Goal: Task Accomplishment & Management: Manage account settings

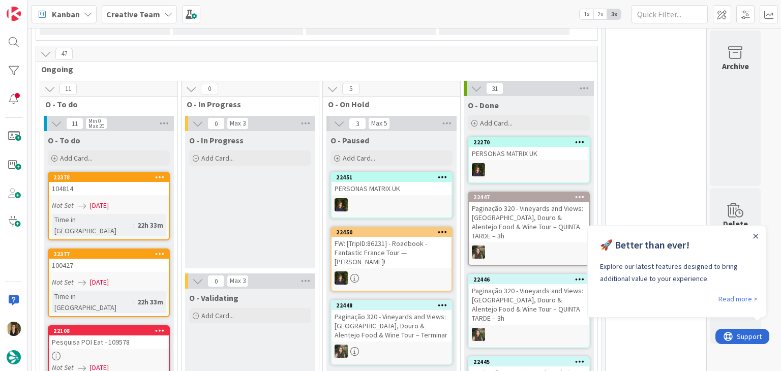
scroll to position [813, 0]
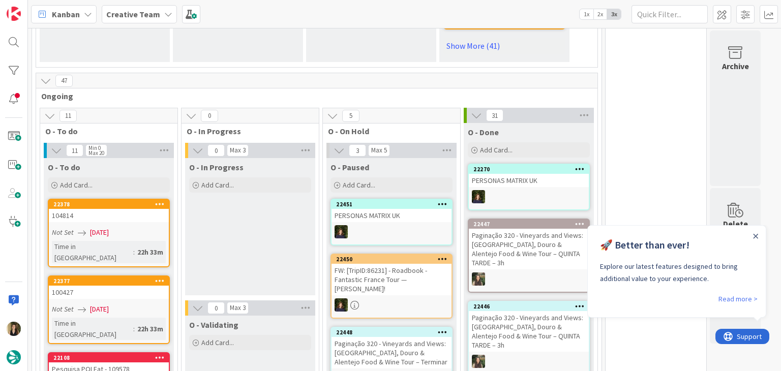
click at [256, 243] on div "O - In Progress Add Card..." at bounding box center [250, 226] width 130 height 137
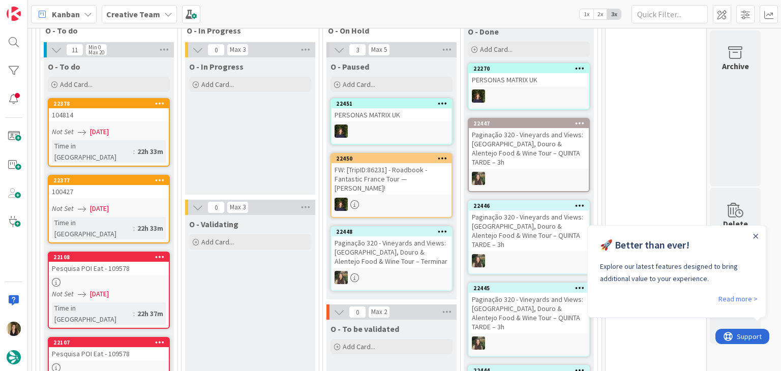
scroll to position [915, 0]
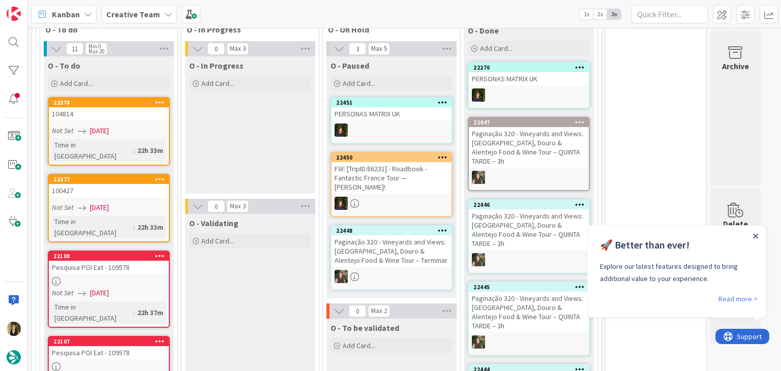
click at [754, 236] on icon "Close Announcement" at bounding box center [755, 236] width 5 height 5
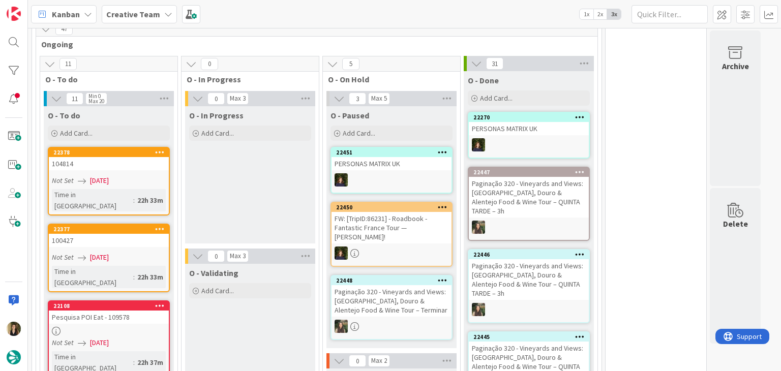
scroll to position [864, 0]
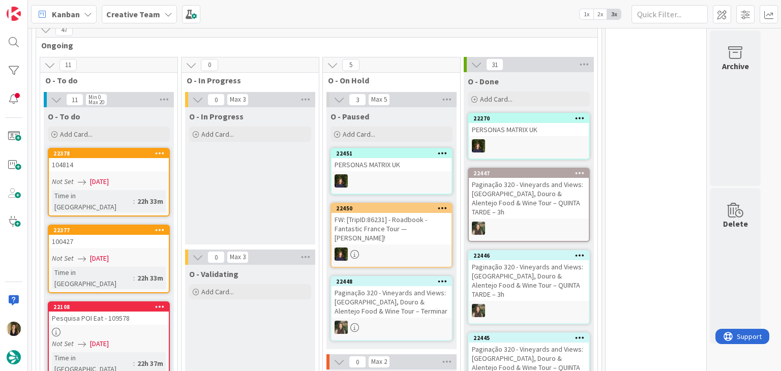
click at [151, 176] on div "Not Set 04/09/2025" at bounding box center [110, 181] width 117 height 11
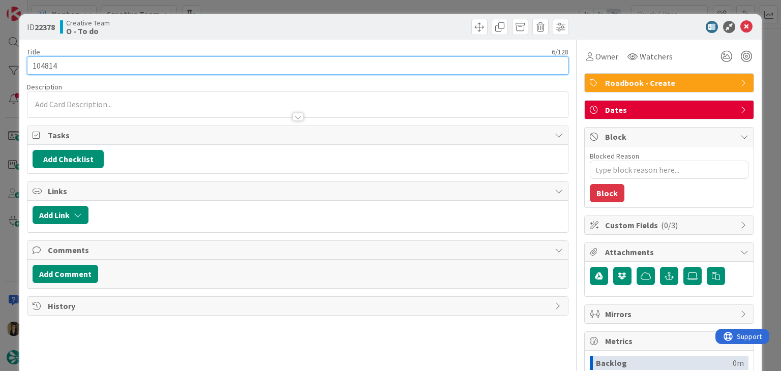
click at [43, 65] on input "104814" at bounding box center [297, 65] width 541 height 18
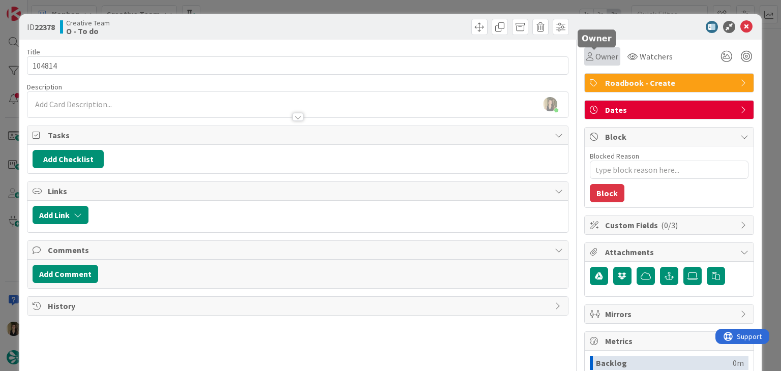
click at [595, 61] on span "Owner" at bounding box center [606, 56] width 23 height 12
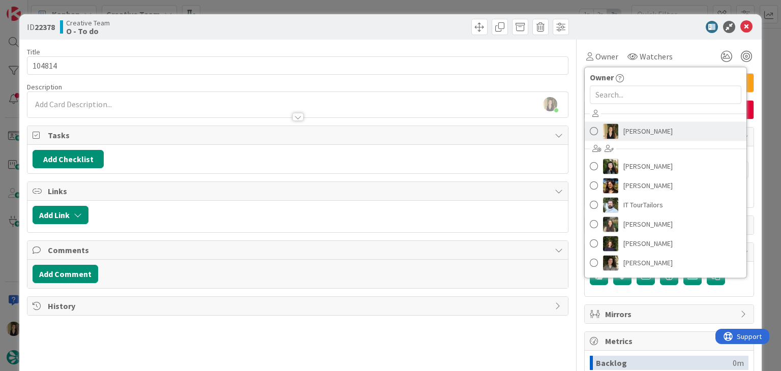
drag, startPoint x: 632, startPoint y: 133, endPoint x: 592, endPoint y: 124, distance: 40.6
click at [631, 133] on span "[PERSON_NAME]" at bounding box center [647, 130] width 49 height 15
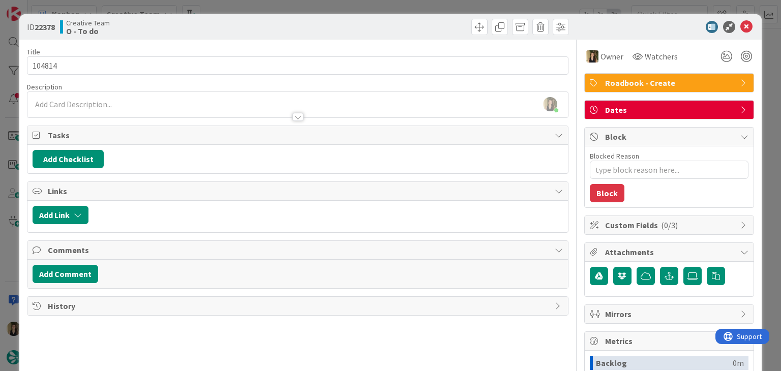
drag, startPoint x: 347, startPoint y: 31, endPoint x: 344, endPoint y: 15, distance: 16.0
click at [345, 29] on div at bounding box center [434, 27] width 268 height 16
click at [346, 9] on div "ID 22378 Creative Team O - To do Title 6 / 128 104814 Description Sofia Palma j…" at bounding box center [390, 185] width 781 height 371
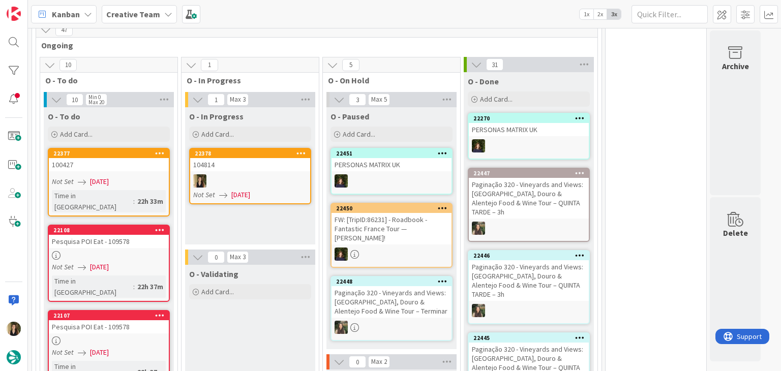
click at [281, 174] on div at bounding box center [250, 180] width 120 height 13
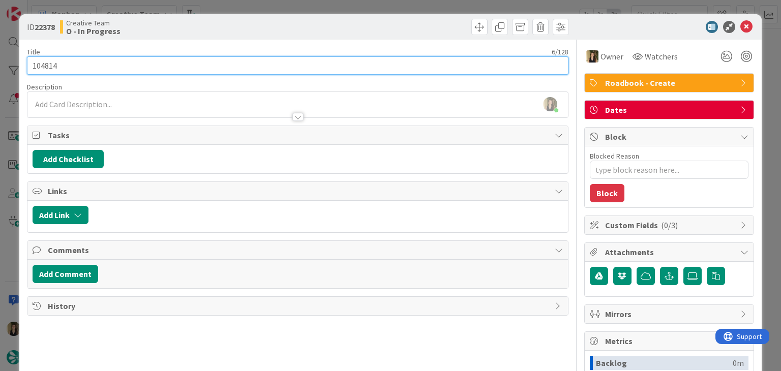
click at [44, 63] on input "104814" at bounding box center [297, 65] width 541 height 18
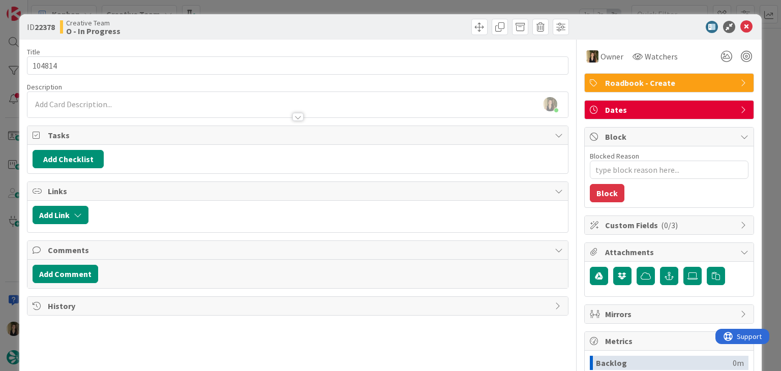
drag, startPoint x: 272, startPoint y: 29, endPoint x: 272, endPoint y: 12, distance: 17.8
click at [271, 28] on div "Creative Team O - In Progress" at bounding box center [177, 27] width 235 height 16
click at [272, 9] on div "ID 22378 Creative Team O - In Progress Title 6 / 128 104814 Description Sofia P…" at bounding box center [390, 185] width 781 height 371
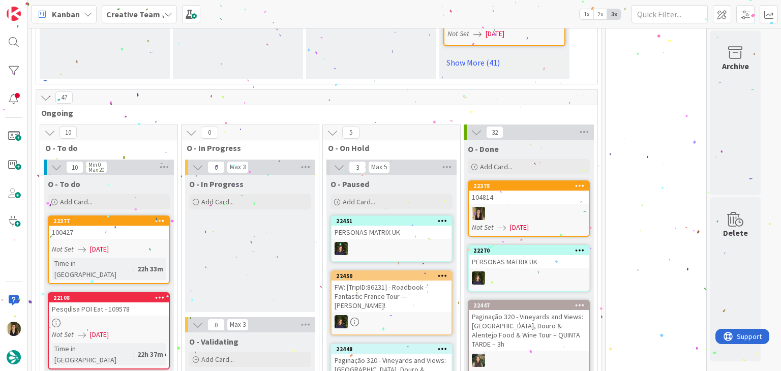
scroll to position [847, 0]
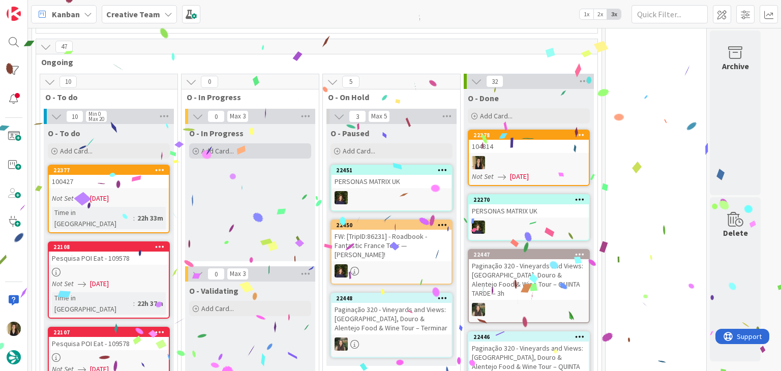
click at [258, 143] on div "Add Card..." at bounding box center [250, 150] width 122 height 15
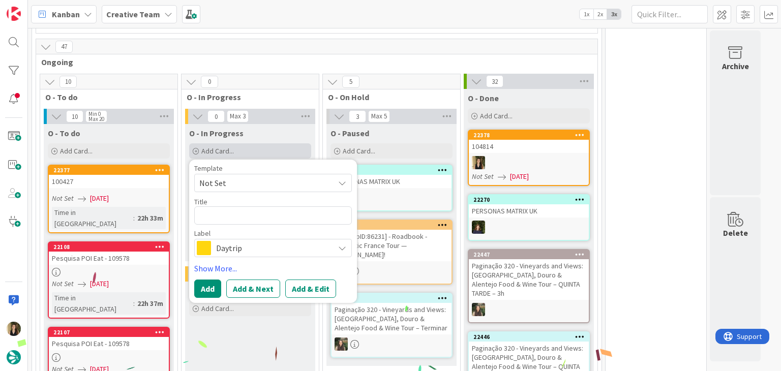
type textarea "x"
type textarea "104814"
type textarea "x"
type textarea "104814"
type textarea "x"
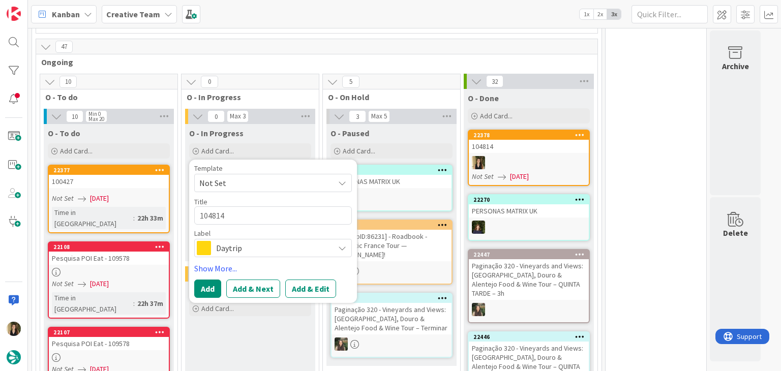
type textarea "104814 c"
type textarea "x"
type textarea "104814 co"
type textarea "x"
type textarea "104814 con"
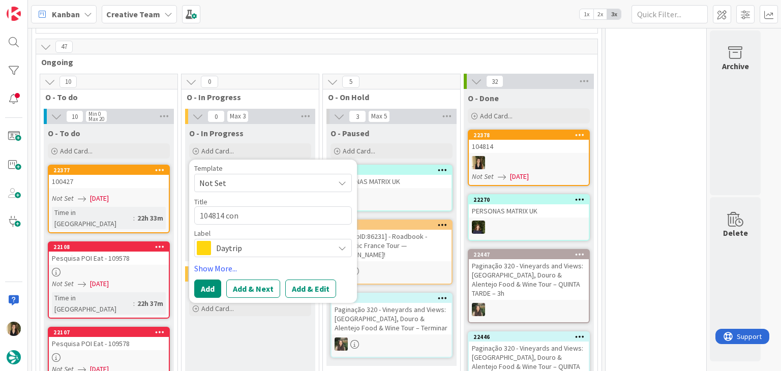
type textarea "x"
type textarea "104814 cont"
type textarea "x"
type textarea "104814 contu"
type textarea "x"
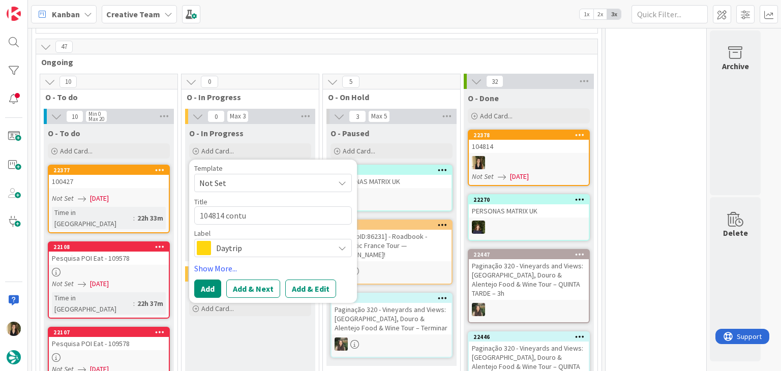
type textarea "104814 cont"
type textarea "x"
type textarea "104814 conti"
type textarea "x"
type textarea "104814 contin"
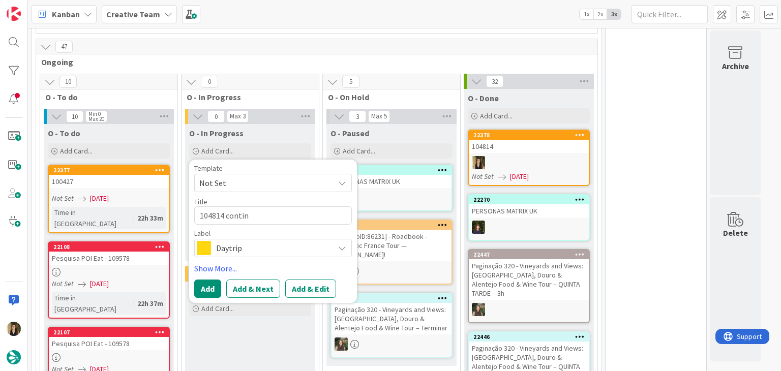
type textarea "x"
type textarea "104814 continu"
type textarea "x"
type textarea "104814 continua"
type textarea "x"
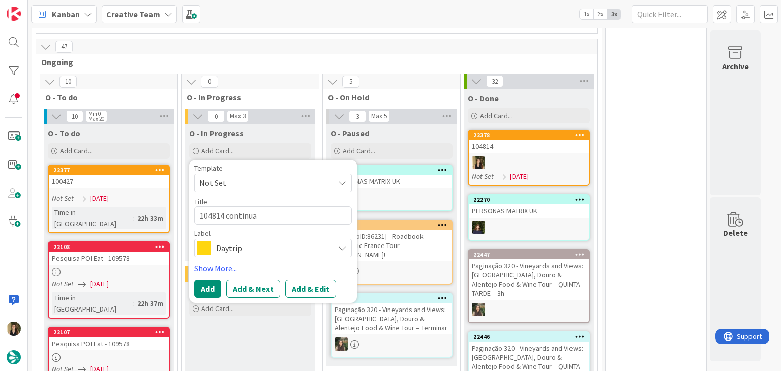
type textarea "104814 continuaç"
type textarea "x"
type textarea "104814 continuaçã"
type textarea "x"
type textarea "104814 continuação"
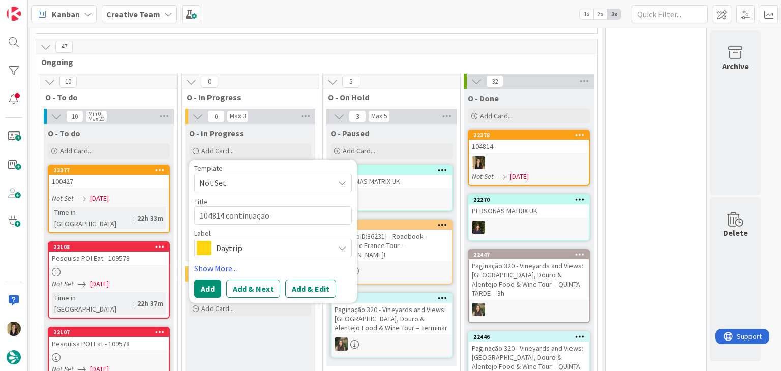
click at [266, 241] on span "Daytrip" at bounding box center [272, 248] width 113 height 14
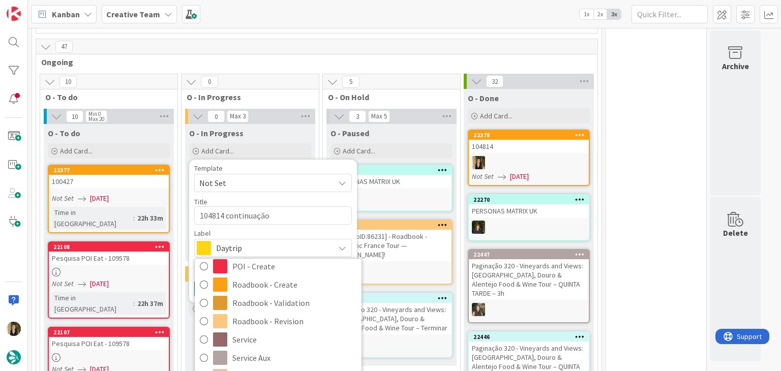
scroll to position [190, 0]
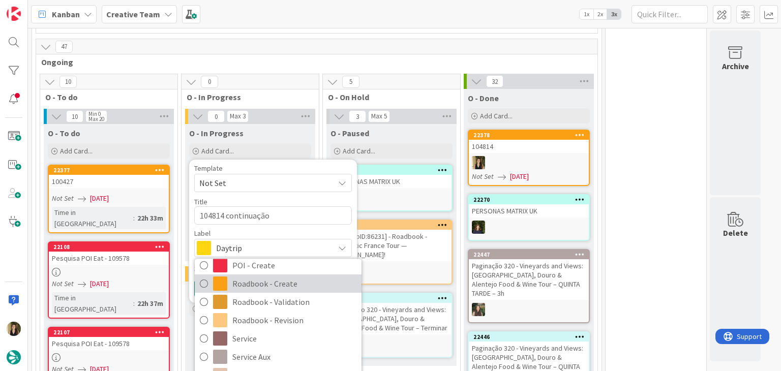
drag, startPoint x: 289, startPoint y: 275, endPoint x: 283, endPoint y: 271, distance: 7.3
click at [289, 276] on span "Roadbook - Create" at bounding box center [294, 283] width 124 height 15
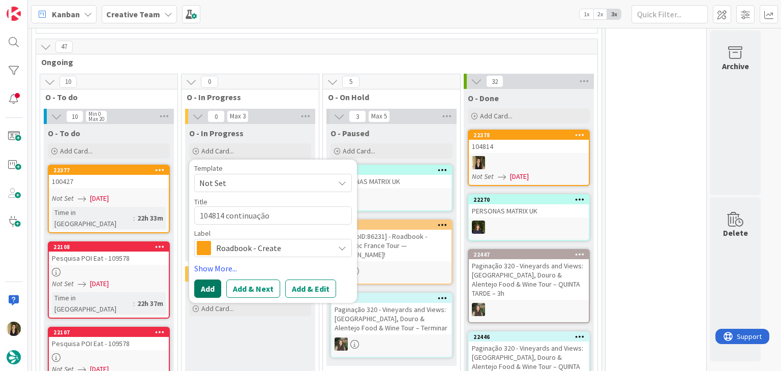
click at [215, 279] on button "Add" at bounding box center [207, 288] width 27 height 18
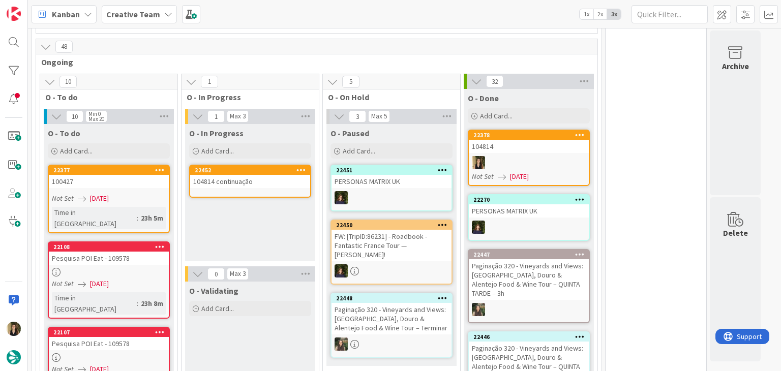
click at [267, 176] on link "22452 104814 continuação" at bounding box center [250, 181] width 122 height 33
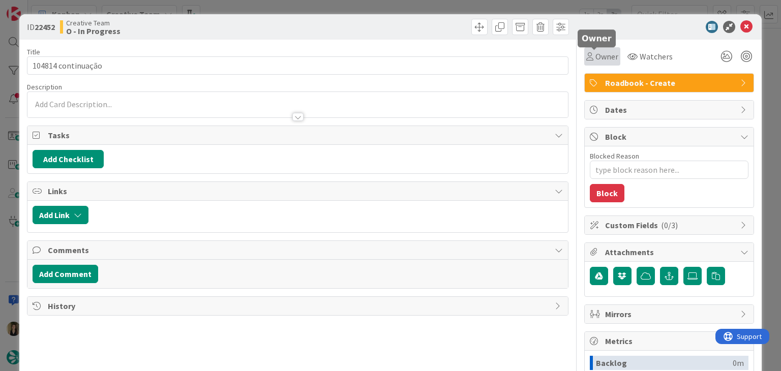
drag, startPoint x: 605, startPoint y: 57, endPoint x: 606, endPoint y: 66, distance: 8.7
click at [604, 57] on span "Owner" at bounding box center [606, 56] width 23 height 12
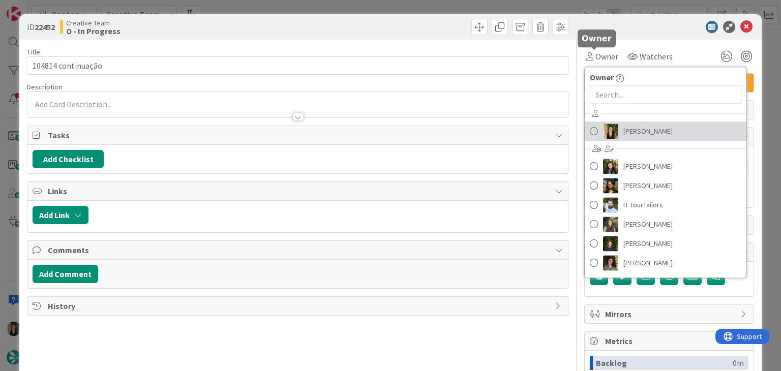
drag, startPoint x: 638, startPoint y: 129, endPoint x: 621, endPoint y: 119, distance: 19.8
click at [638, 129] on span "[PERSON_NAME]" at bounding box center [647, 130] width 49 height 15
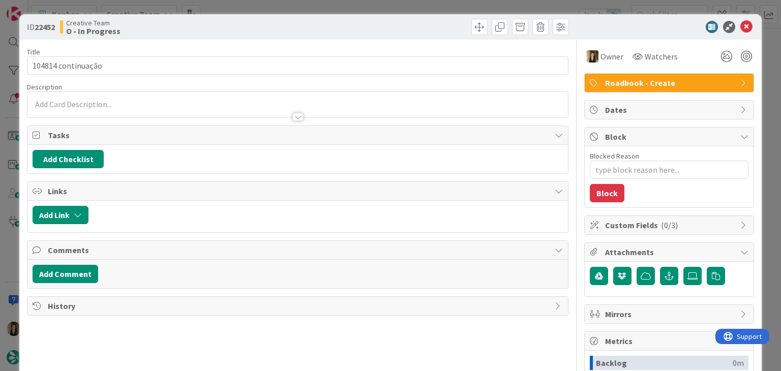
drag, startPoint x: 443, startPoint y: 6, endPoint x: 520, endPoint y: 80, distance: 107.1
click at [443, 6] on div "ID 22452 Creative Team O - In Progress Title 18 / 128 104814 continuação Descri…" at bounding box center [390, 185] width 781 height 371
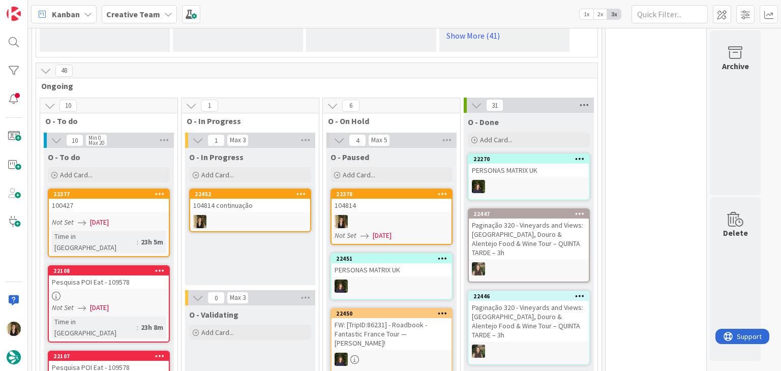
click at [583, 98] on icon at bounding box center [583, 105] width 13 height 15
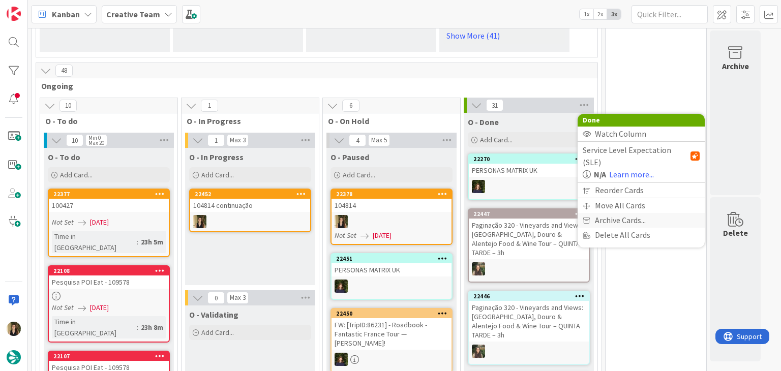
click at [632, 213] on span "Archive Cards..." at bounding box center [620, 220] width 51 height 15
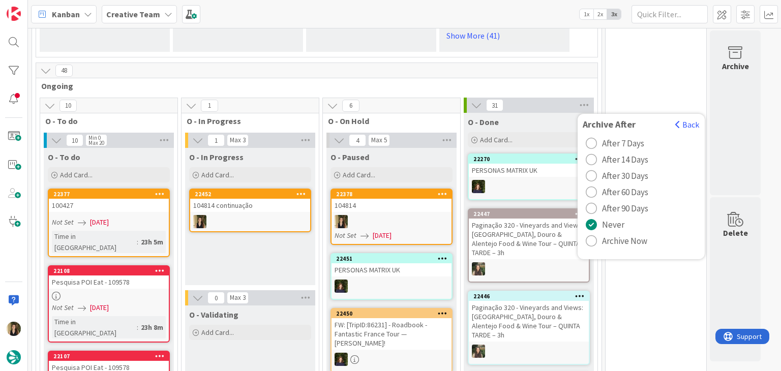
click at [632, 233] on span "Archive Now" at bounding box center [624, 240] width 45 height 15
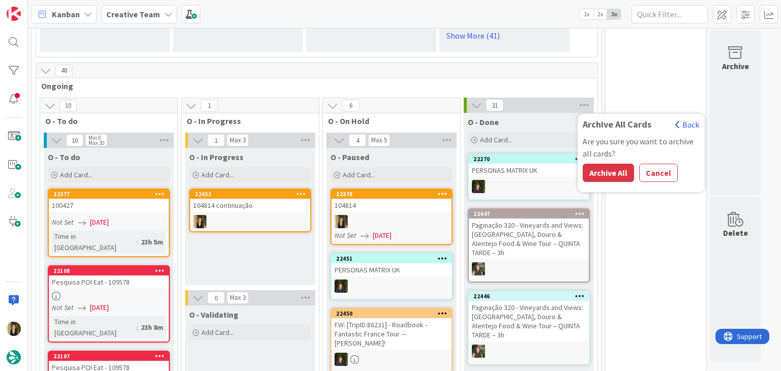
click at [614, 164] on button "Archive All" at bounding box center [607, 173] width 51 height 18
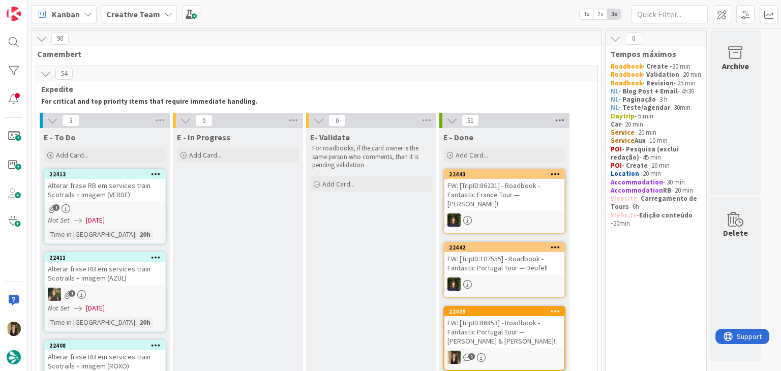
click at [560, 119] on icon at bounding box center [559, 120] width 13 height 15
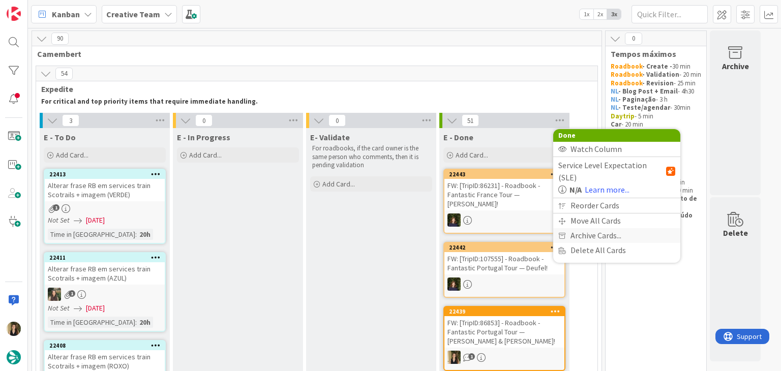
click at [609, 228] on span "Archive Cards..." at bounding box center [595, 235] width 51 height 15
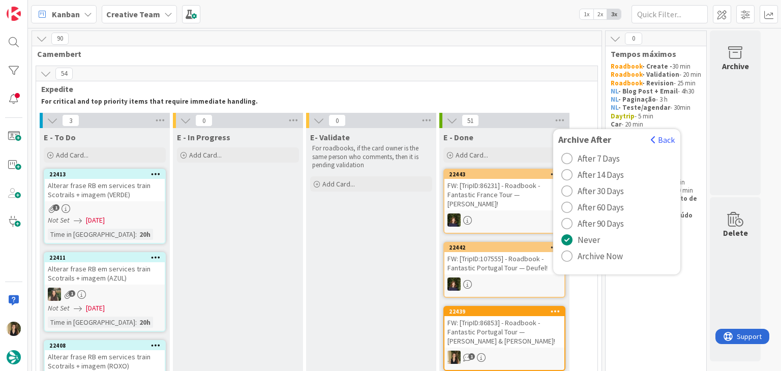
click at [597, 258] on span "Archive Now" at bounding box center [599, 255] width 45 height 15
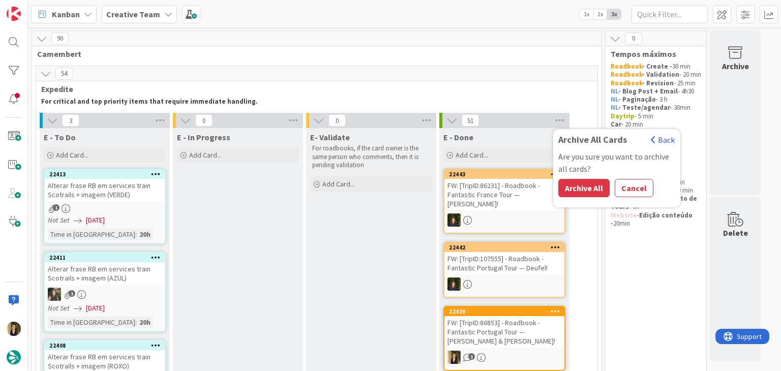
click at [587, 189] on button "Archive All" at bounding box center [583, 188] width 51 height 18
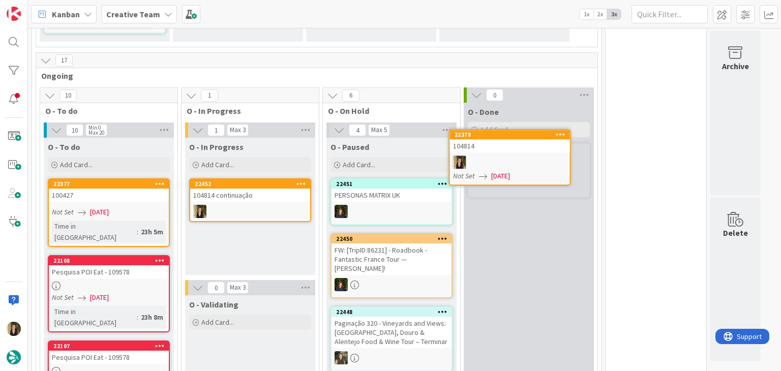
scroll to position [366, 0]
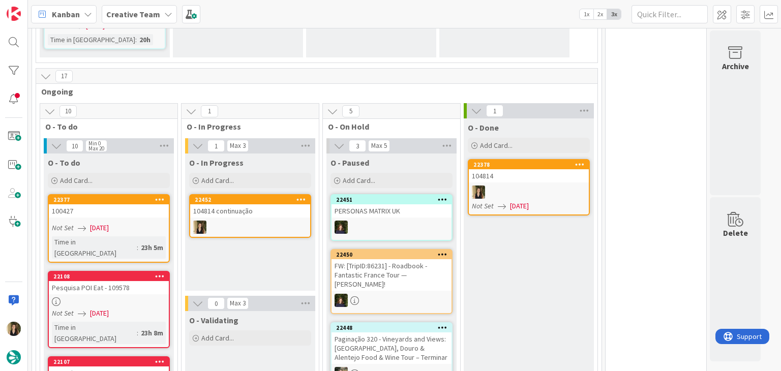
click at [135, 236] on div "Time in Column : 23h 5m" at bounding box center [109, 247] width 114 height 22
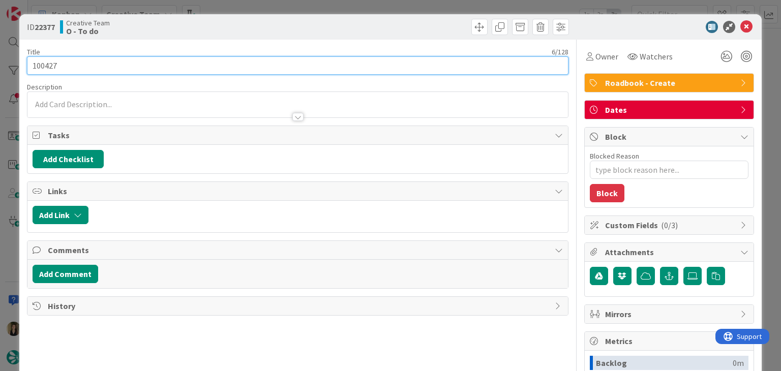
click at [49, 70] on input "100427" at bounding box center [297, 65] width 541 height 18
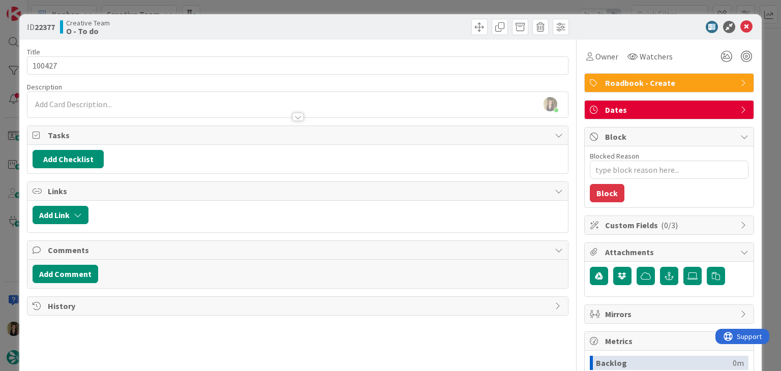
click at [224, 10] on div "ID 22377 Creative Team O - To do Title 6 / 128 100427 Description Sofia Palma j…" at bounding box center [390, 185] width 781 height 371
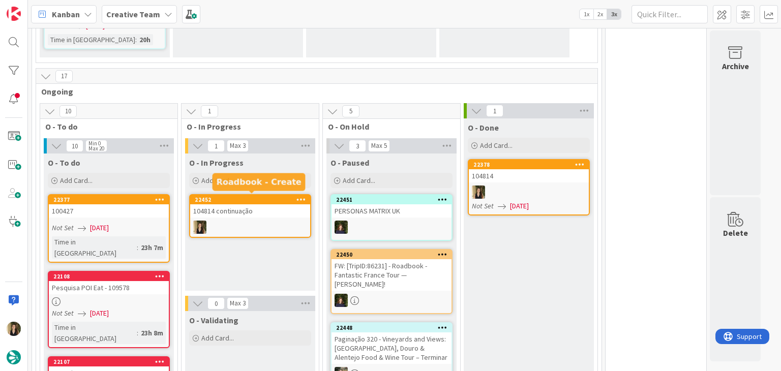
click at [264, 213] on div "104814 continuação" at bounding box center [250, 210] width 120 height 13
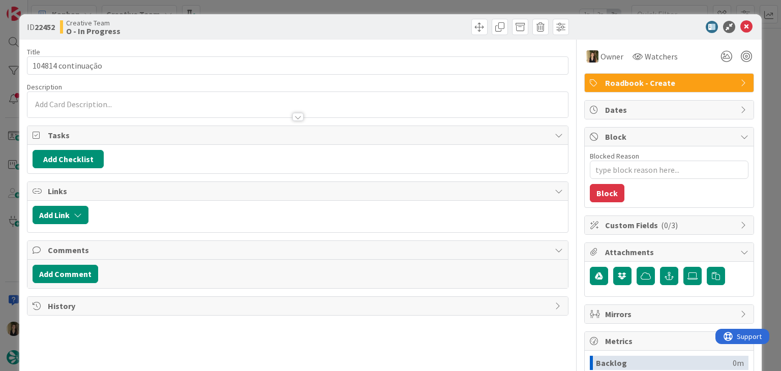
click at [648, 80] on span "Roadbook - Create" at bounding box center [670, 83] width 130 height 12
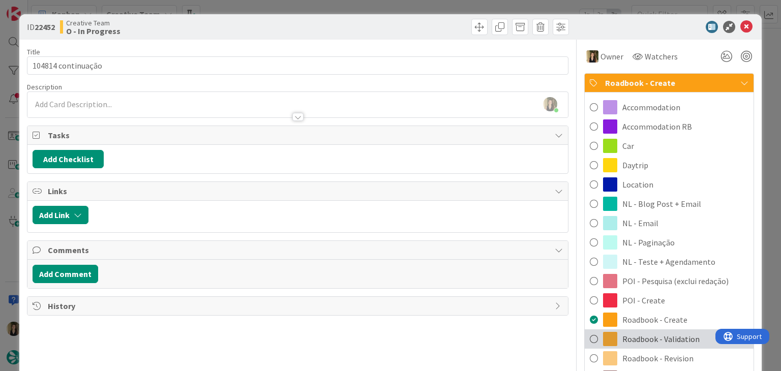
click at [674, 334] on span "Roadbook - Validation" at bounding box center [660, 339] width 77 height 12
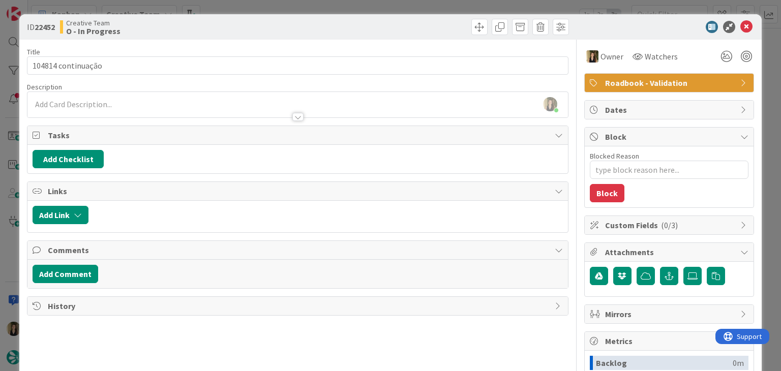
click at [332, 43] on div "Title 18 / 128 104814 continuação Description Sofia Palma just joined Owner Wat…" at bounding box center [297, 282] width 541 height 484
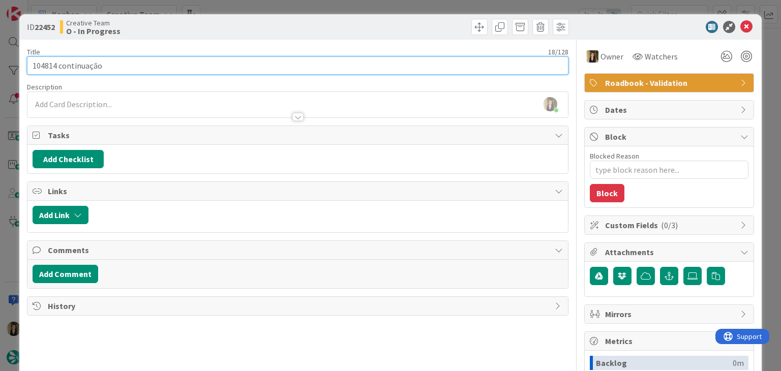
click at [43, 67] on input "104814 continuação" at bounding box center [297, 65] width 541 height 18
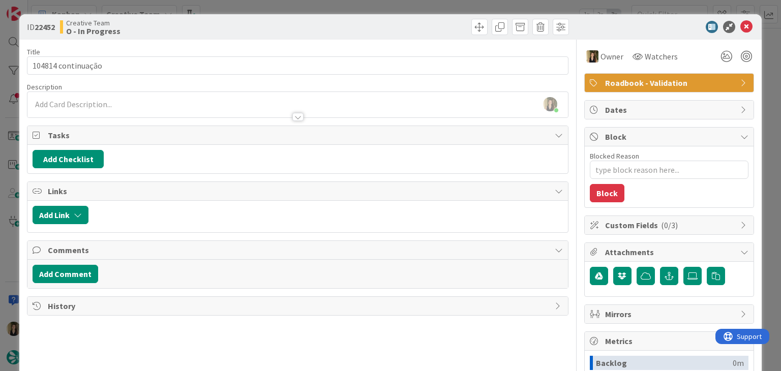
drag, startPoint x: 237, startPoint y: 29, endPoint x: 237, endPoint y: 23, distance: 6.1
click at [237, 28] on div "Creative Team O - In Progress" at bounding box center [177, 27] width 235 height 16
click at [240, 8] on div "ID 22452 Creative Team O - In Progress Title 18 / 128 104814 continuação Descri…" at bounding box center [390, 185] width 781 height 371
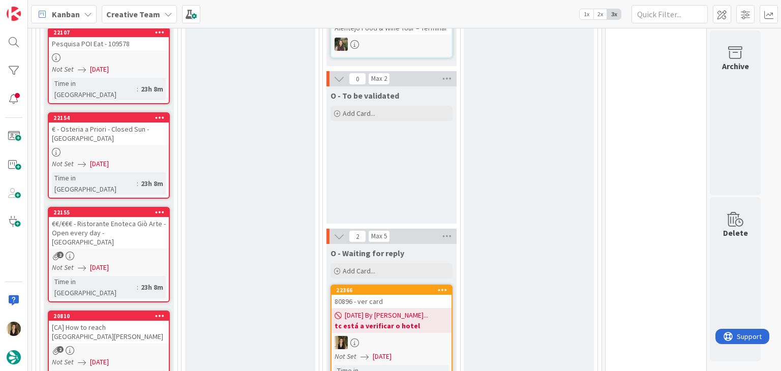
scroll to position [722, 0]
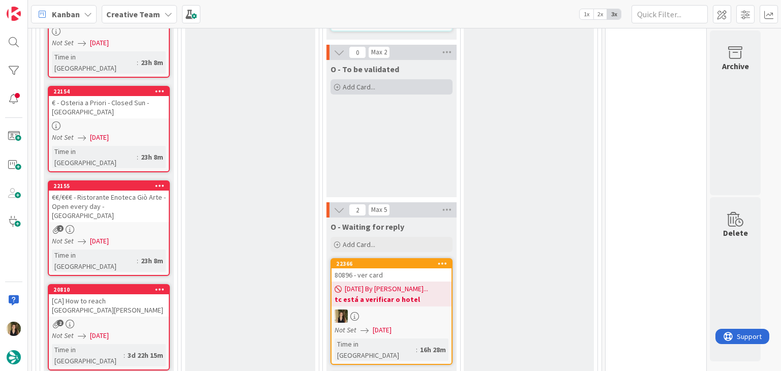
click at [392, 91] on div "O - To be validated Add Card..." at bounding box center [391, 78] width 130 height 37
click at [392, 86] on div "Add Card..." at bounding box center [391, 86] width 122 height 15
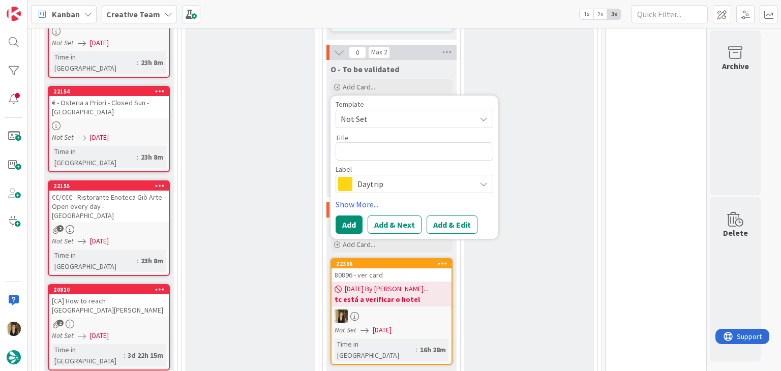
type textarea "x"
type textarea "104814"
type textarea "x"
type textarea "104814 V"
type textarea "x"
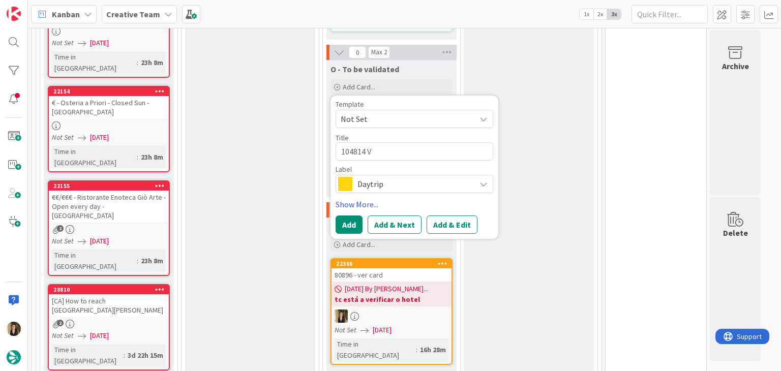
type textarea "104814 Va"
type textarea "x"
type textarea "104814 Val"
type textarea "x"
type textarea "104814 Valid"
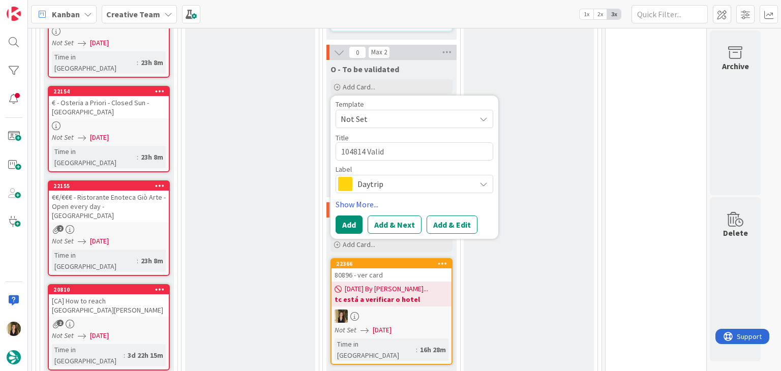
type textarea "x"
type textarea "104814 Valida"
type textarea "x"
type textarea "104814 Validat"
type textarea "x"
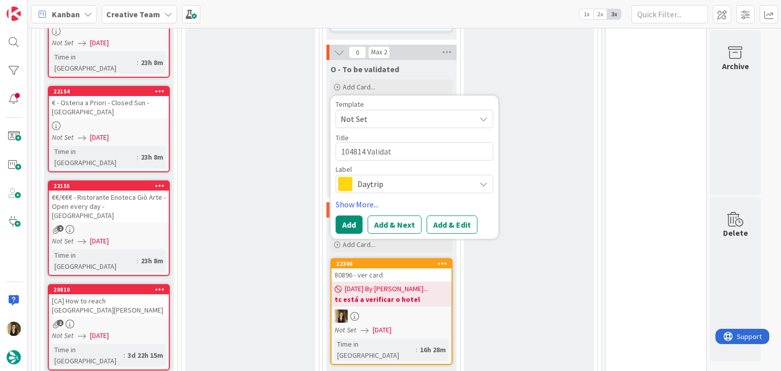
type textarea "104814 Validati"
type textarea "x"
type textarea "104814 Validatio"
type textarea "x"
type textarea "104814 Validation"
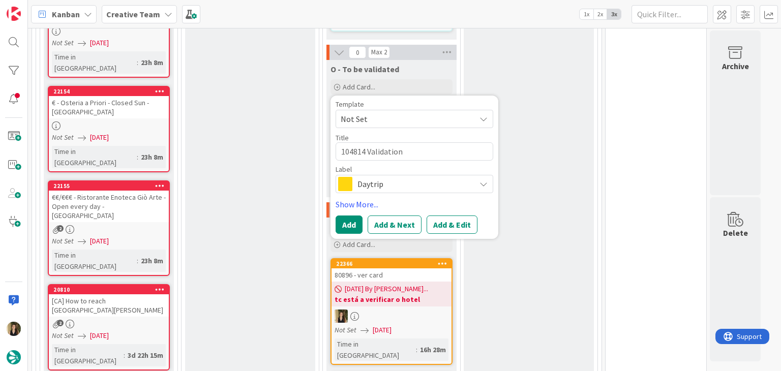
click at [425, 179] on span "Daytrip" at bounding box center [413, 184] width 113 height 14
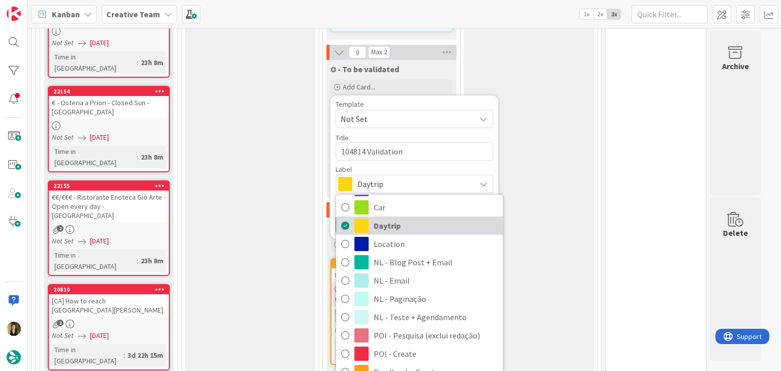
scroll to position [190, 0]
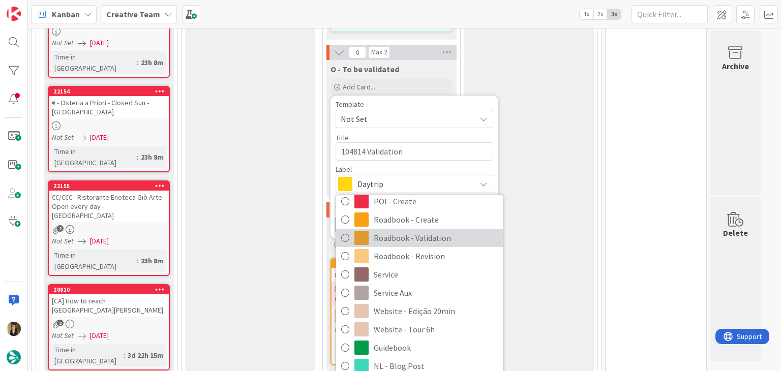
click at [434, 238] on span "Roadbook - Validation" at bounding box center [435, 238] width 124 height 15
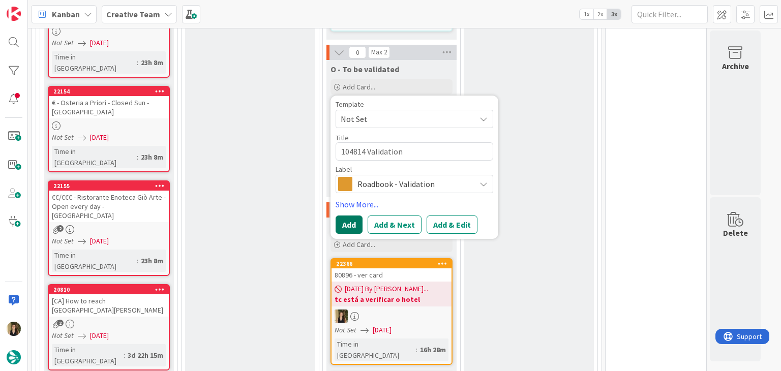
click at [349, 223] on button "Add" at bounding box center [348, 224] width 27 height 18
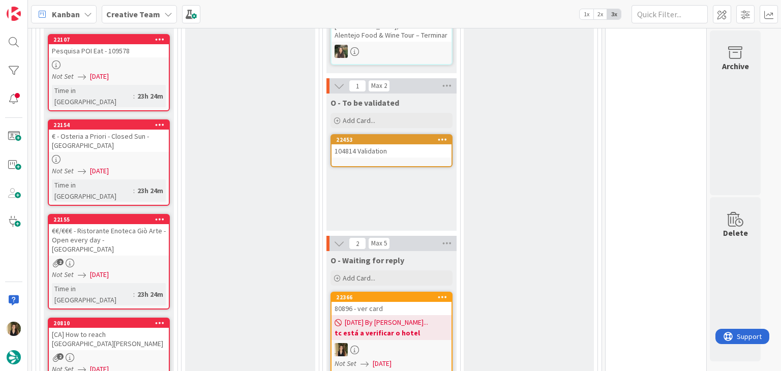
click at [373, 134] on link "22453 104814 Validation" at bounding box center [391, 150] width 122 height 33
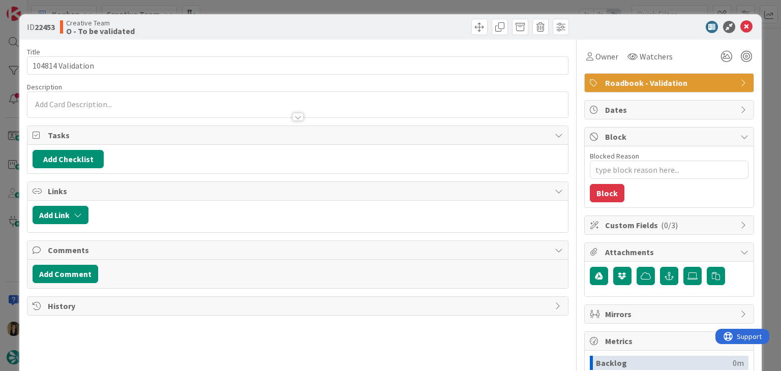
type textarea "x"
click at [247, 107] on div at bounding box center [297, 112] width 540 height 11
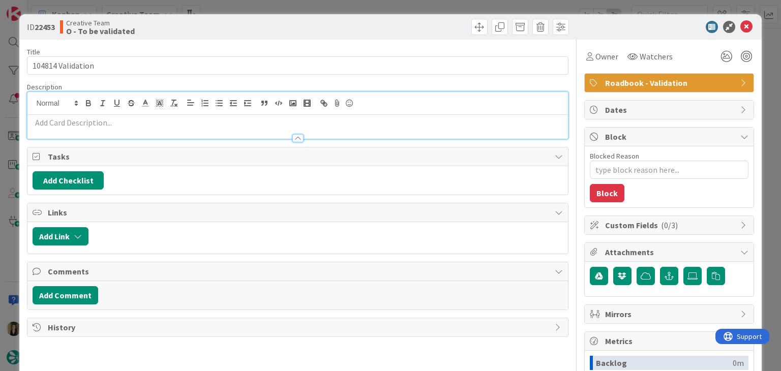
click at [242, 121] on p at bounding box center [297, 123] width 529 height 12
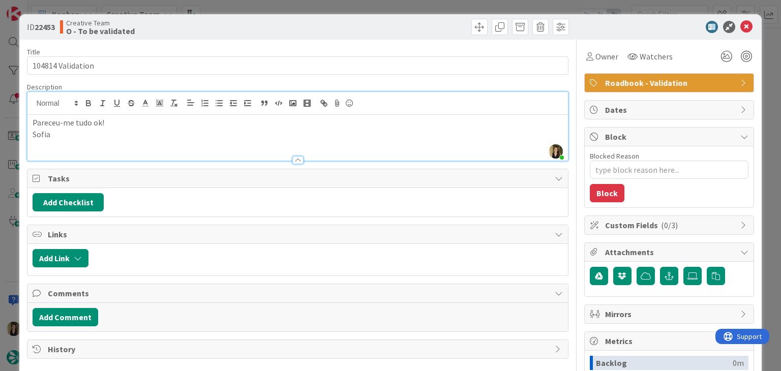
click at [380, 21] on div at bounding box center [434, 27] width 268 height 16
click at [379, 9] on div "ID 22453 Creative Team O - To be validated Title 17 / 128 104814 Validation Des…" at bounding box center [390, 185] width 781 height 371
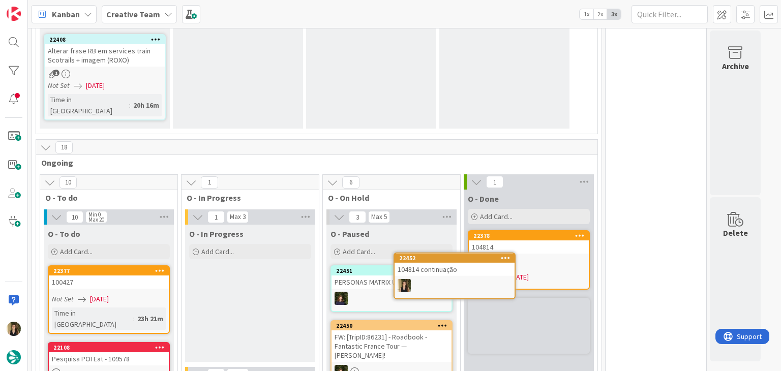
scroll to position [350, 0]
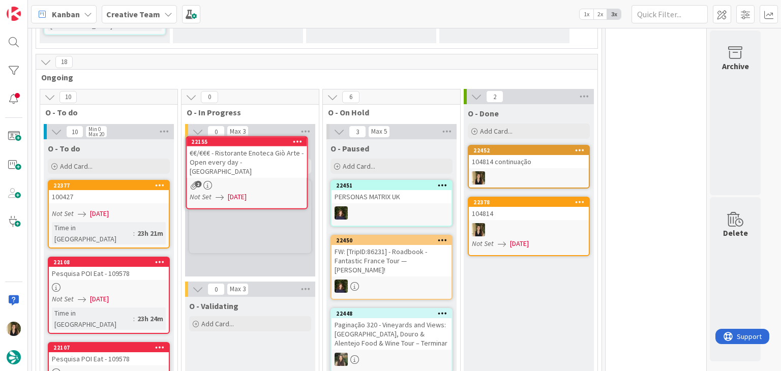
scroll to position [385, 0]
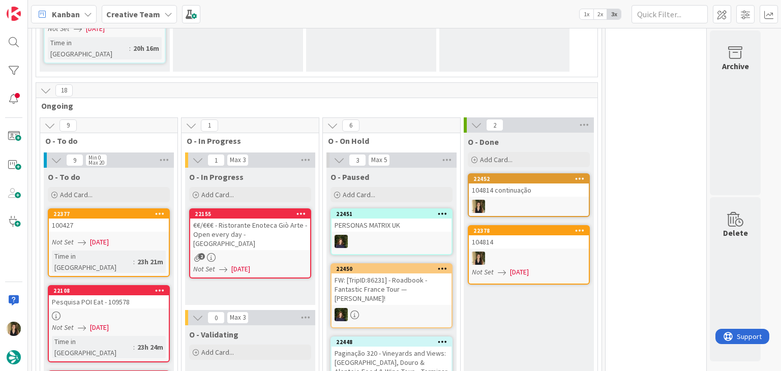
click at [282, 253] on div "2" at bounding box center [250, 257] width 120 height 9
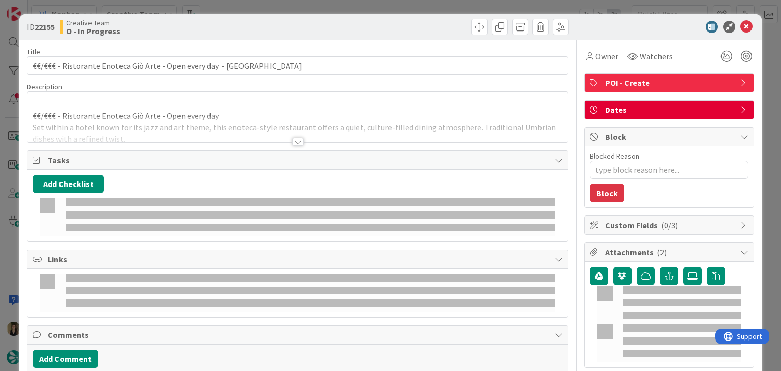
type textarea "x"
type input "€€/€€€ - Ristorante Enoteca Giò Arte - Open every day - Perugia"
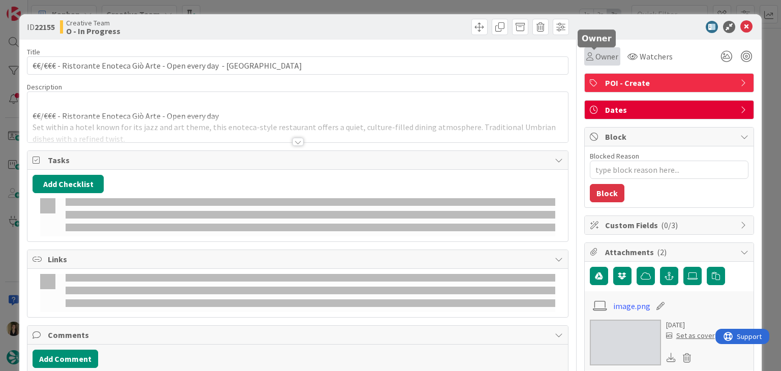
type textarea "x"
type input "€€/€€€ - Ristorante Enoteca Giò Arte - Open every day - Perugia"
click at [595, 53] on span "Owner" at bounding box center [606, 56] width 23 height 12
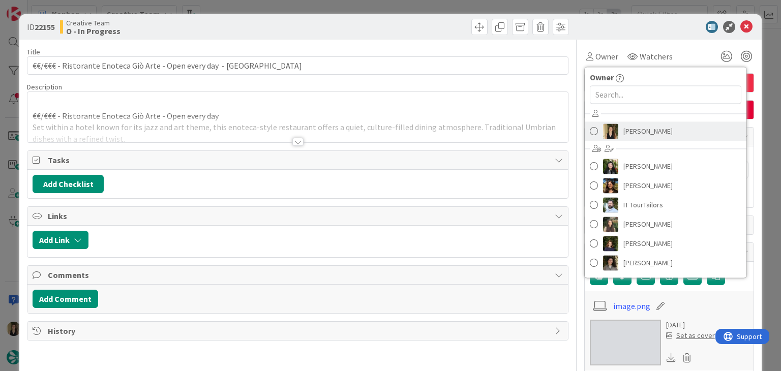
click at [632, 131] on span "[PERSON_NAME]" at bounding box center [647, 130] width 49 height 15
type textarea "x"
type input "€€/€€€ - Ristorante Enoteca Giò Arte - Open every day - Perugia"
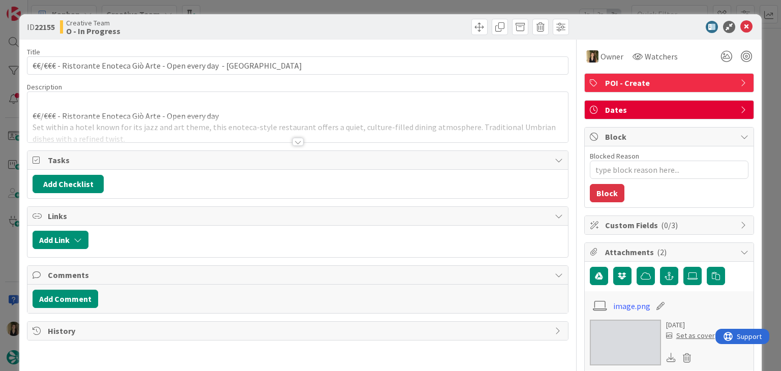
type textarea "x"
type input "€€/€€€ - Ristorante Enoteca Giò Arte - Open every day - Perugia"
click at [292, 139] on div at bounding box center [297, 142] width 11 height 8
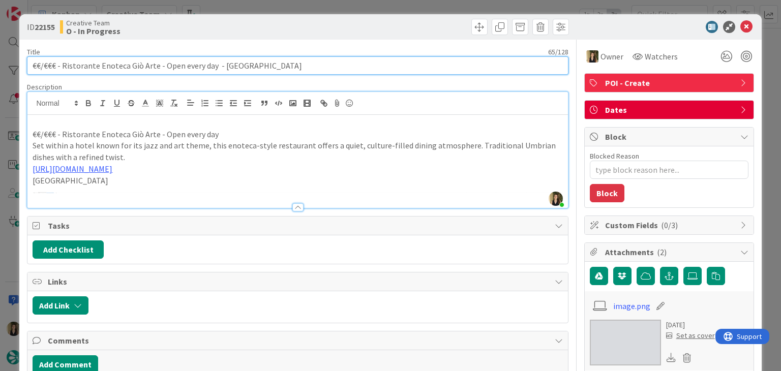
drag, startPoint x: 211, startPoint y: 64, endPoint x: 16, endPoint y: 64, distance: 195.1
click at [16, 64] on div "ID 22155 Creative Team O - In Progress Title 65 / 128 €€/€€€ - Ristorante Enote…" at bounding box center [390, 185] width 781 height 371
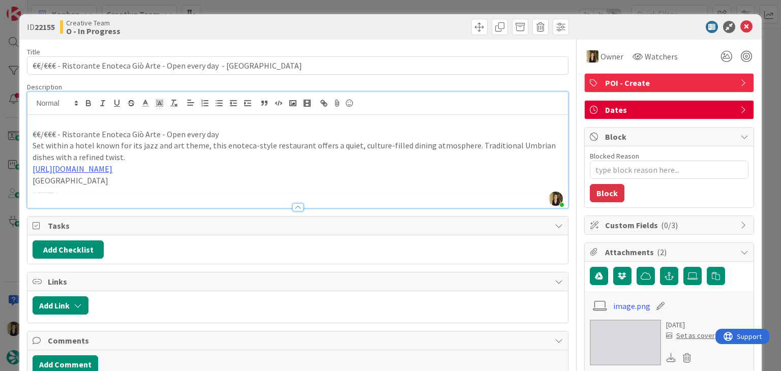
type textarea "x"
type input "€€/€€€ - Ristorante Enoteca Giò Arte - Open every day - Perugia"
type textarea "x"
type input "€€/€€€ - Ristorante Enoteca Giò Arte - Open every day - Perugia"
type textarea "x"
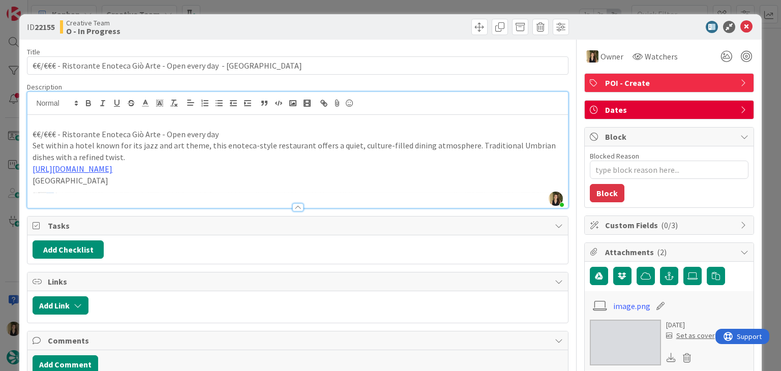
type input "€€/€€€ - Ristorante Enoteca Giò Arte - Open every day - Perugia"
type textarea "x"
type input "€€/€€€ - Ristorante Enoteca Giò Arte - Open every day - Perugia"
type textarea "x"
type input "€€/€€€ - Ristorante Enoteca Giò Arte - Open every day - Perugia"
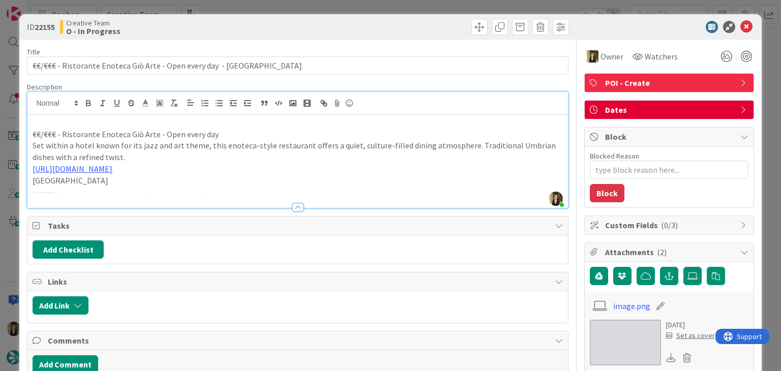
click at [284, 28] on div "Creative Team O - In Progress" at bounding box center [177, 27] width 235 height 16
click at [283, 7] on div "ID 22155 Creative Team O - In Progress Title 65 / 128 €€/€€€ - Ristorante Enote…" at bounding box center [390, 185] width 781 height 371
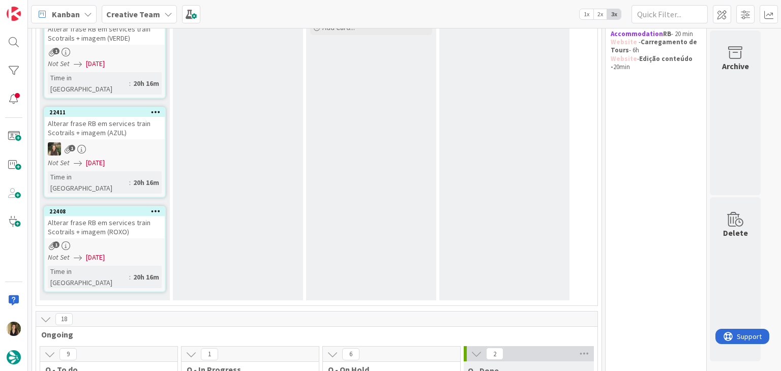
scroll to position [102, 0]
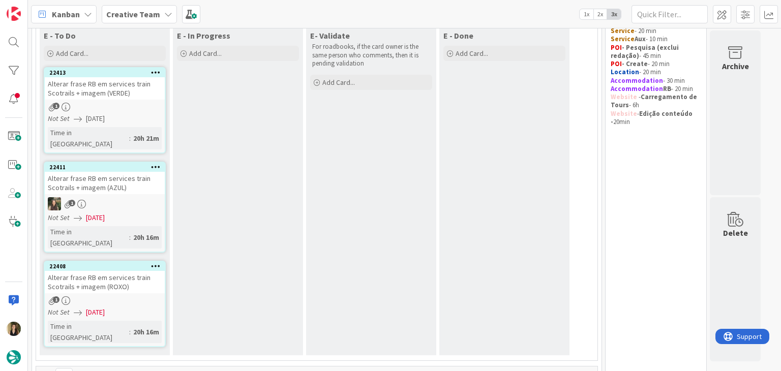
click at [142, 272] on link "22408 Alterar frase RB em services train Scotrails + imagem (ROXO) 1 Not Set 04…" at bounding box center [105, 304] width 122 height 86
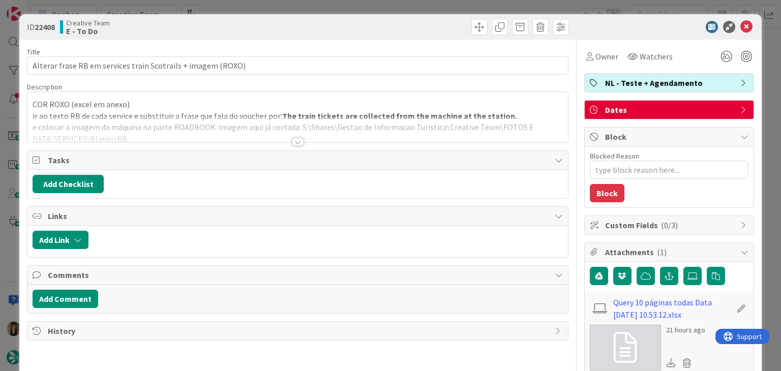
click at [295, 134] on div at bounding box center [297, 129] width 540 height 26
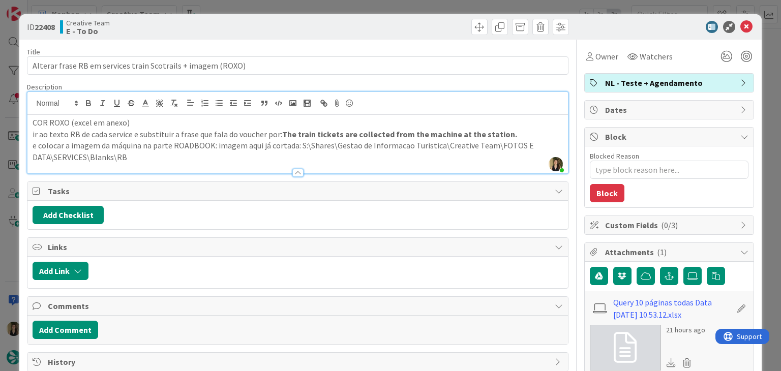
click at [239, 3] on div "ID 22408 Creative Team E - To Do Title 60 / 128 Alterar frase RB em services tr…" at bounding box center [390, 185] width 781 height 371
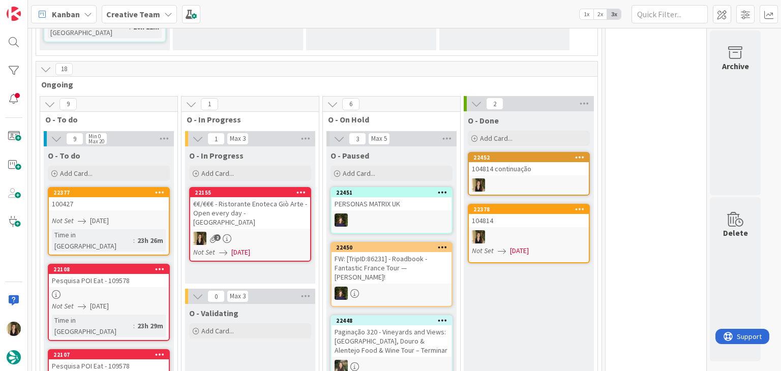
click at [279, 197] on div "€€/€€€ - Ristorante Enoteca Giò Arte - Open every day - [GEOGRAPHIC_DATA]" at bounding box center [250, 213] width 120 height 32
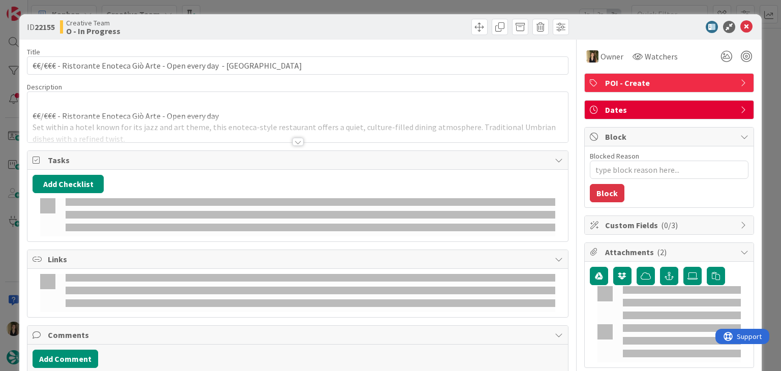
type textarea "x"
type input "€€/€€€ - Ristorante Enoteca Giò Arte - Open every day - Perugia"
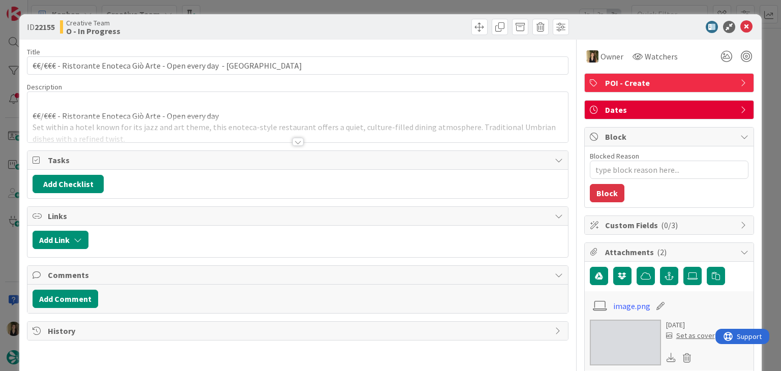
type textarea "x"
type input "€€/€€€ - Ristorante Enoteca Giò Arte - Open every day - Perugia"
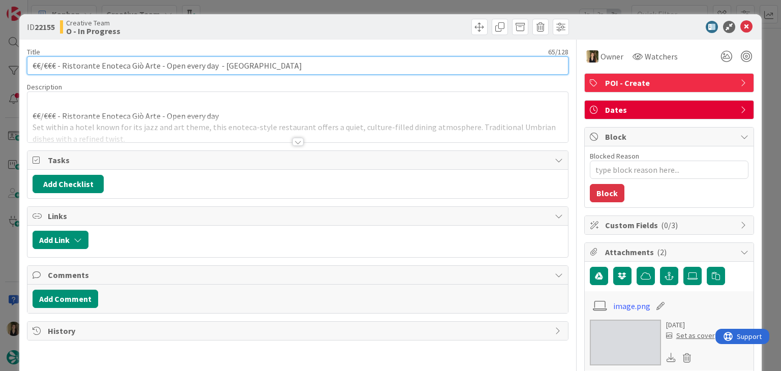
drag, startPoint x: 153, startPoint y: 61, endPoint x: 63, endPoint y: 63, distance: 90.5
click at [63, 63] on input "€€/€€€ - Ristorante Enoteca Giò Arte - Open every day - Perugia" at bounding box center [297, 65] width 541 height 18
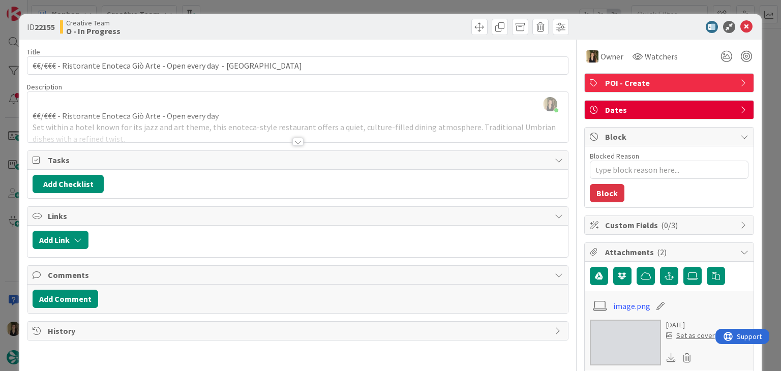
type textarea "x"
type input "€€/€€€ - Ristorante Enoteca Giò Arte - Open every day - Perugia"
type textarea "x"
type input "€€/€€€ - Ristorante Enoteca Giò Arte - Open every day - Perugia"
type textarea "x"
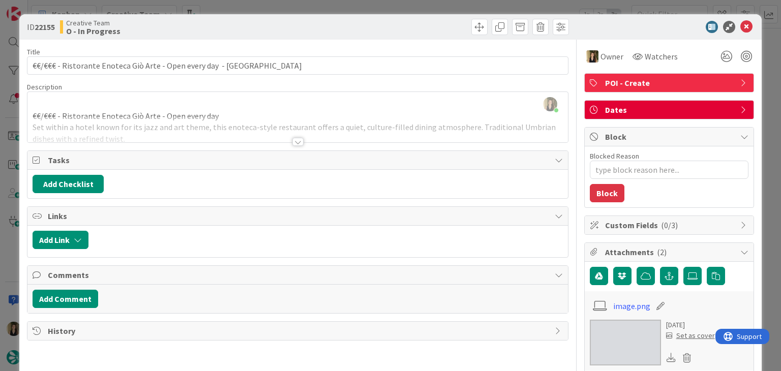
type input "€€/€€€ - Ristorante Enoteca Giò Arte - Open every day - Perugia"
type textarea "x"
type input "€€/€€€ - Ristorante Enoteca Giò Arte - Open every day - Perugia"
type textarea "x"
type input "€€/€€€ - Ristorante Enoteca Giò Arte - Open every day - Perugia"
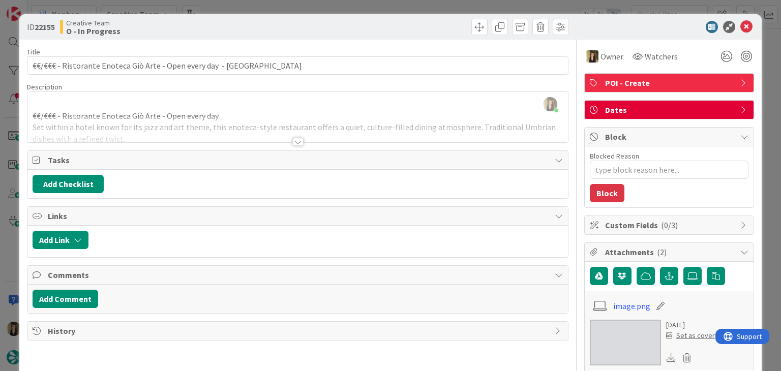
type textarea "x"
type input "€€/€€€ - Ristorante Enoteca Giò Arte - Open every day - Perugia"
type textarea "x"
type input "€€/€€€ - Ristorante Enoteca Giò Arte - Open every day - Perugia"
type textarea "x"
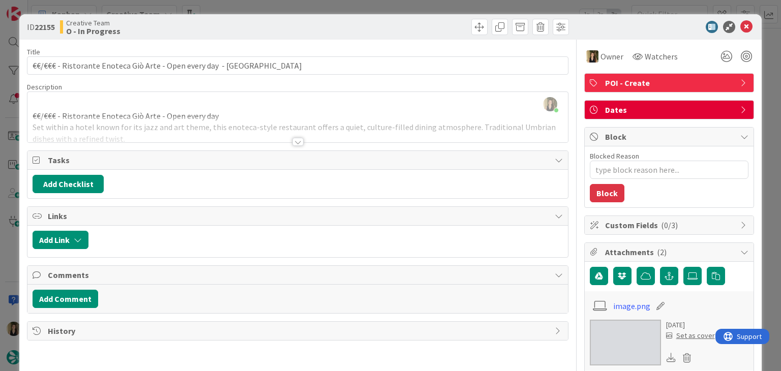
type input "€€/€€€ - Ristorante Enoteca Giò Arte - Open every day - Perugia"
type textarea "x"
type input "€€/€€€ - Ristorante Enoteca Giò Arte - Open every day - Perugia"
type textarea "x"
type input "€€/€€€ - Ristorante Enoteca Giò Arte - Open every day - Perugia"
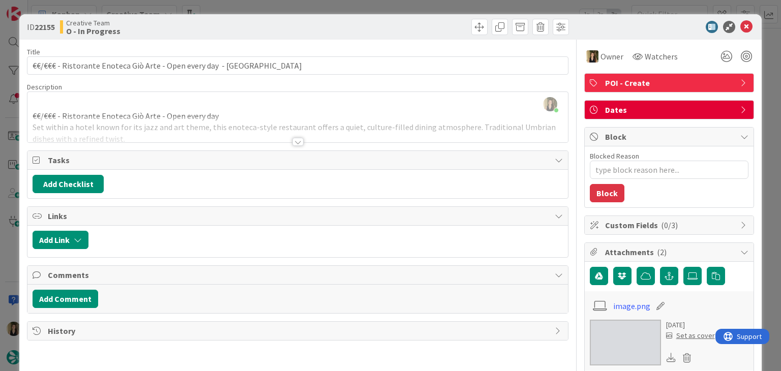
type textarea "x"
type input "€€/€€€ - Ristorante Enoteca Giò Arte - Open every day - Perugia"
type textarea "x"
type input "€€/€€€ - Ristorante Enoteca Giò Arte - Open every day - Perugia"
type textarea "x"
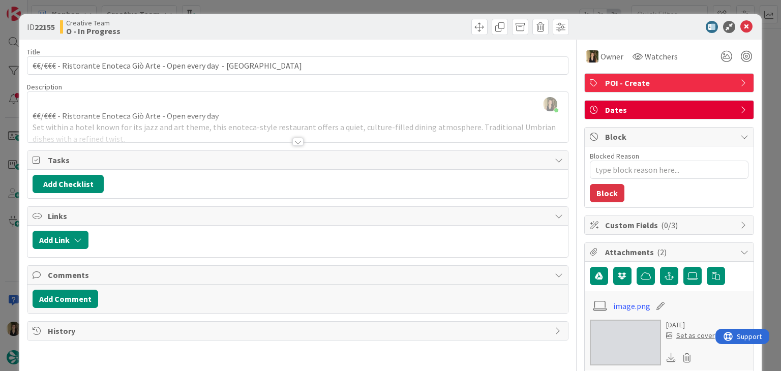
type input "€€/€€€ - Ristorante Enoteca Giò Arte - Open every day - Perugia"
type textarea "x"
type input "€€/€€€ - Ristorante Enoteca Giò Arte - Open every day - Perugia"
type textarea "x"
type input "€€/€€€ - Ristorante Enoteca Giò Arte - Open every day - Perugia"
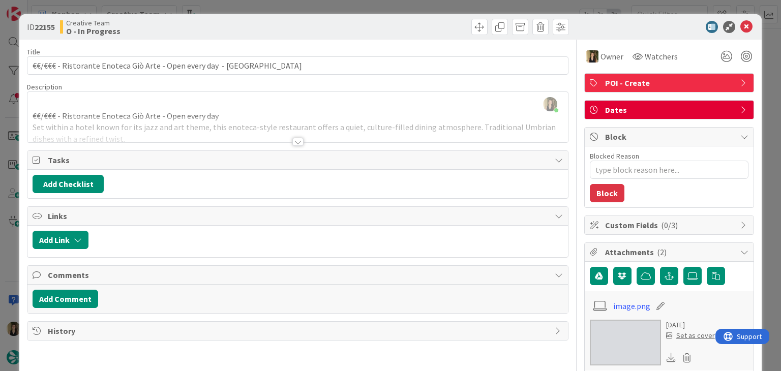
type textarea "x"
type input "€€/€€€ - Ristorante Enoteca Giò Arte - Open every day - Perugia"
type textarea "x"
type input "€€/€€€ - Ristorante Enoteca Giò Arte - Open every day - Perugia"
type textarea "x"
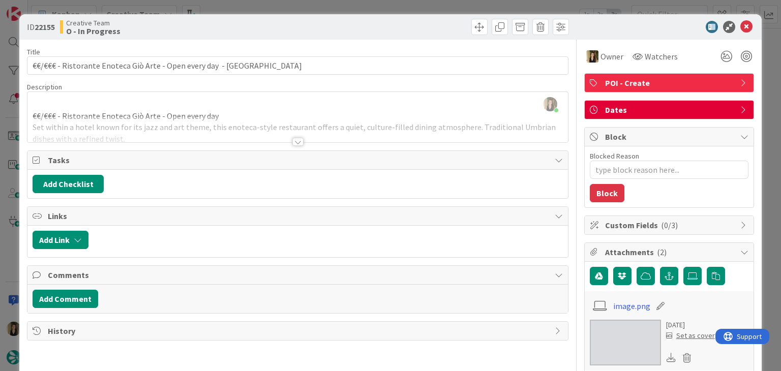
type input "€€/€€€ - Ristorante Enoteca Giò Arte - Open every day - Perugia"
type textarea "x"
type input "€€/€€€ - Ristorante Enoteca Giò Arte - Open every day - Perugia"
type textarea "x"
type input "€€/€€€ - Ristorante Enoteca Giò Arte - Open every day - Perugia"
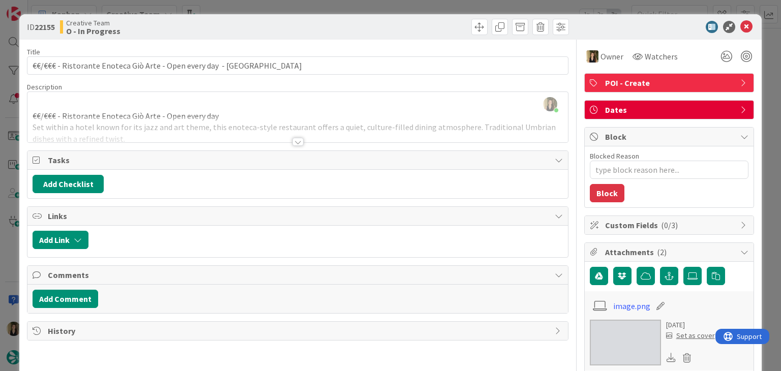
type textarea "x"
type input "€€/€€€ - Ristorante Enoteca Giò Arte - Open every day - Perugia"
type textarea "x"
type input "€€/€€€ - Ristorante Enoteca Giò Arte - Open every day - Perugia"
type textarea "x"
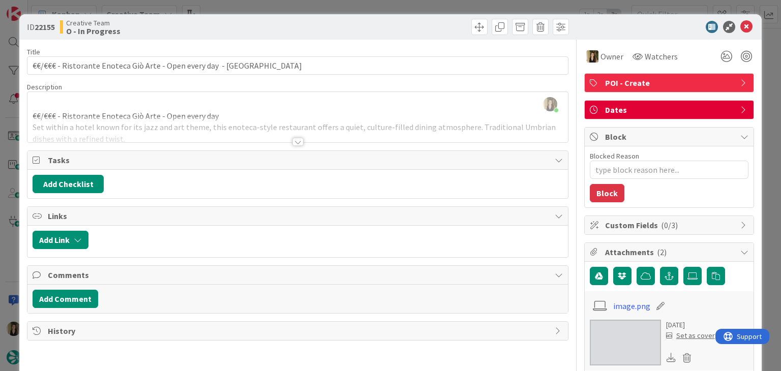
type input "€€/€€€ - Ristorante Enoteca Giò Arte - Open every day - Perugia"
type textarea "x"
type input "€€/€€€ - Ristorante Enoteca Giò Arte - Open every day - Perugia"
type textarea "x"
type input "€€/€€€ - Ristorante Enoteca Giò Arte - Open every day - Perugia"
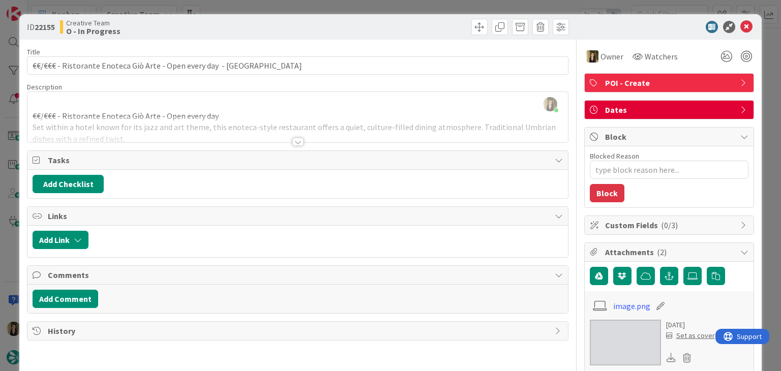
type textarea "x"
type input "€€/€€€ - Ristorante Enoteca Giò Arte - Open every day - Perugia"
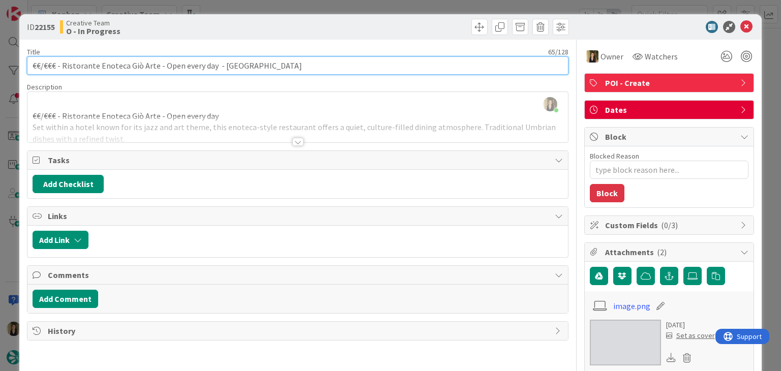
scroll to position [540, 0]
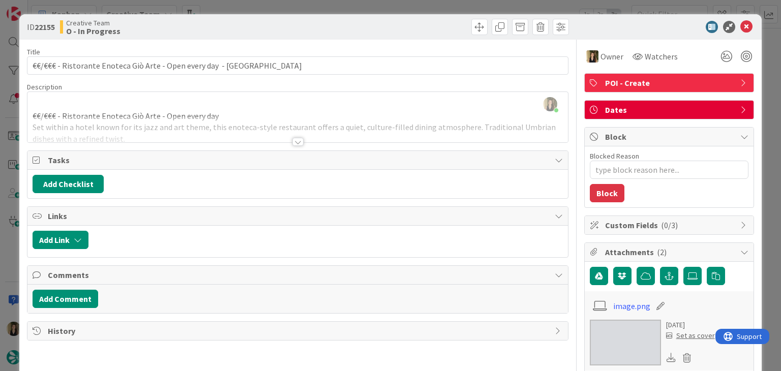
click at [260, 29] on div "Creative Team O - In Progress" at bounding box center [177, 27] width 235 height 16
click at [260, 9] on div "ID 22155 Creative Team O - In Progress Title 65 / 128 €€/€€€ - Ristorante Enote…" at bounding box center [390, 185] width 781 height 371
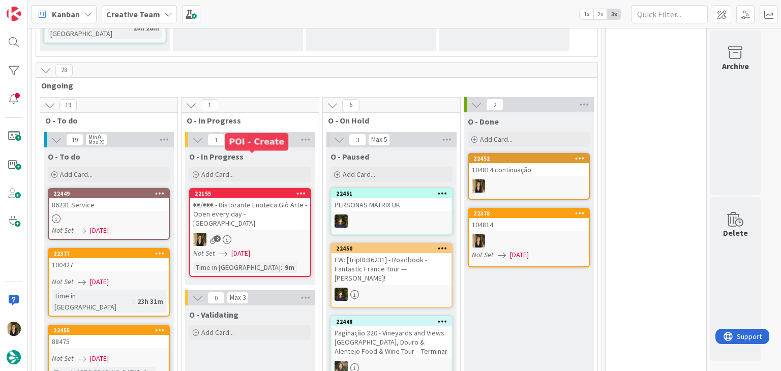
click at [250, 248] on span "[DATE]" at bounding box center [240, 253] width 19 height 11
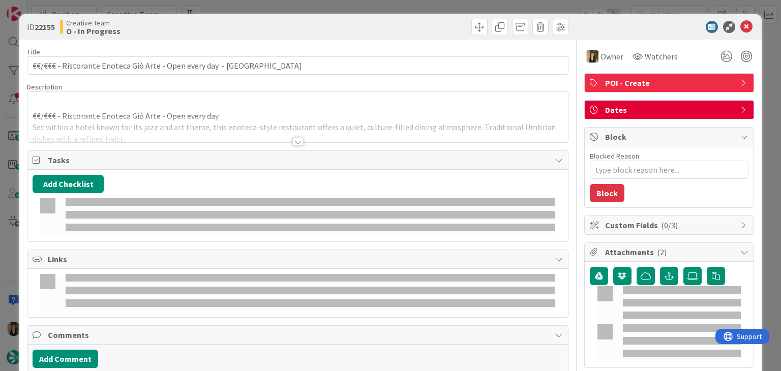
type textarea "x"
type input "€€/€€€ - Ristorante Enoteca Giò Arte - Open every day - Perugia"
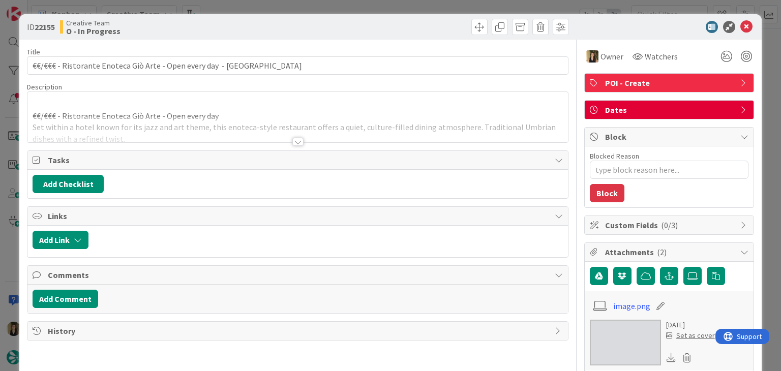
type textarea "x"
type input "€€/€€€ - Ristorante Enoteca Giò Arte - Open every day - Perugia"
click at [398, 8] on div "ID 22155 Creative Team O - In Progress Title 65 / 128 €€/€€€ - Ristorante Enote…" at bounding box center [390, 185] width 781 height 371
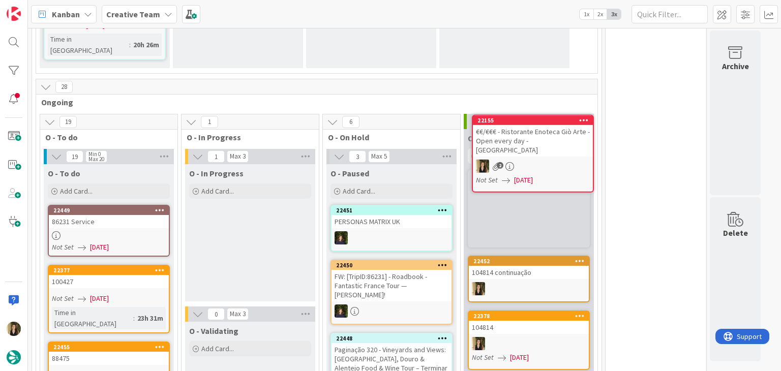
scroll to position [503, 0]
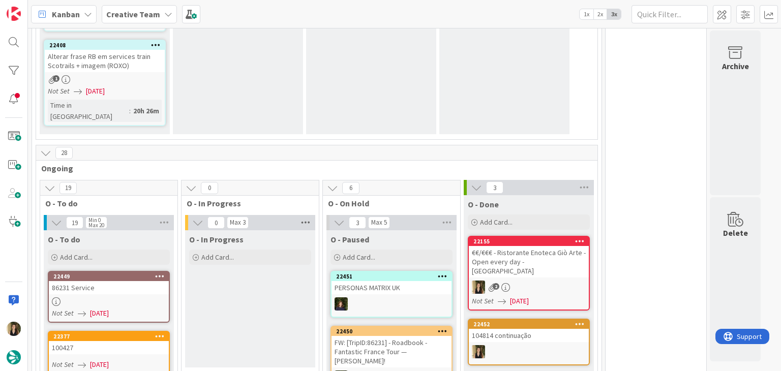
scroll to position [610, 0]
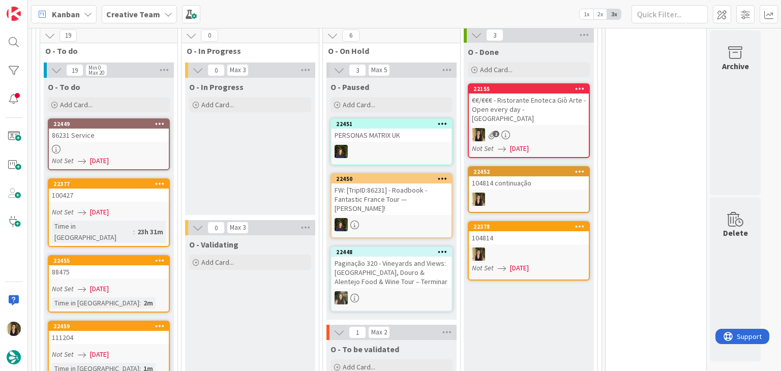
click at [271, 121] on div "O - In Progress Add Card... Template Not Set Title 0 / 128 Label Daytrip Accomm…" at bounding box center [250, 146] width 130 height 137
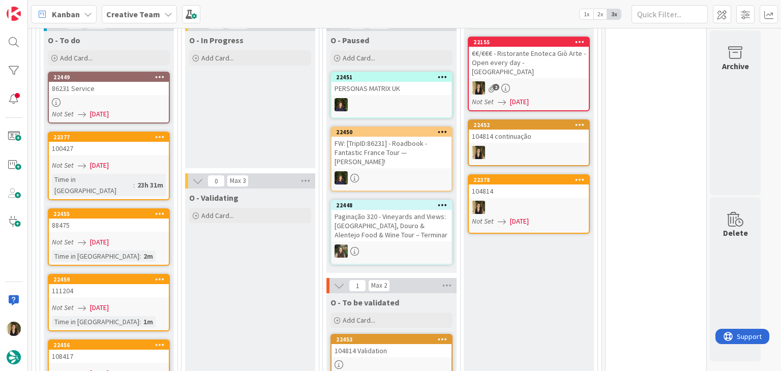
scroll to position [711, 0]
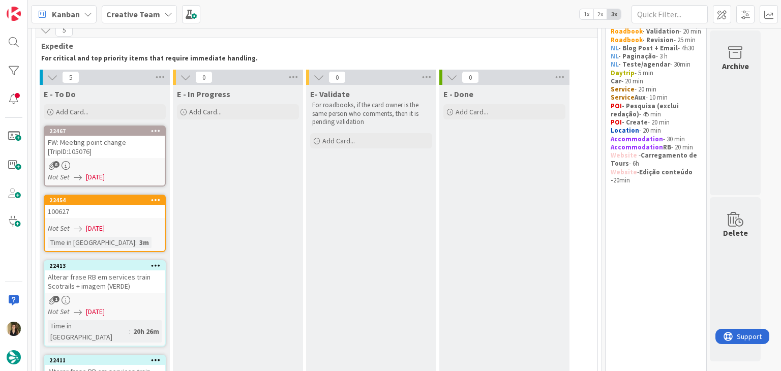
scroll to position [0, 0]
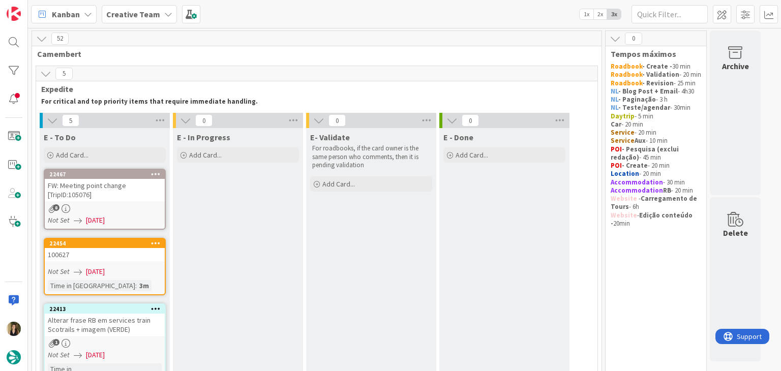
click at [152, 256] on div "100627" at bounding box center [105, 254] width 120 height 13
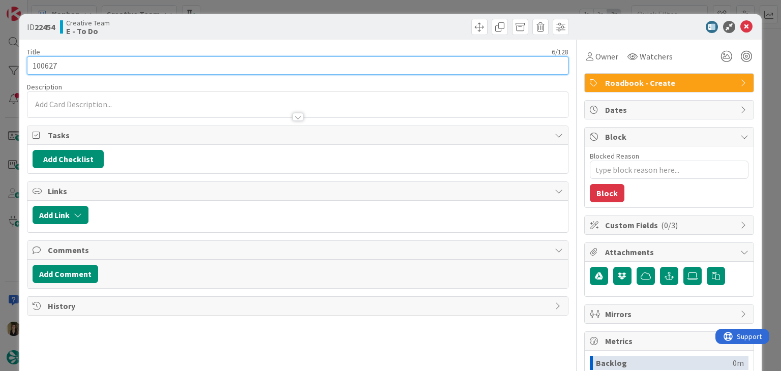
click at [46, 68] on input "100627" at bounding box center [297, 65] width 541 height 18
click at [45, 68] on input "100627" at bounding box center [297, 65] width 541 height 18
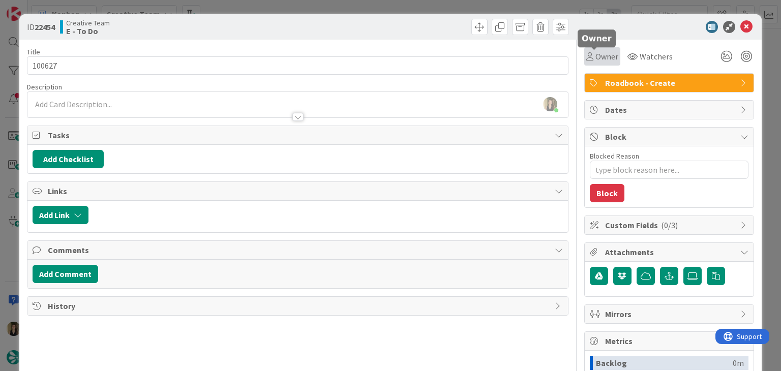
click at [595, 55] on span "Owner" at bounding box center [606, 56] width 23 height 12
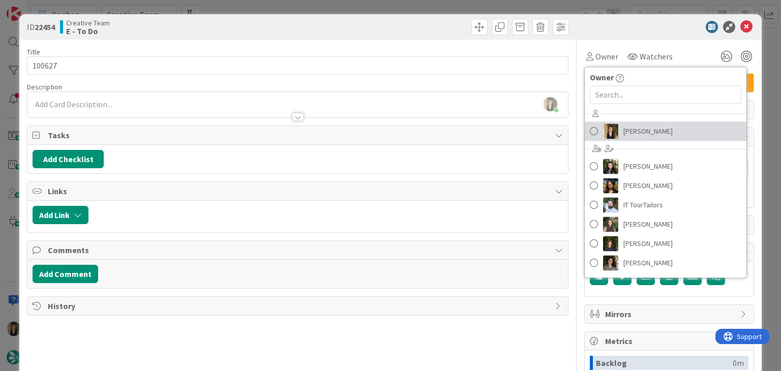
click at [636, 130] on span "[PERSON_NAME]" at bounding box center [647, 130] width 49 height 15
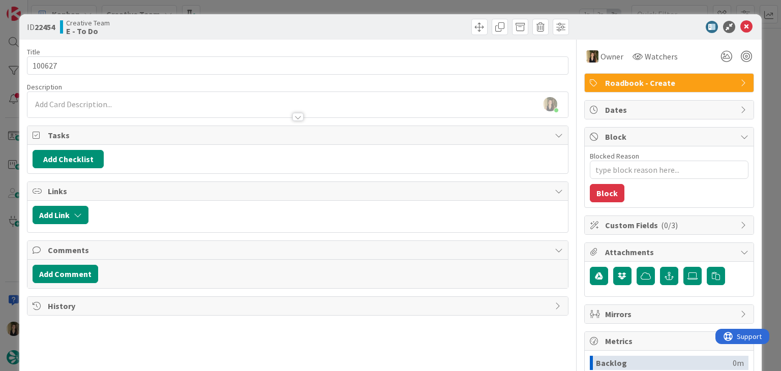
drag, startPoint x: 388, startPoint y: 24, endPoint x: 383, endPoint y: 5, distance: 20.3
click at [386, 24] on div at bounding box center [434, 27] width 268 height 16
click at [383, 4] on div "ID 22454 Creative Team E - To Do Title 6 / 128 100627 Description Sofia Palma j…" at bounding box center [390, 185] width 781 height 371
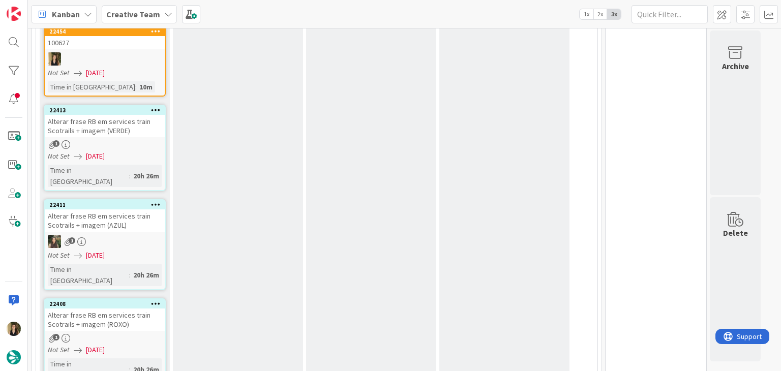
scroll to position [102, 0]
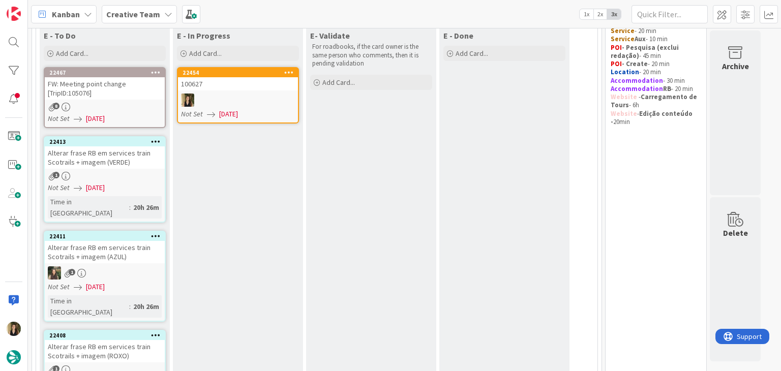
click at [260, 110] on div "Not Set [DATE]" at bounding box center [239, 114] width 117 height 11
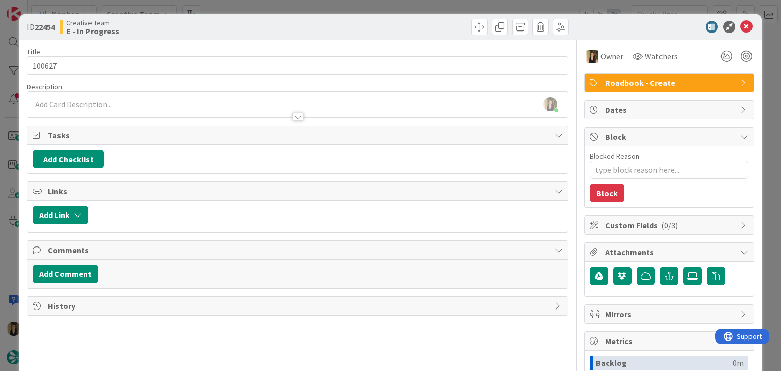
click at [236, 9] on div "ID 22454 Creative Team E - In Progress Title 6 / 128 100627 Description Sofia P…" at bounding box center [390, 185] width 781 height 371
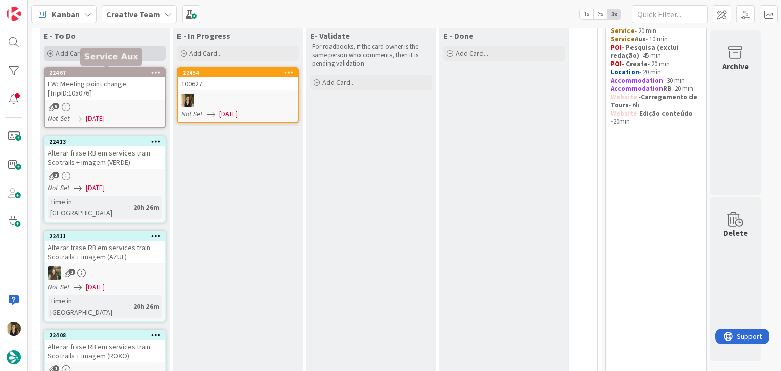
click at [130, 53] on div "Add Card..." at bounding box center [105, 53] width 122 height 15
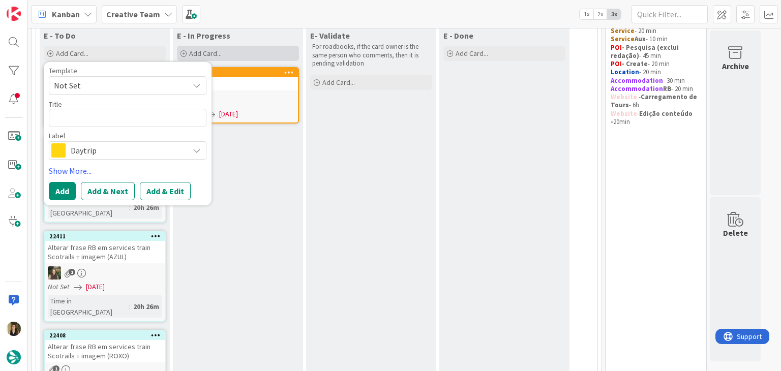
type textarea "x"
type textarea "Martinhal Quinta do Lago Family Resort"
click at [108, 149] on span "Daytrip" at bounding box center [127, 150] width 113 height 14
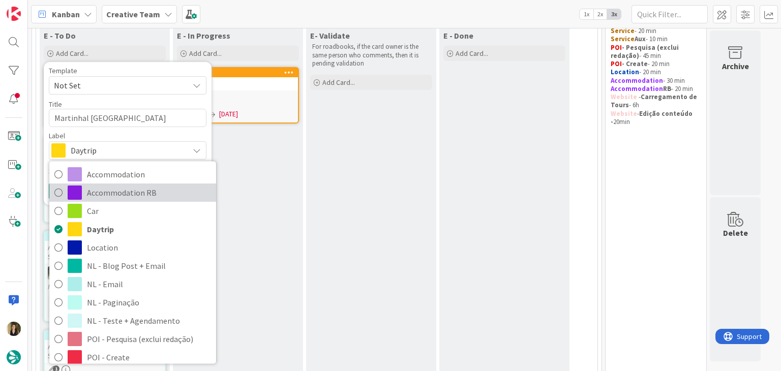
click at [146, 190] on span "Accommodation RB" at bounding box center [149, 192] width 124 height 15
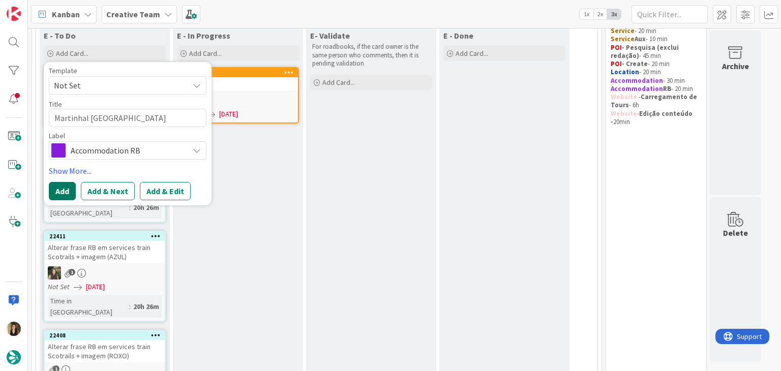
click at [55, 190] on button "Add" at bounding box center [62, 191] width 27 height 18
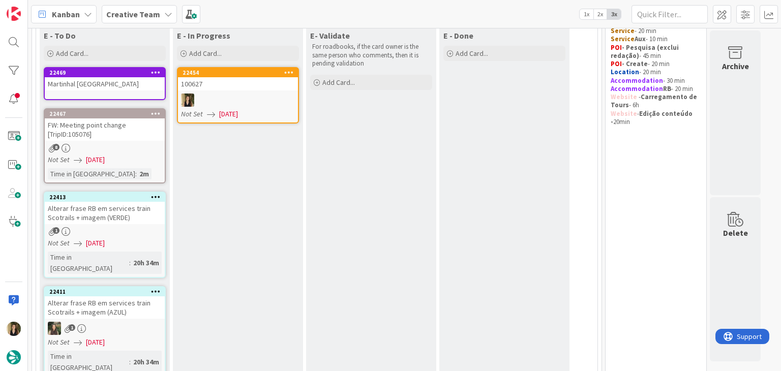
click at [124, 90] on div "Martinhal Quinta do Lago Family Resort" at bounding box center [105, 83] width 120 height 13
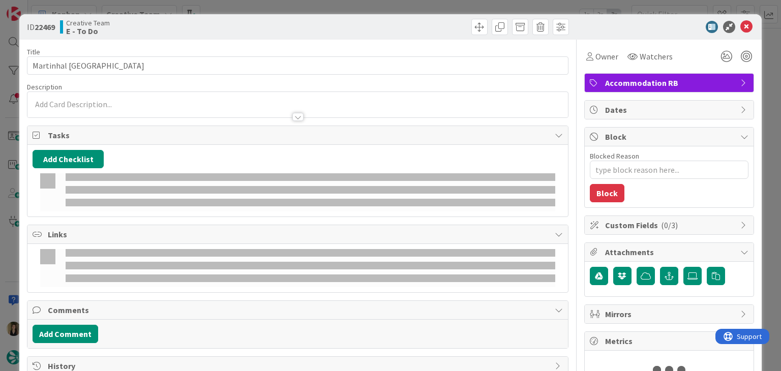
type textarea "x"
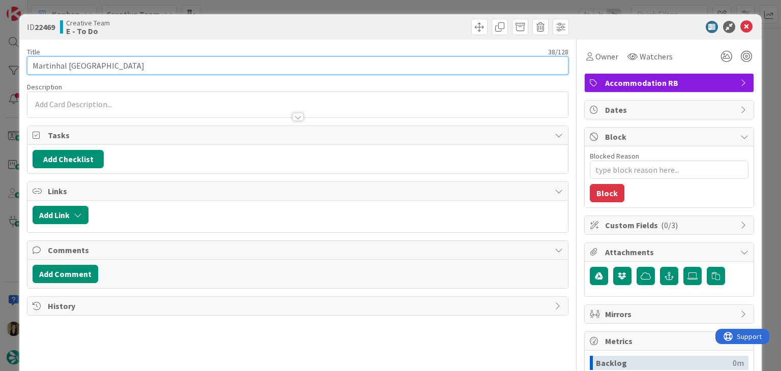
click at [189, 70] on input "Martinhal Quinta do Lago Family Resort" at bounding box center [297, 65] width 541 height 18
type input "Martinhal Quinta do Lago Family Resort - 100"
type textarea "x"
type input "Martinhal Quinta do Lago Family Resort - 1006"
type textarea "x"
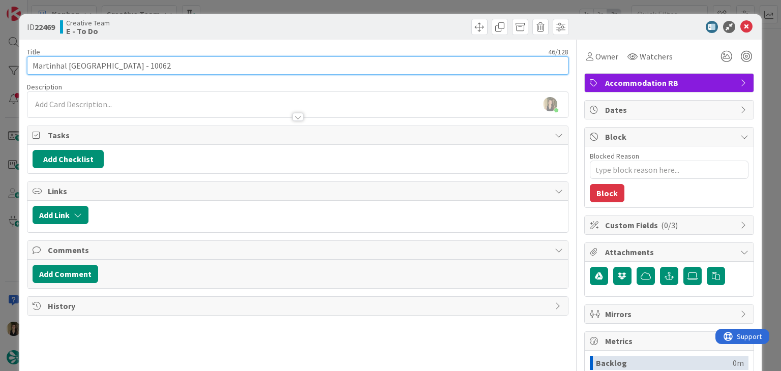
type input "Martinhal [GEOGRAPHIC_DATA] - 100627"
type textarea "x"
type input "Martinhal [GEOGRAPHIC_DATA] - 100627"
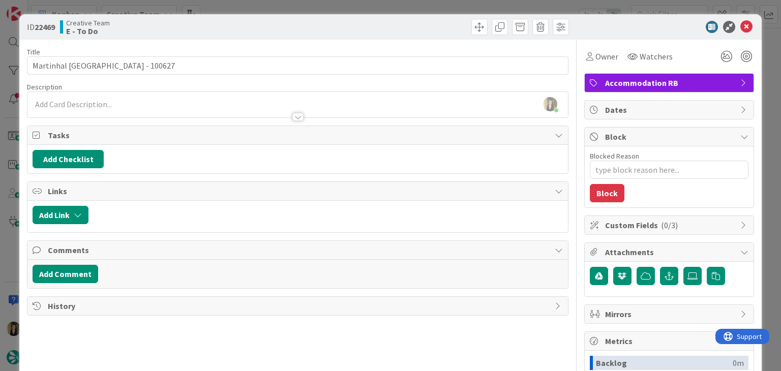
click at [241, 23] on div "Creative Team E - To Do" at bounding box center [177, 27] width 235 height 16
click at [235, 7] on div "ID 22469 Creative Team E - To Do Title 47 / 128 Martinhal Quinta do Lago Family…" at bounding box center [390, 185] width 781 height 371
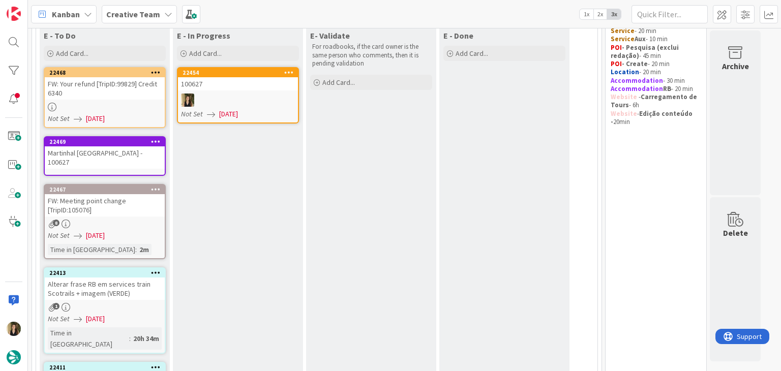
click at [132, 104] on div at bounding box center [105, 107] width 120 height 9
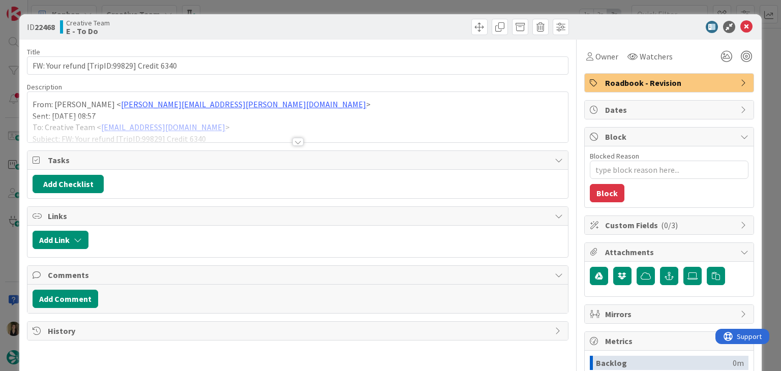
click at [295, 139] on div at bounding box center [297, 142] width 11 height 8
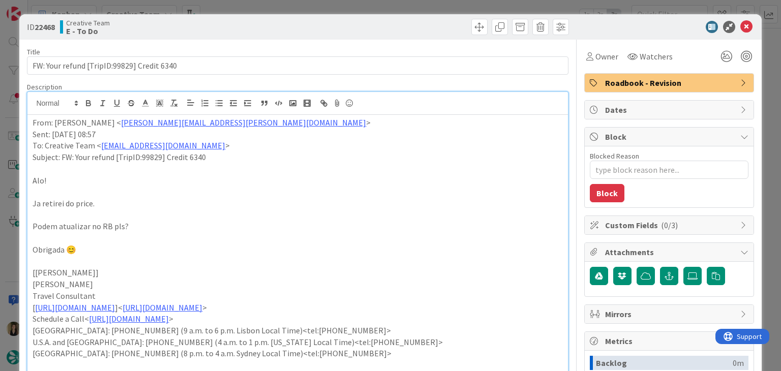
click at [360, 10] on div "ID 22468 Creative Team E - To Do Title 42 / 128 FW: Your refund [TripID:99829] …" at bounding box center [390, 185] width 781 height 371
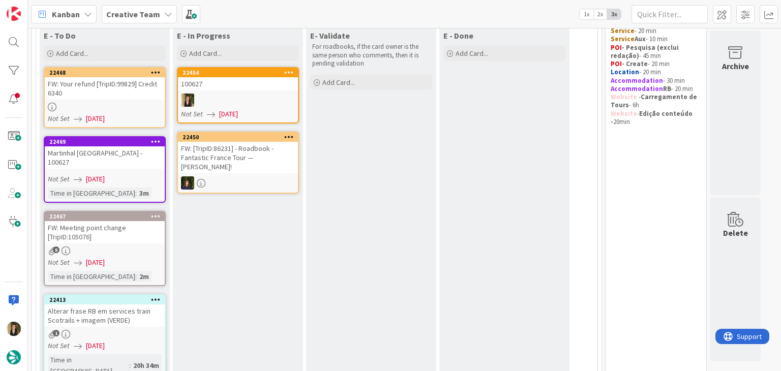
click at [264, 95] on div at bounding box center [238, 100] width 120 height 13
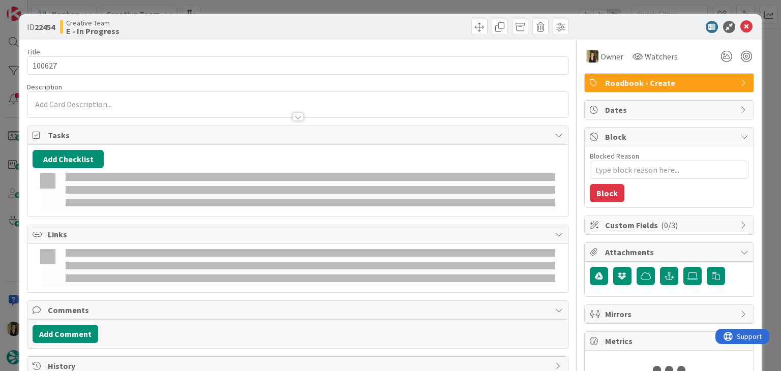
click at [85, 108] on div at bounding box center [297, 112] width 540 height 11
type textarea "x"
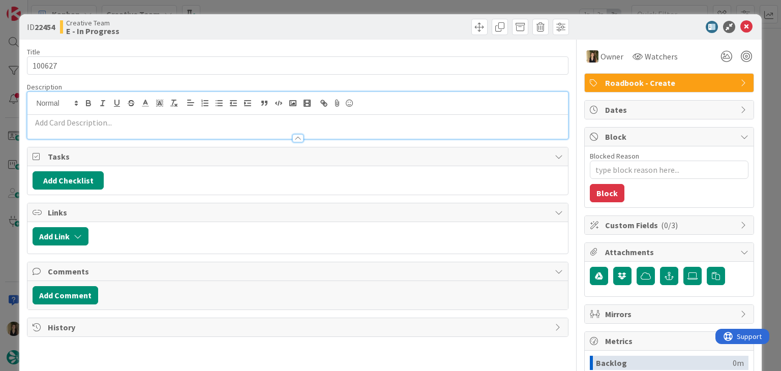
click at [102, 123] on p at bounding box center [297, 123] width 529 height 12
paste div
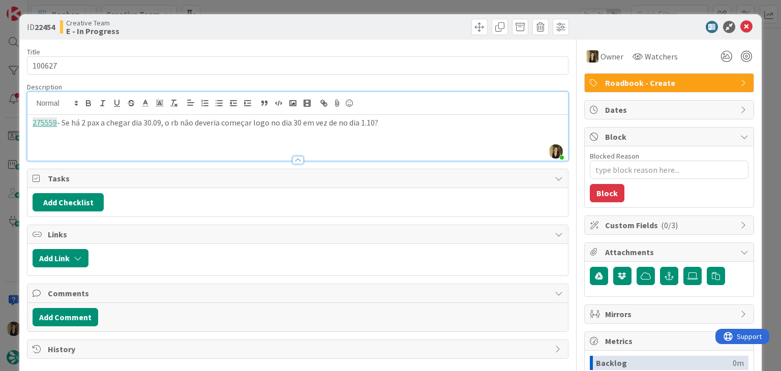
click at [401, 119] on p "275559 - Se há 2 pax a chegar dia 30.09, o rb não deveria começar logo no dia 3…" at bounding box center [297, 123] width 529 height 12
click at [285, 18] on div "ID 22454 Creative Team E - In Progress" at bounding box center [389, 26] width 741 height 25
click at [301, 1] on div "ID 22454 Creative Team E - In Progress Title 6 / 128 100627 Description Sofia P…" at bounding box center [390, 185] width 781 height 371
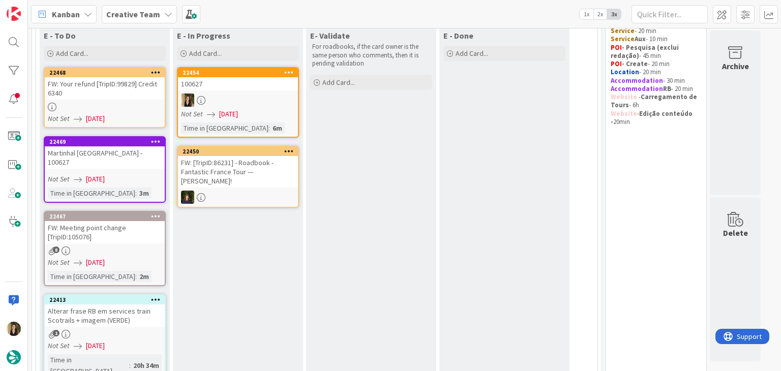
click at [264, 100] on div at bounding box center [238, 100] width 120 height 13
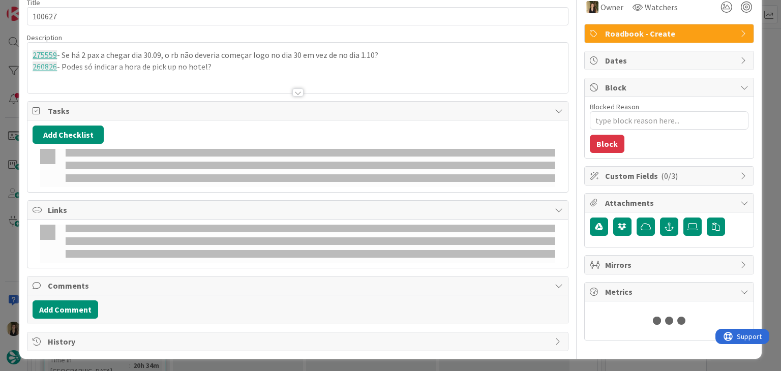
type textarea "x"
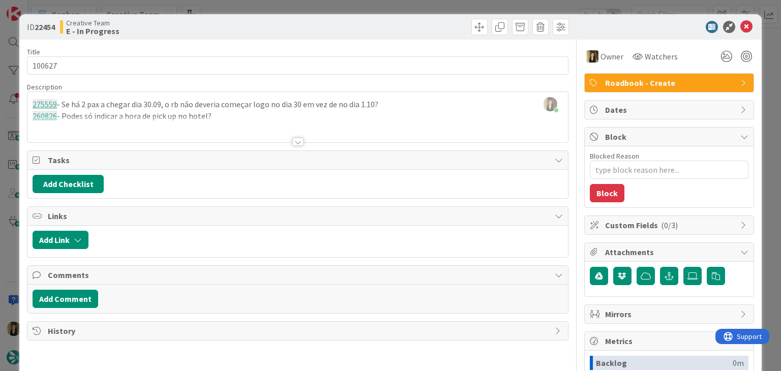
click at [224, 121] on div at bounding box center [297, 129] width 540 height 26
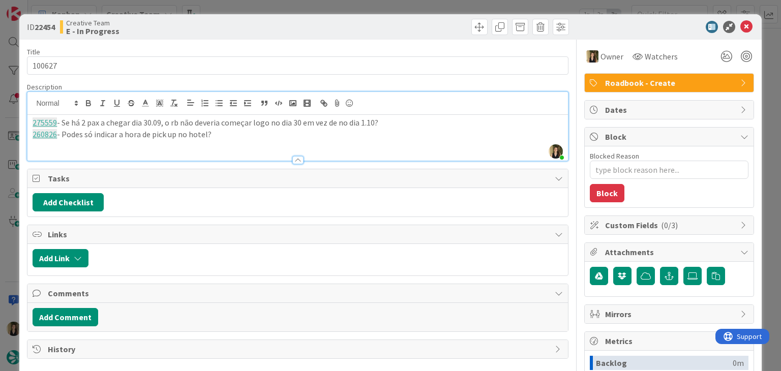
drag, startPoint x: 242, startPoint y: 139, endPoint x: 59, endPoint y: 145, distance: 183.0
click at [55, 145] on div "275559 - Se há 2 pax a chegar dia 30.09, o rb não deveria começar logo no dia 3…" at bounding box center [297, 138] width 540 height 46
click at [254, 138] on p "260826 - Podes só indicar a hora de pick up no hotel?" at bounding box center [297, 135] width 529 height 12
drag, startPoint x: 248, startPoint y: 134, endPoint x: 243, endPoint y: 131, distance: 6.4
click at [247, 134] on p "260826 - Podes só indicar a hora de pick up no hotel?" at bounding box center [297, 135] width 529 height 12
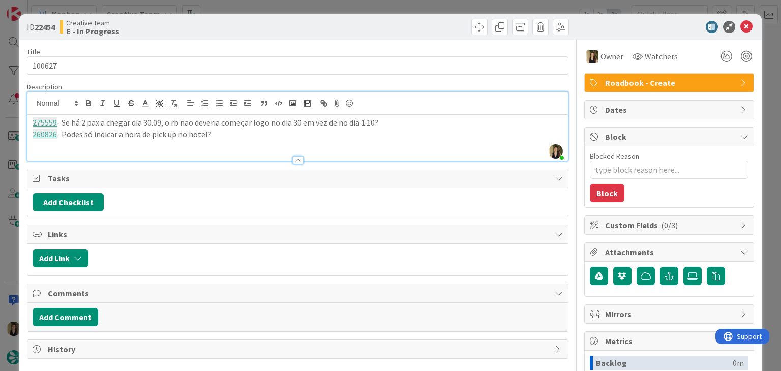
click at [240, 130] on p "260826 - Podes só indicar a hora de pick up no hotel?" at bounding box center [297, 135] width 529 height 12
drag, startPoint x: 321, startPoint y: 139, endPoint x: 25, endPoint y: 116, distance: 296.1
click at [21, 116] on div "ID 22454 Creative Team E - In Progress Title 6 / 128 100627 Description Sofia P…" at bounding box center [389, 272] width 741 height 517
copy div "275559 - Se há 2 pax a chegar dia 30.09, o rb não deveria começar logo no dia 3…"
drag, startPoint x: 310, startPoint y: 25, endPoint x: 309, endPoint y: 11, distance: 14.3
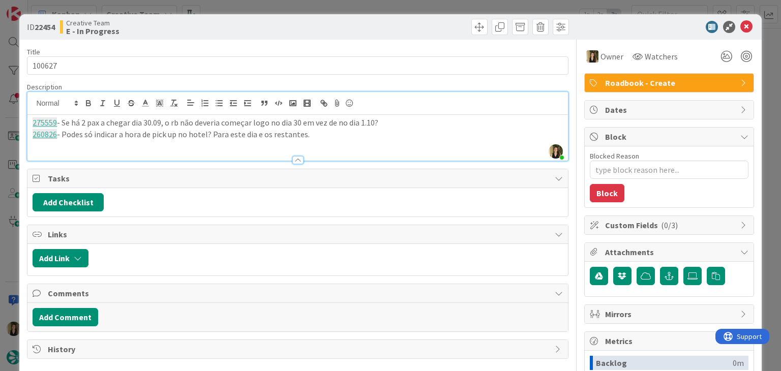
click at [310, 21] on div at bounding box center [434, 27] width 268 height 16
click at [309, 11] on div "ID 22454 Creative Team E - In Progress Title 6 / 128 100627 Description Sofia P…" at bounding box center [390, 185] width 781 height 371
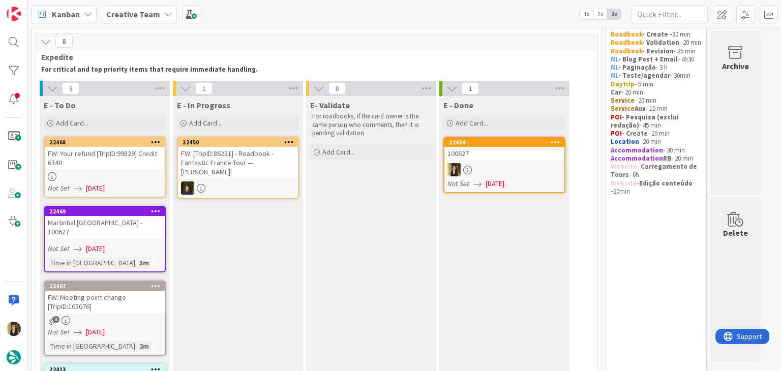
click at [328, 220] on div "E- Validate For roadbooks, if the card owner is the same person who comments, t…" at bounding box center [371, 374] width 130 height 556
click at [100, 177] on div at bounding box center [105, 176] width 120 height 9
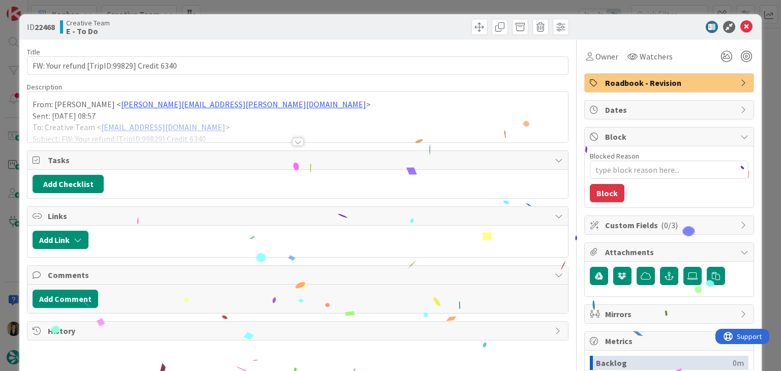
click at [293, 139] on div at bounding box center [297, 142] width 11 height 8
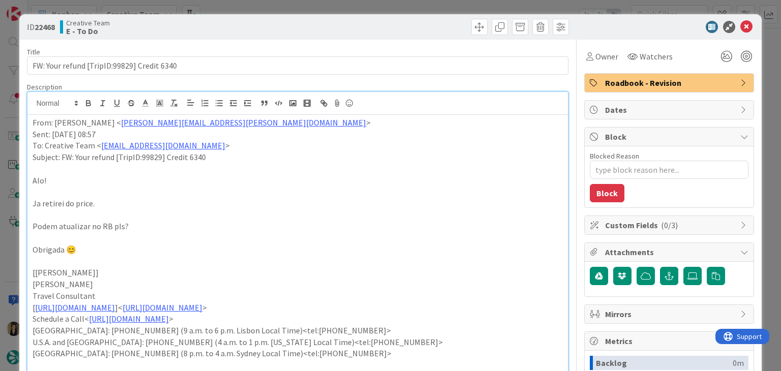
click at [285, 33] on div "Creative Team E - To Do" at bounding box center [177, 27] width 235 height 16
click at [285, 12] on div "ID 22468 Creative Team E - To Do Title 42 / 128 FW: Your refund [TripID:99829] …" at bounding box center [390, 185] width 781 height 371
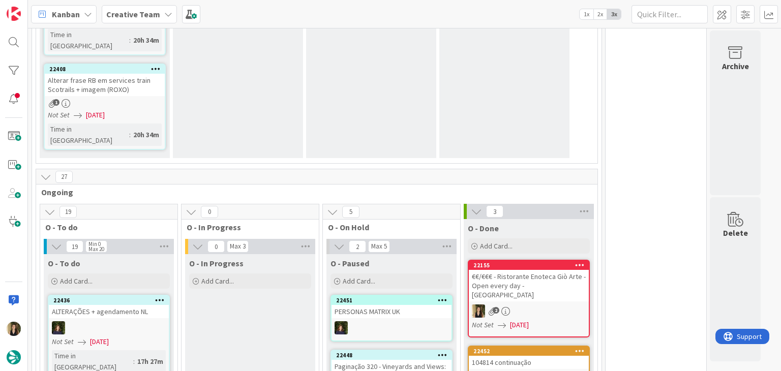
drag, startPoint x: 265, startPoint y: 277, endPoint x: 234, endPoint y: 269, distance: 32.5
click at [266, 277] on div "O - In Progress Add Card... Template Not Set Title 0 / 128 Label Daytrip Accomm…" at bounding box center [250, 322] width 130 height 137
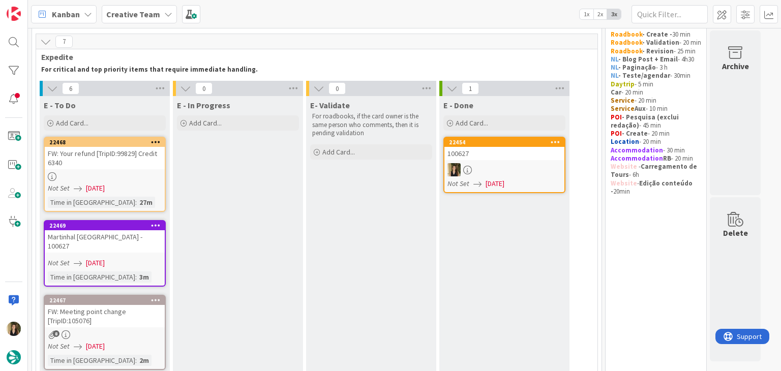
scroll to position [83, 0]
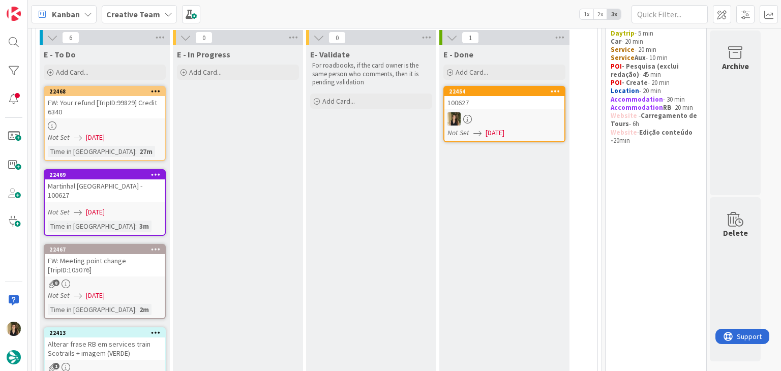
click at [152, 132] on div "Not Set [DATE]" at bounding box center [106, 137] width 117 height 11
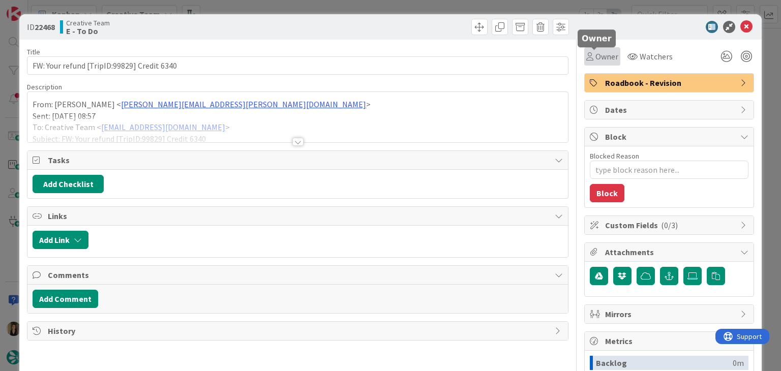
click at [586, 57] on icon at bounding box center [589, 56] width 7 height 8
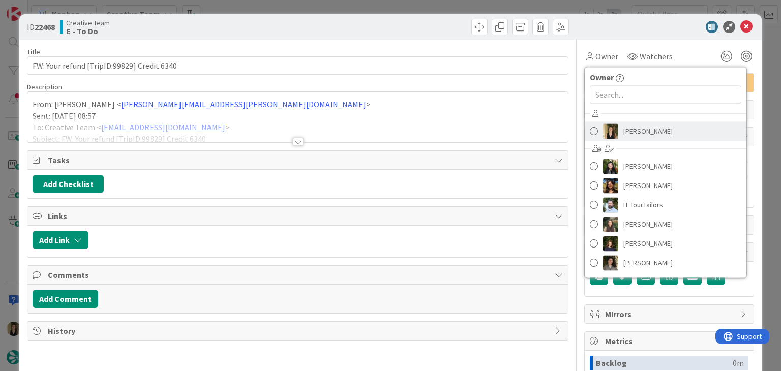
click at [623, 134] on span "[PERSON_NAME]" at bounding box center [647, 130] width 49 height 15
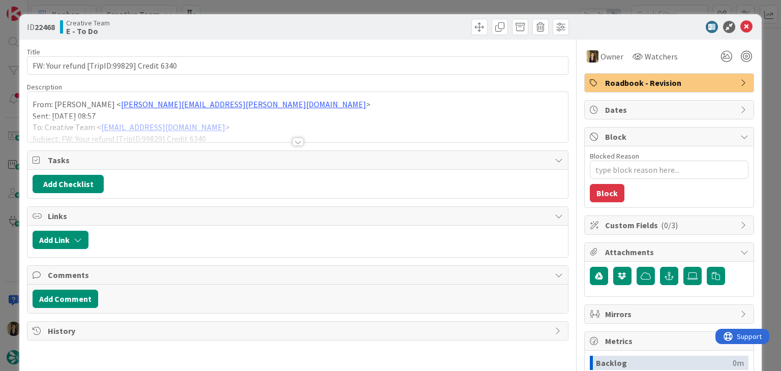
drag, startPoint x: 378, startPoint y: 27, endPoint x: 371, endPoint y: 7, distance: 21.4
click at [376, 25] on div at bounding box center [434, 27] width 268 height 16
click at [370, 3] on div "ID 22468 Creative Team E - To Do Title 42 / 128 FW: Your refund [TripID:99829] …" at bounding box center [390, 185] width 781 height 371
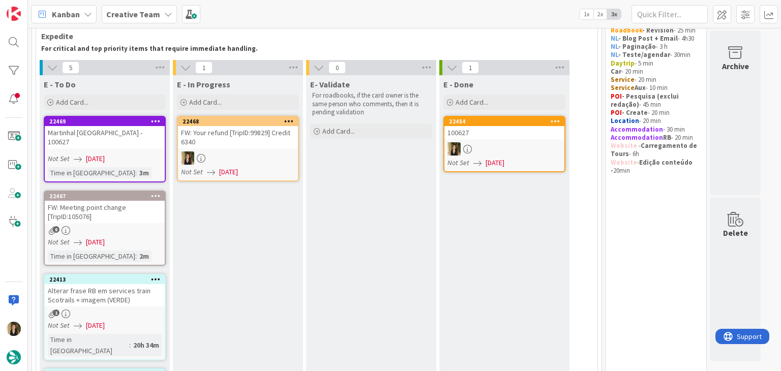
click at [259, 162] on div at bounding box center [238, 157] width 120 height 13
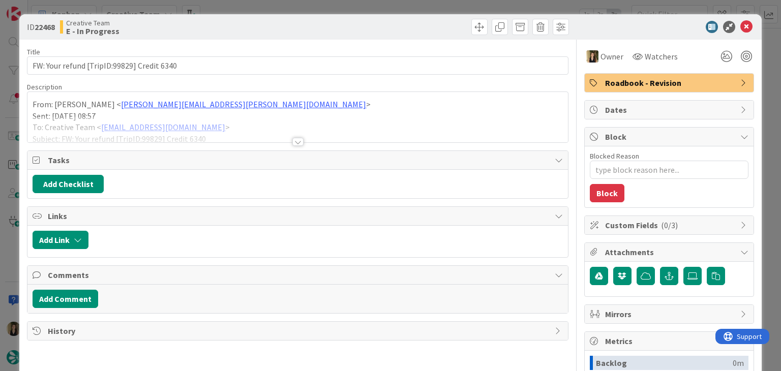
click at [295, 141] on div at bounding box center [297, 142] width 11 height 8
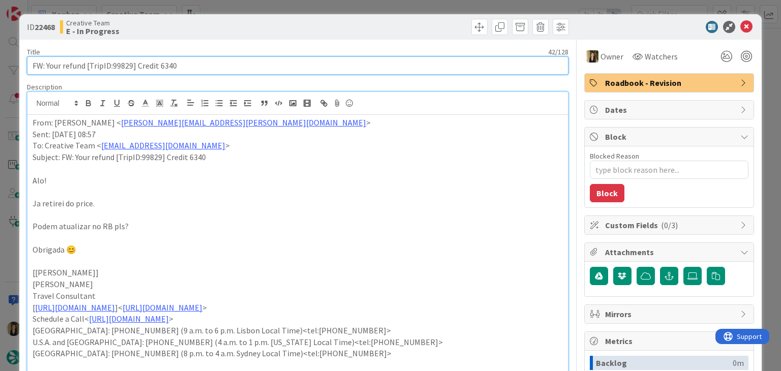
click at [124, 65] on input "FW: Your refund [TripID:99829] Credit 6340" at bounding box center [297, 65] width 541 height 18
click at [123, 65] on input "FW: Your refund [TripID:99829] Credit 6340" at bounding box center [297, 65] width 541 height 18
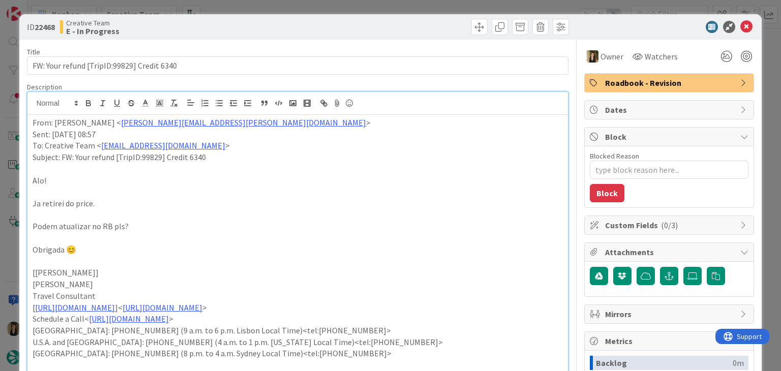
click at [426, 5] on div "ID 22468 Creative Team E - In Progress Title 42 / 128 FW: Your refund [TripID:9…" at bounding box center [390, 185] width 781 height 371
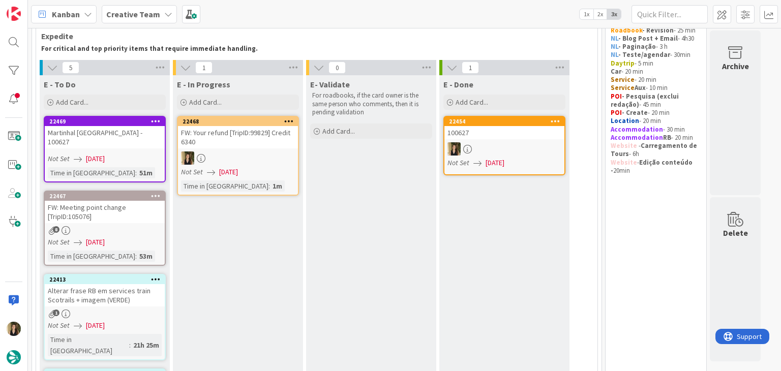
click at [270, 163] on div at bounding box center [238, 157] width 120 height 13
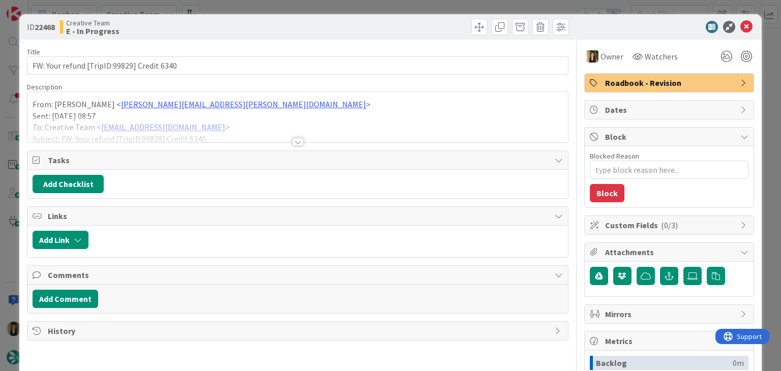
click at [647, 79] on span "Roadbook - Revision" at bounding box center [670, 83] width 130 height 12
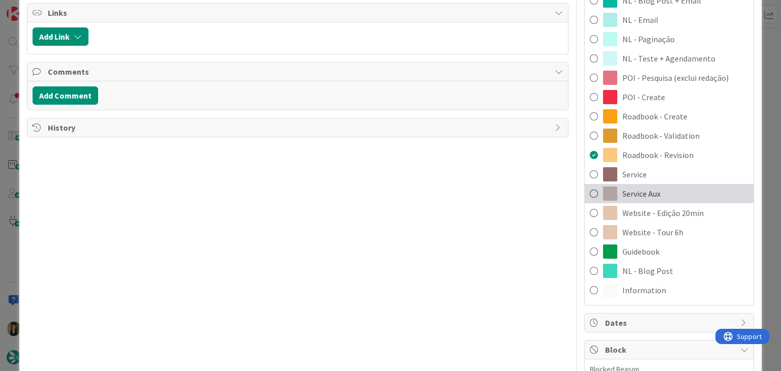
click at [652, 196] on div "Service Aux" at bounding box center [668, 193] width 169 height 19
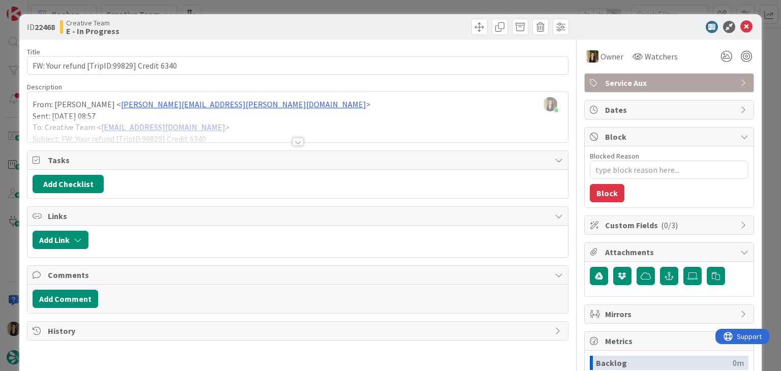
drag, startPoint x: 423, startPoint y: 24, endPoint x: 421, endPoint y: 9, distance: 15.0
click at [423, 23] on div at bounding box center [434, 27] width 268 height 16
click at [421, 9] on div "ID 22468 Creative Team E - In Progress Title 42 / 128 FW: Your refund [TripID:9…" at bounding box center [390, 185] width 781 height 371
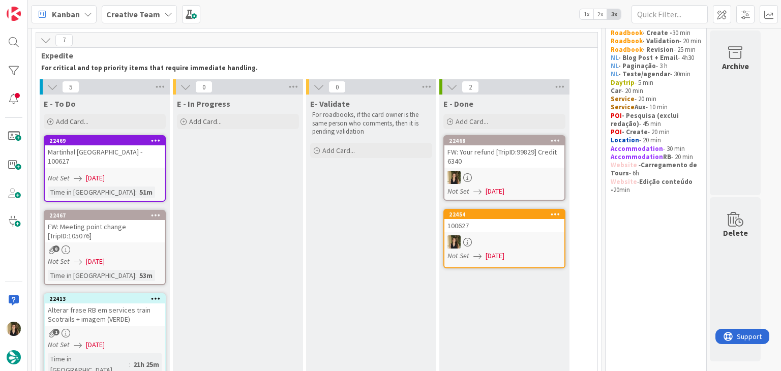
scroll to position [30, 0]
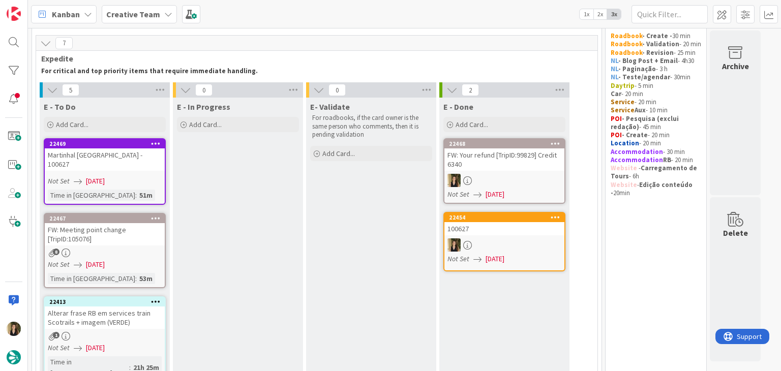
click at [134, 242] on div "FW: Meeting point change [TripID:105076]" at bounding box center [105, 234] width 120 height 22
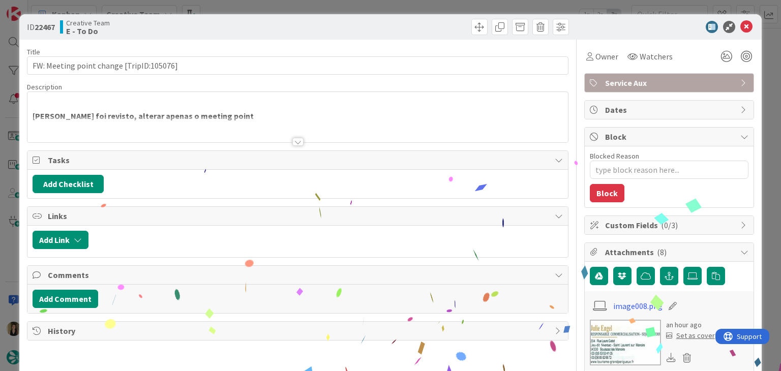
click at [294, 138] on div at bounding box center [297, 142] width 11 height 8
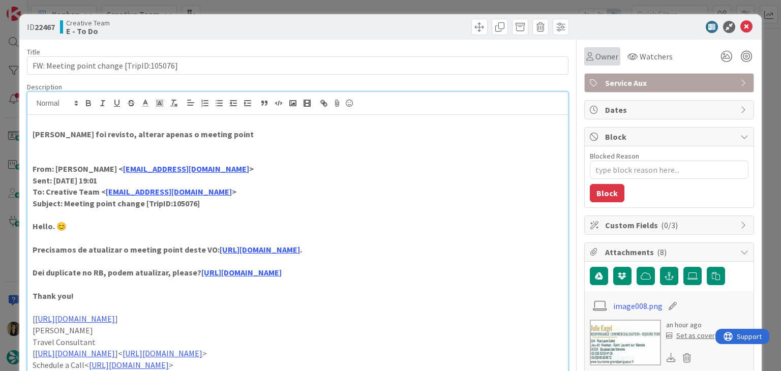
click at [596, 65] on div "Owner" at bounding box center [602, 56] width 36 height 18
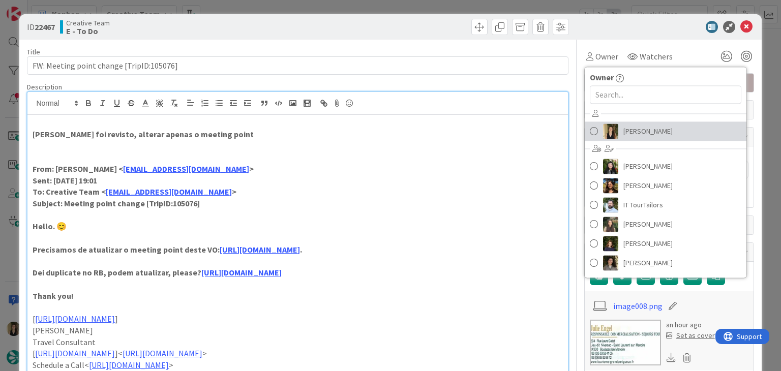
drag, startPoint x: 628, startPoint y: 131, endPoint x: 522, endPoint y: 74, distance: 120.0
click at [629, 131] on span "[PERSON_NAME]" at bounding box center [647, 130] width 49 height 15
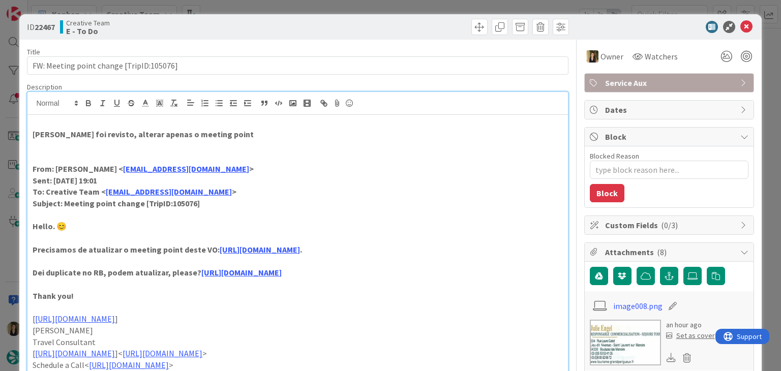
drag, startPoint x: 427, startPoint y: 29, endPoint x: 428, endPoint y: 2, distance: 27.0
click at [425, 26] on div at bounding box center [434, 27] width 268 height 16
click at [428, 2] on div "ID 22467 Creative Team E - To Do Title 40 / 128 FW: Meeting point change [TripI…" at bounding box center [390, 185] width 781 height 371
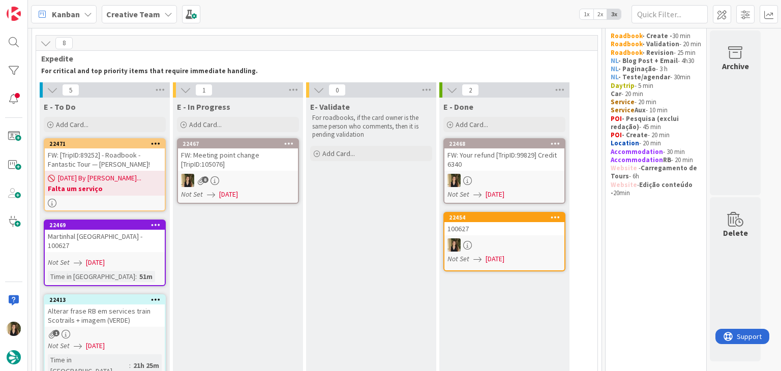
click at [254, 174] on div "8" at bounding box center [238, 180] width 120 height 13
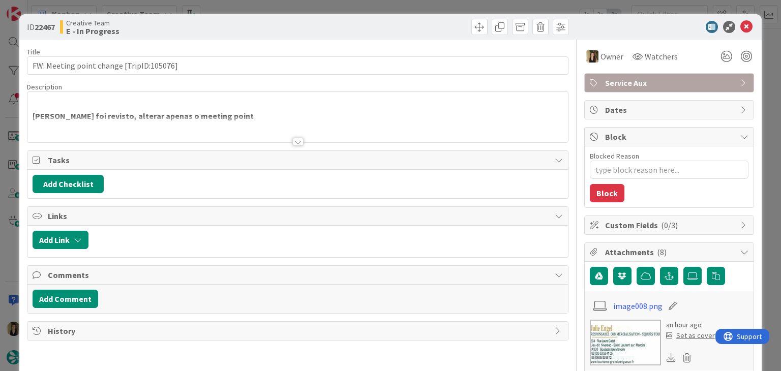
click at [292, 142] on div at bounding box center [297, 142] width 11 height 8
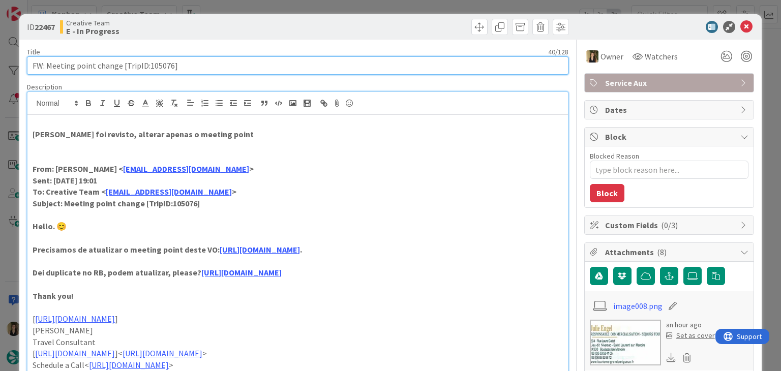
click at [153, 64] on input "FW: Meeting point change [TripID:105076]" at bounding box center [297, 65] width 541 height 18
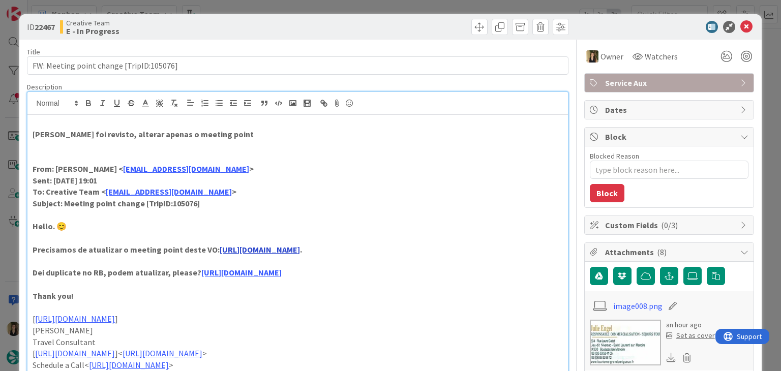
click at [287, 248] on link "https://sigav.tourtailors.com/#Voucher/view/274398" at bounding box center [260, 249] width 80 height 10
click at [311, 267] on link "https://sigav.tourtailors.com/#Voucher/view/274398" at bounding box center [281, 269] width 70 height 13
click at [241, 21] on div "Creative Team E - In Progress" at bounding box center [177, 27] width 235 height 16
click at [243, 7] on div "ID 22467 Creative Team E - In Progress Title 40 / 128 FW: Meeting point change …" at bounding box center [390, 185] width 781 height 371
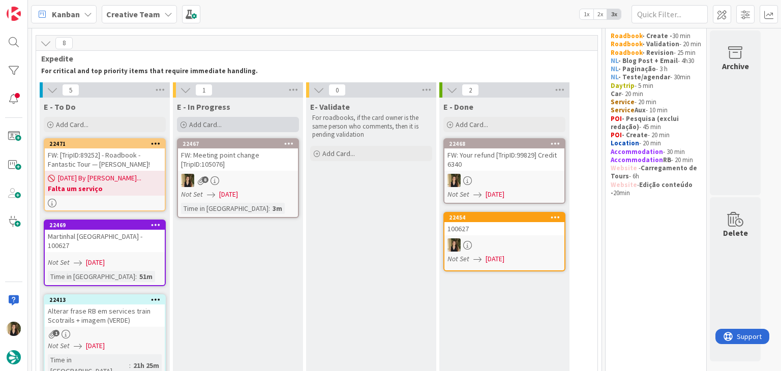
click at [252, 119] on div "Add Card..." at bounding box center [238, 124] width 122 height 15
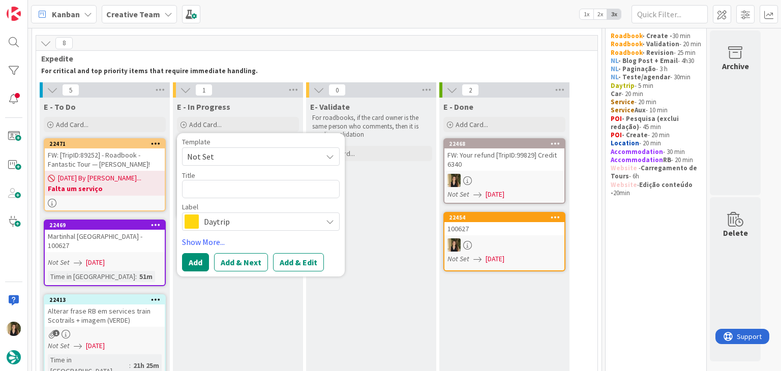
type textarea "x"
type textarea "Tour Mataguerre, rue de la Bride"
drag, startPoint x: 254, startPoint y: 192, endPoint x: 161, endPoint y: 192, distance: 93.0
click at [161, 192] on div "5 E - To Do Add Card... Template Not Set Title 0 / 128 Label Daytrip Accommodat…" at bounding box center [304, 334] width 533 height 505
type textarea "x"
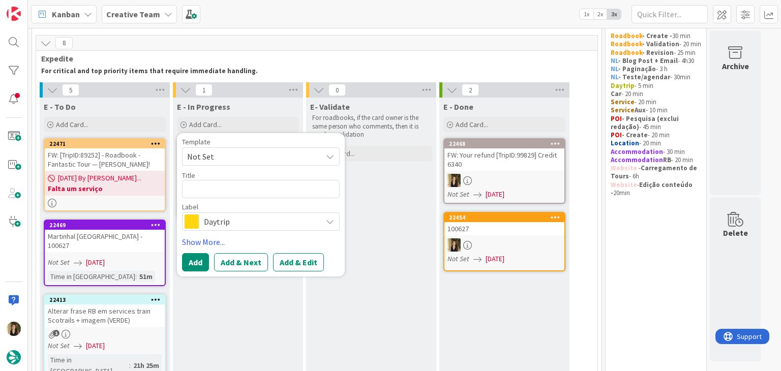
type textarea "c"
type textarea "x"
type textarea "cr"
type textarea "x"
type textarea "cri"
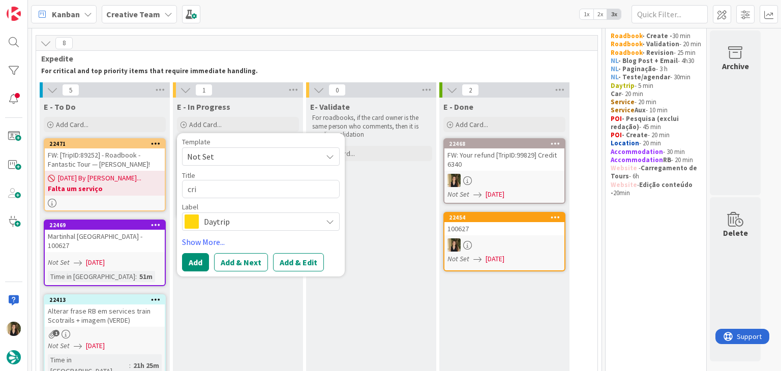
type textarea "x"
type textarea "cria"
type textarea "x"
type textarea "criar"
type textarea "x"
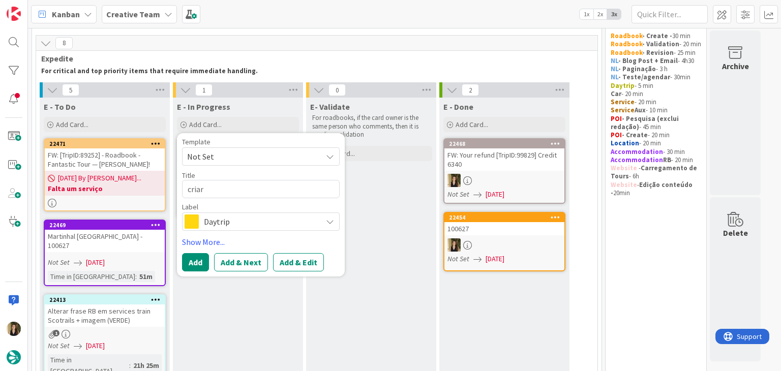
type textarea "criar"
type textarea "x"
type textarea "criar g"
type textarea "x"
type textarea "criar gp"
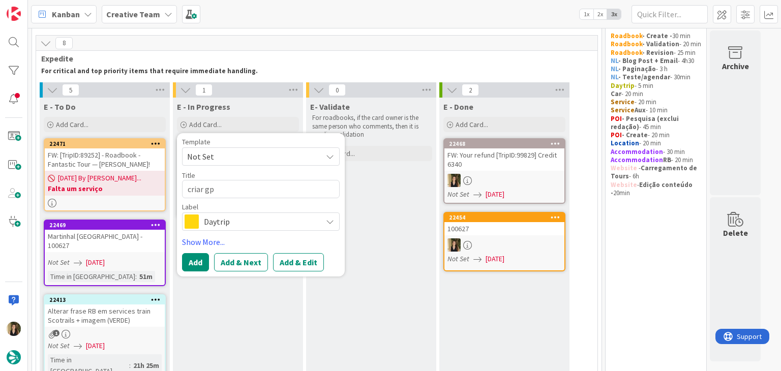
type textarea "x"
type textarea "criar gps"
type textarea "x"
type textarea "criar gps"
type textarea "x"
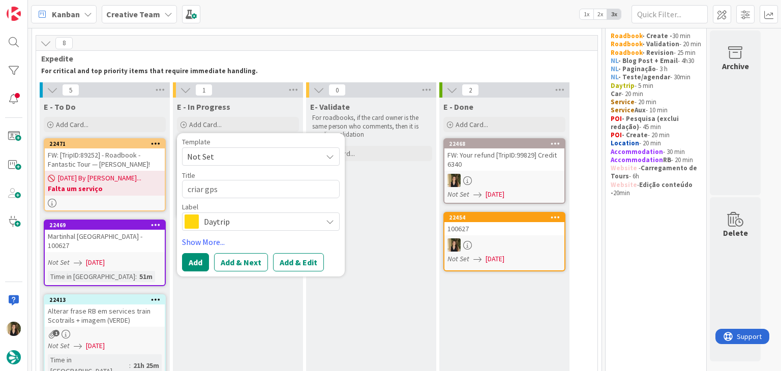
type textarea "criar gps p"
type textarea "x"
type textarea "criar gps po"
type textarea "x"
type textarea "criar gps poi"
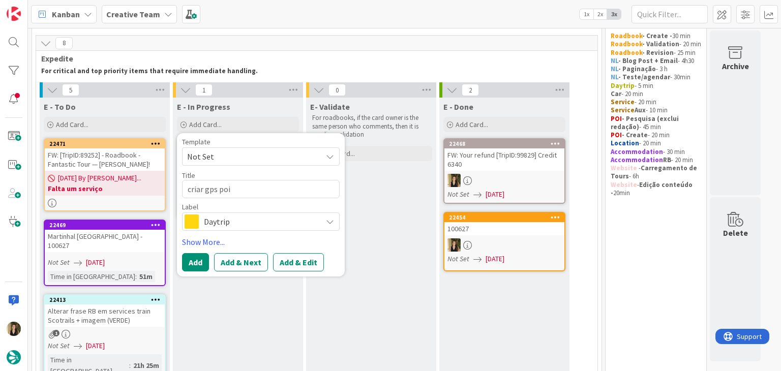
type textarea "x"
type textarea "criar gps poin"
type textarea "x"
type textarea "criar gps point"
click at [231, 227] on span "Daytrip" at bounding box center [260, 221] width 113 height 14
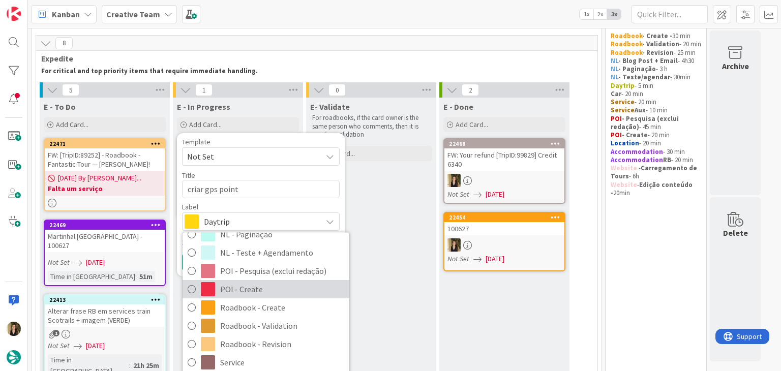
scroll to position [152, 0]
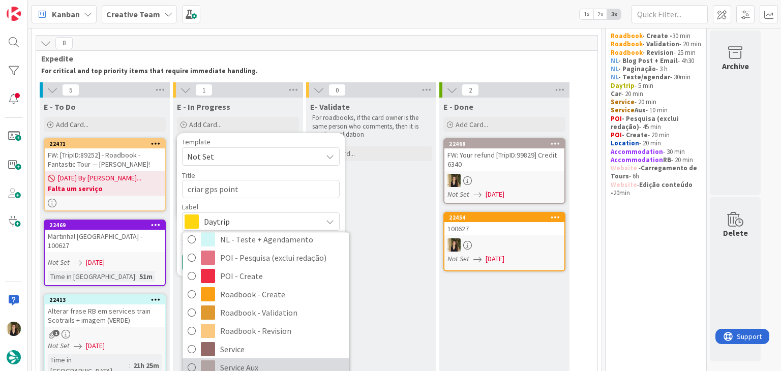
drag, startPoint x: 265, startPoint y: 359, endPoint x: 267, endPoint y: 344, distance: 15.9
click at [265, 353] on span "Service Aux" at bounding box center [282, 367] width 124 height 15
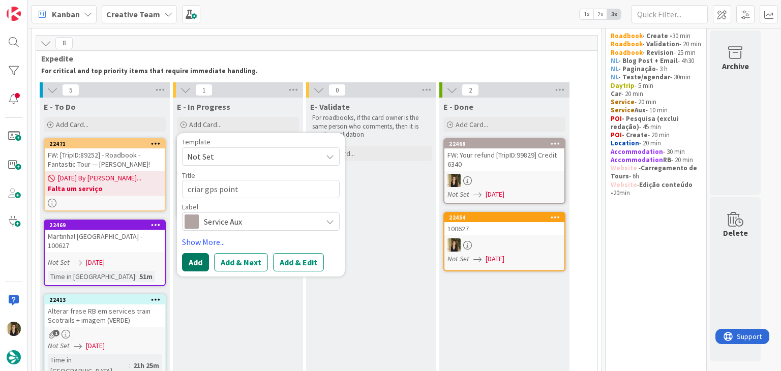
click at [195, 259] on button "Add" at bounding box center [195, 262] width 27 height 18
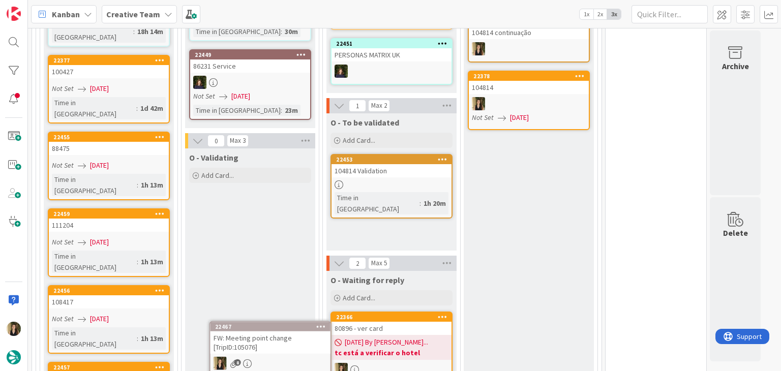
scroll to position [927, 0]
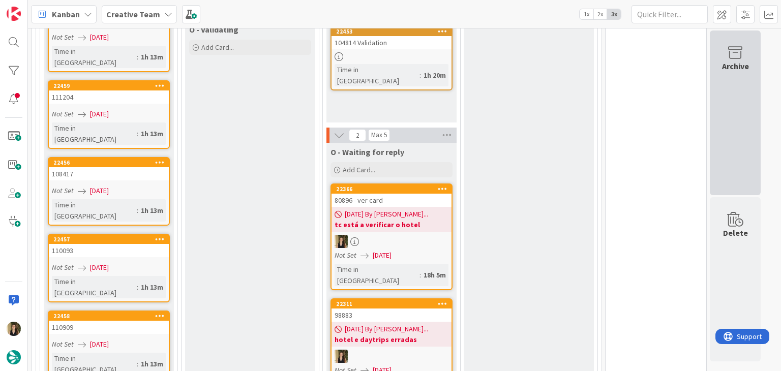
click at [722, 134] on div "Archive" at bounding box center [734, 112] width 51 height 165
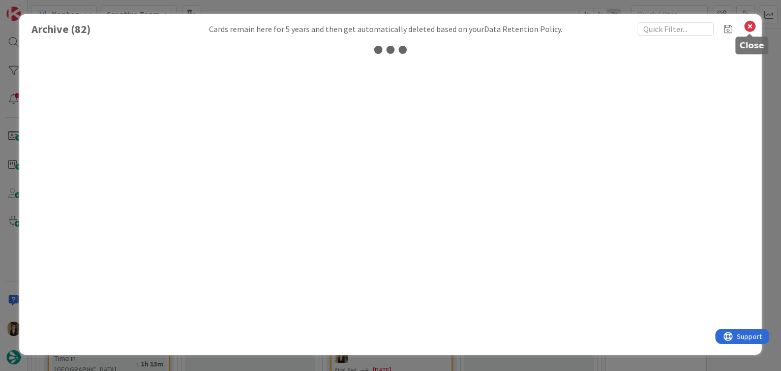
drag, startPoint x: 748, startPoint y: 27, endPoint x: 702, endPoint y: 51, distance: 51.8
click at [747, 27] on icon at bounding box center [749, 26] width 13 height 14
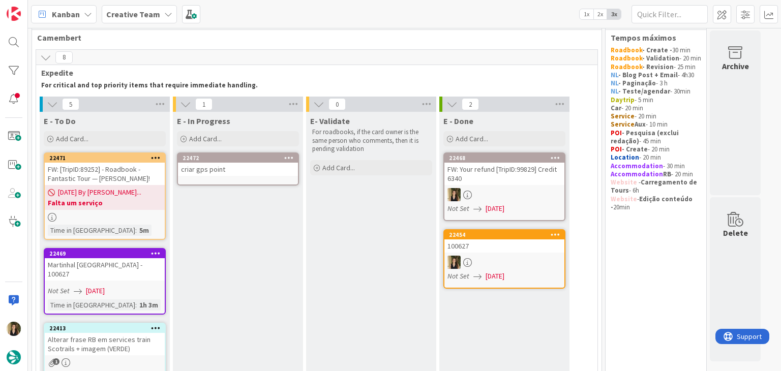
scroll to position [0, 0]
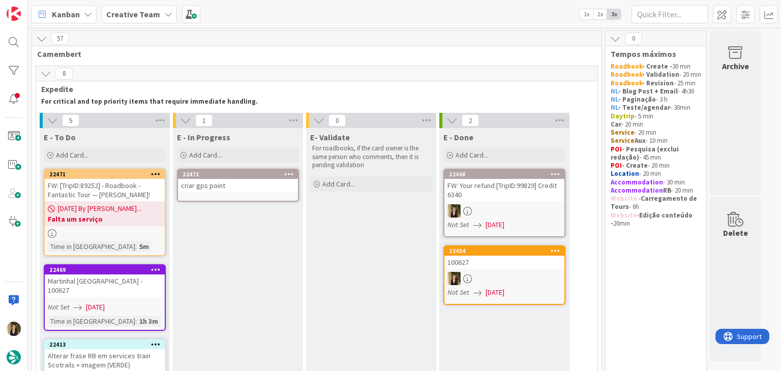
click at [235, 181] on div "criar gps point" at bounding box center [238, 185] width 120 height 13
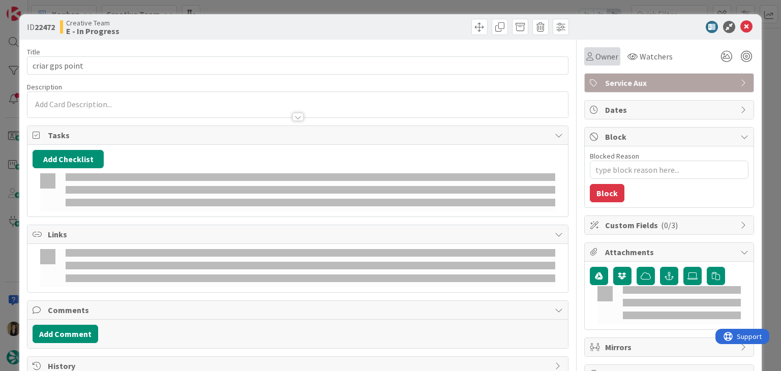
click at [597, 64] on div "Owner" at bounding box center [602, 56] width 36 height 18
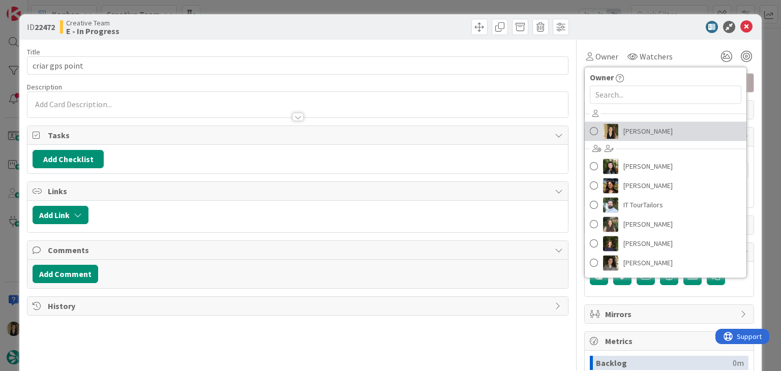
click at [661, 129] on link "[PERSON_NAME]" at bounding box center [665, 130] width 162 height 19
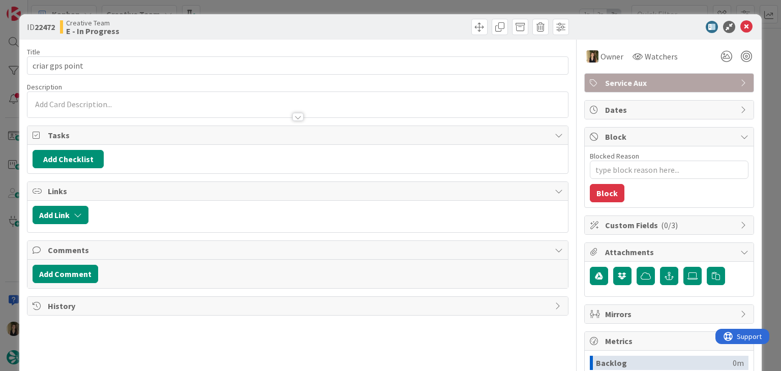
drag, startPoint x: 266, startPoint y: 101, endPoint x: 257, endPoint y: 105, distance: 9.8
click at [264, 101] on div at bounding box center [297, 104] width 540 height 25
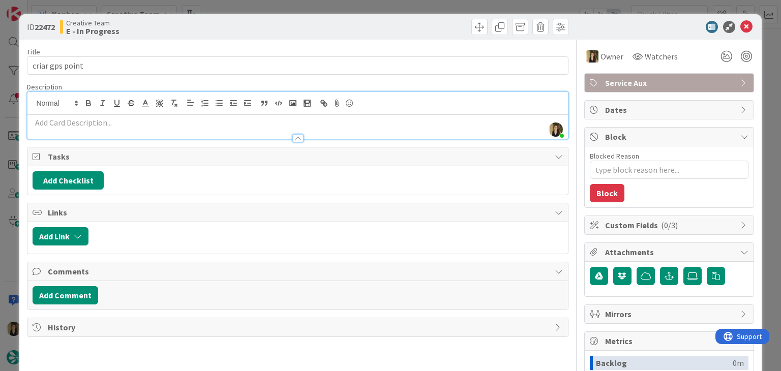
click at [237, 124] on p at bounding box center [297, 123] width 529 height 12
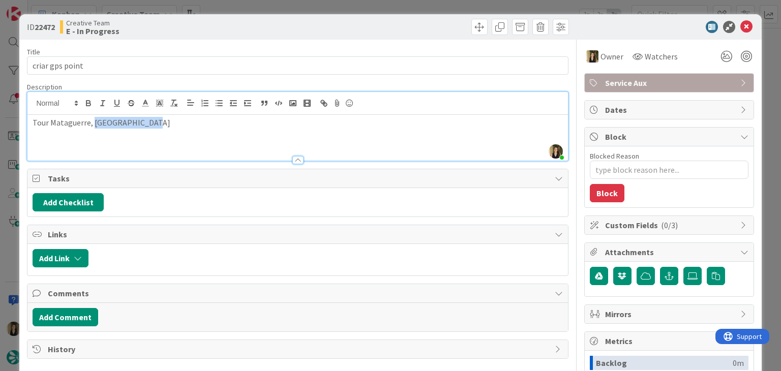
drag, startPoint x: 151, startPoint y: 122, endPoint x: 93, endPoint y: 120, distance: 57.9
click at [93, 120] on p "Tour Mataguerre, rue de la Bride" at bounding box center [297, 123] width 529 height 12
copy p "rue de la Bride"
type textarea "x"
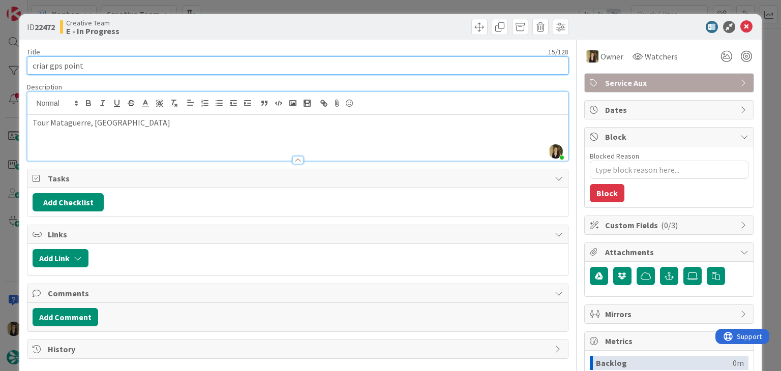
click at [132, 68] on input "criar gps point" at bounding box center [297, 65] width 541 height 18
type input "criar gps point e associar"
type textarea "x"
type input "criar gps point e associar"
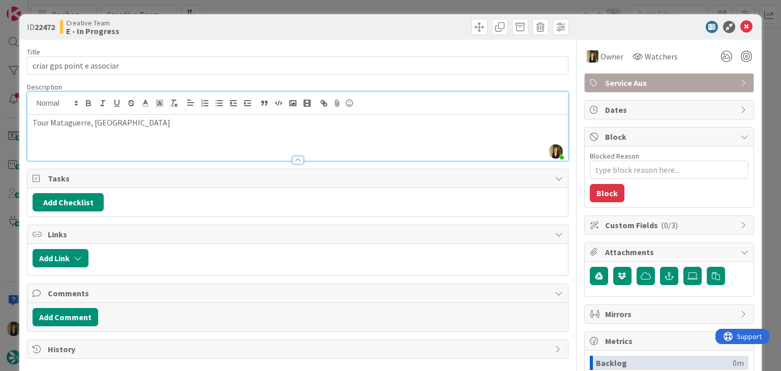
click at [300, 20] on div at bounding box center [434, 27] width 268 height 16
click at [298, 9] on div "ID 22472 Creative Team E - In Progress Title 26 / 128 criar gps point e associa…" at bounding box center [390, 185] width 781 height 371
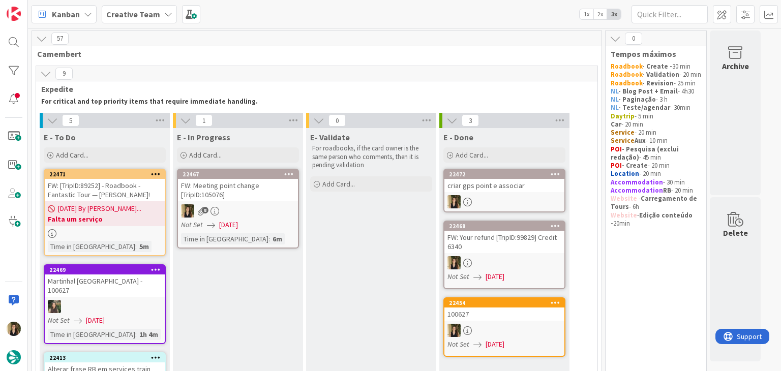
drag, startPoint x: 357, startPoint y: 259, endPoint x: 323, endPoint y: 235, distance: 41.6
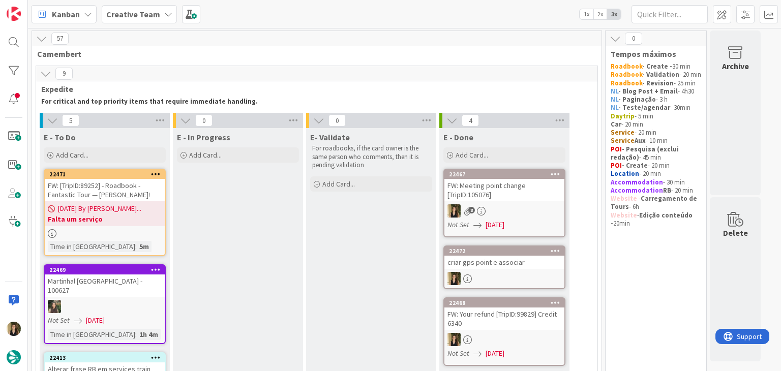
drag, startPoint x: 399, startPoint y: 248, endPoint x: 390, endPoint y: 247, distance: 9.2
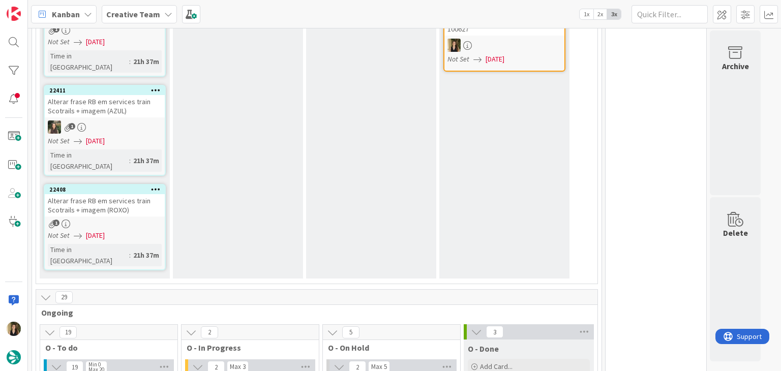
scroll to position [407, 0]
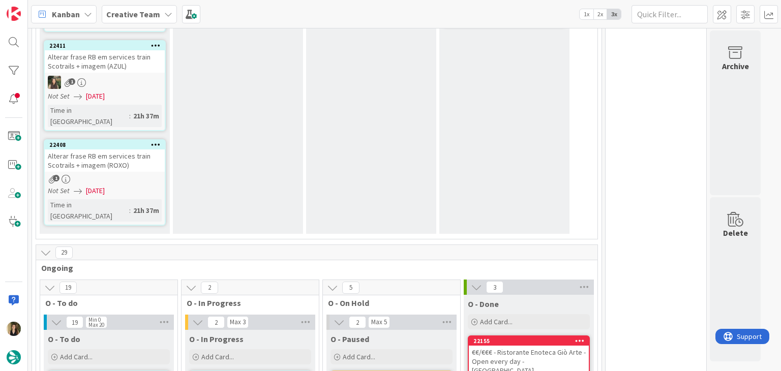
click at [136, 185] on div "Not Set [DATE]" at bounding box center [106, 190] width 117 height 11
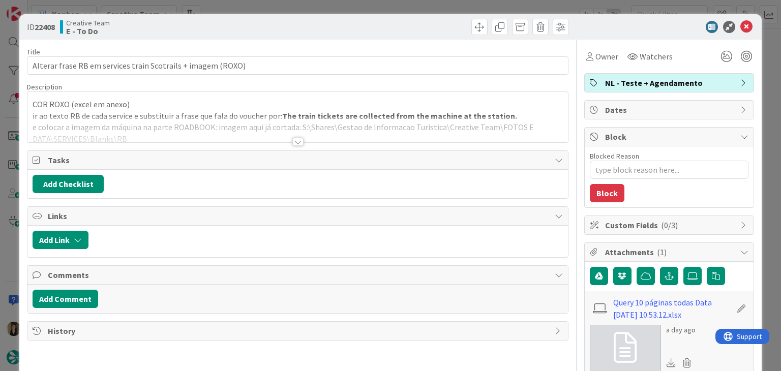
click at [294, 141] on div at bounding box center [297, 142] width 11 height 8
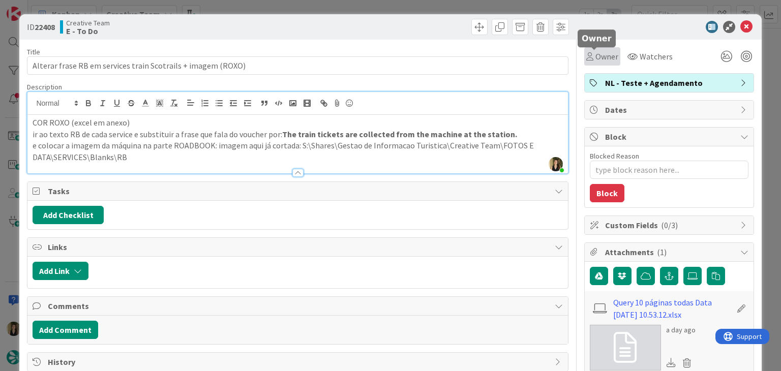
click at [586, 61] on div "Owner" at bounding box center [602, 56] width 32 height 12
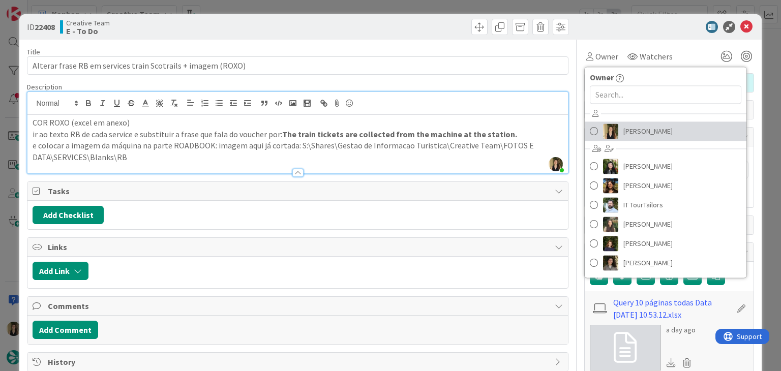
click at [627, 137] on span "[PERSON_NAME]" at bounding box center [647, 130] width 49 height 15
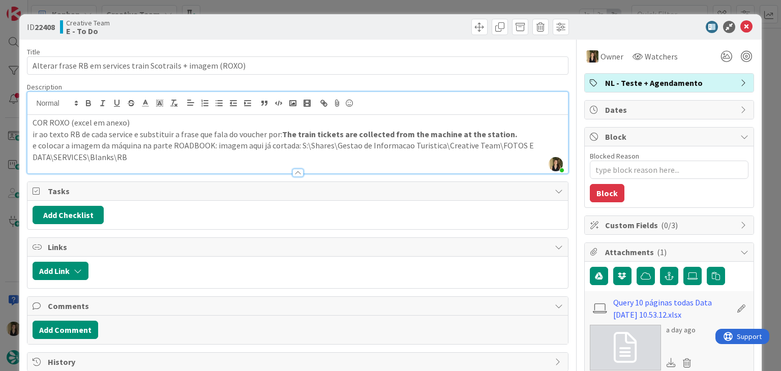
drag, startPoint x: 372, startPoint y: 26, endPoint x: 367, endPoint y: 20, distance: 7.6
click at [371, 26] on div at bounding box center [434, 27] width 268 height 16
click at [365, 11] on div "ID 22408 Creative Team E - To Do Title 60 / 128 Alterar frase RB em services tr…" at bounding box center [390, 185] width 781 height 371
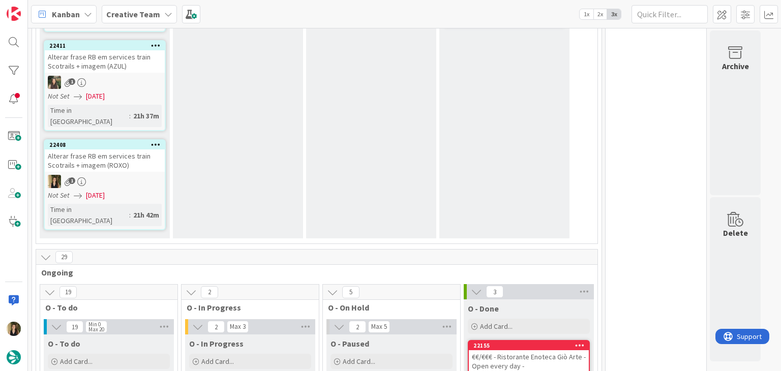
click at [147, 190] on div "Not Set [DATE]" at bounding box center [106, 195] width 117 height 11
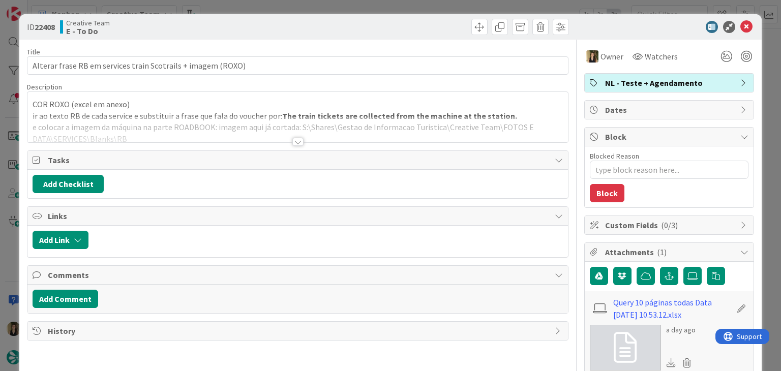
click at [334, 19] on div at bounding box center [434, 27] width 268 height 16
click at [346, 6] on div "ID 22408 Creative Team E - To Do Title 60 / 128 Alterar frase RB em services tr…" at bounding box center [390, 185] width 781 height 371
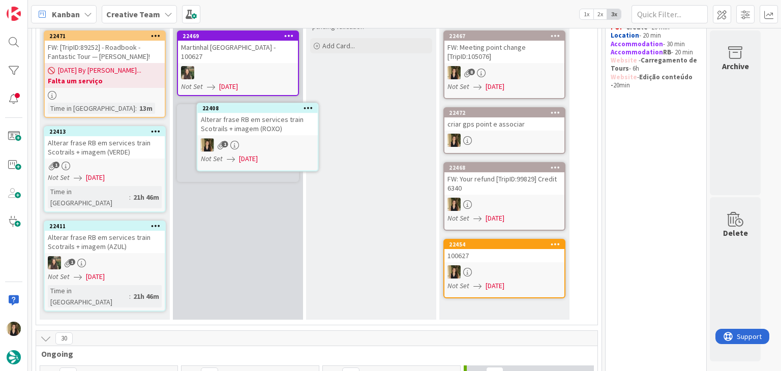
scroll to position [126, 0]
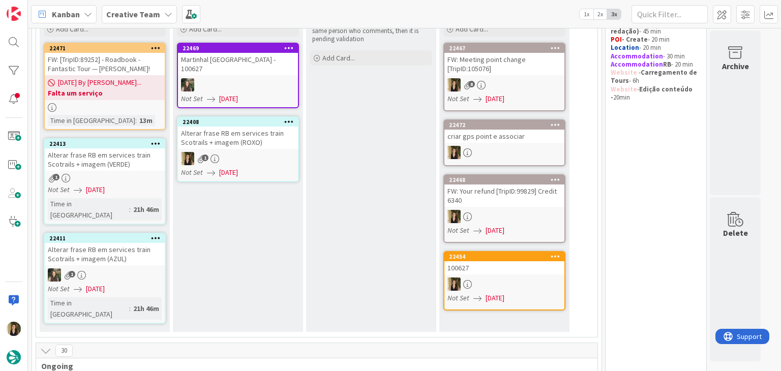
drag, startPoint x: 367, startPoint y: 168, endPoint x: 365, endPoint y: 163, distance: 5.7
click at [367, 167] on div "E- Validate For roadbooks, if the card owner is the same person who comments, t…" at bounding box center [371, 167] width 130 height 330
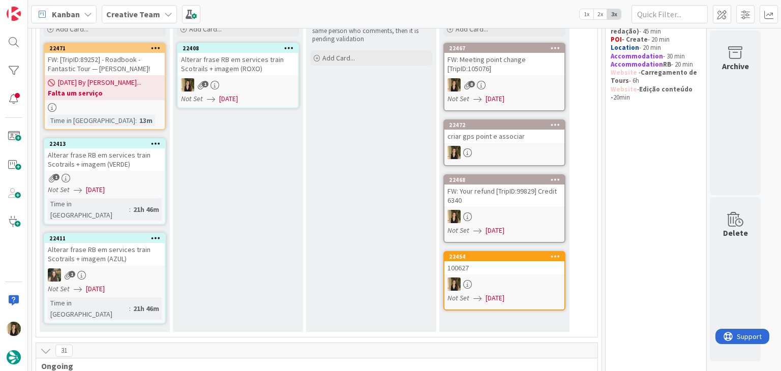
drag, startPoint x: 209, startPoint y: 212, endPoint x: 245, endPoint y: 215, distance: 35.7
click at [209, 212] on div "E - In Progress Add Card... Template Not Set Title 0 / 128 Label Daytrip Accomm…" at bounding box center [238, 167] width 130 height 330
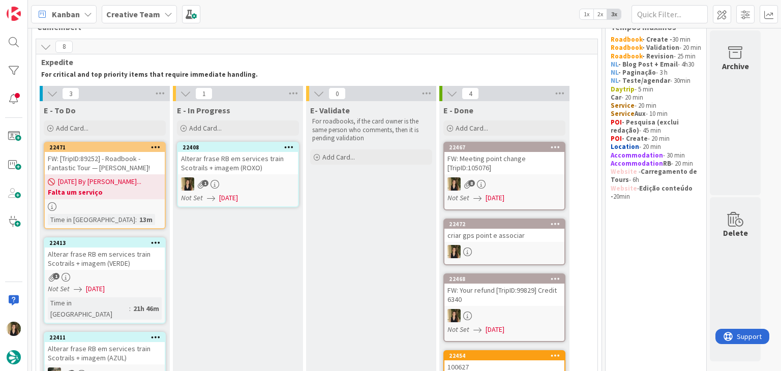
scroll to position [24, 0]
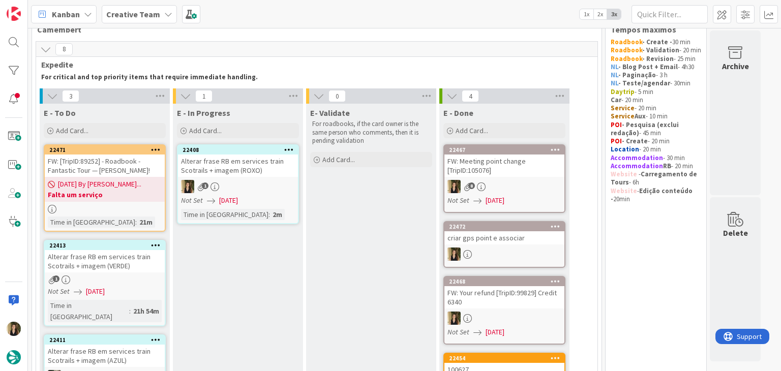
drag, startPoint x: 383, startPoint y: 271, endPoint x: 374, endPoint y: 258, distance: 15.8
click at [383, 271] on div "E- Validate For roadbooks, if the card owner is the same person who comments, t…" at bounding box center [371, 269] width 130 height 330
click at [281, 204] on div "Not Set [DATE]" at bounding box center [239, 200] width 117 height 11
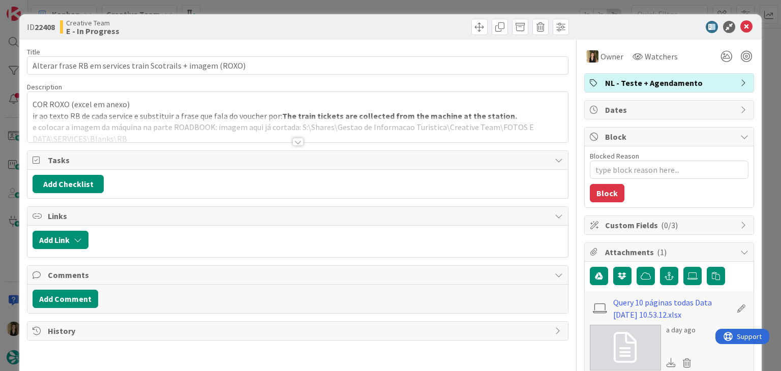
click at [293, 143] on div at bounding box center [297, 142] width 11 height 8
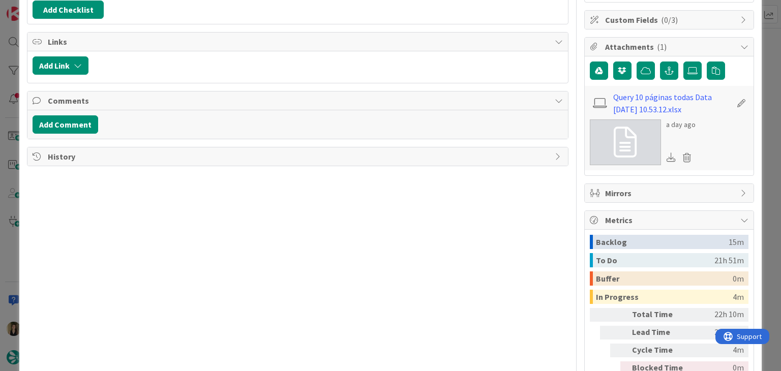
scroll to position [152, 0]
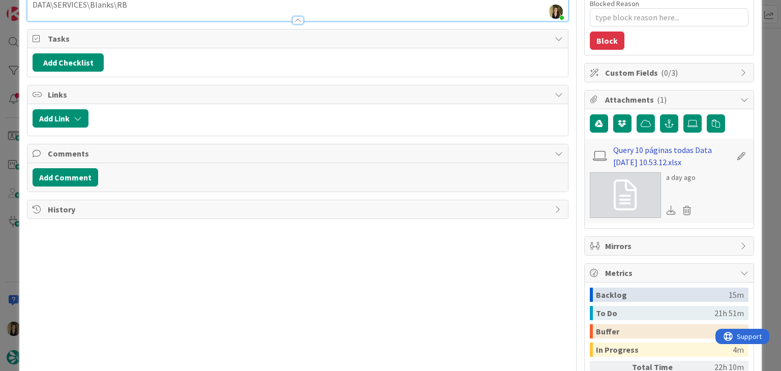
click at [640, 151] on link "Query 10 páginas todas Data 2025-09-04 10.53.12.xlsx" at bounding box center [672, 156] width 118 height 24
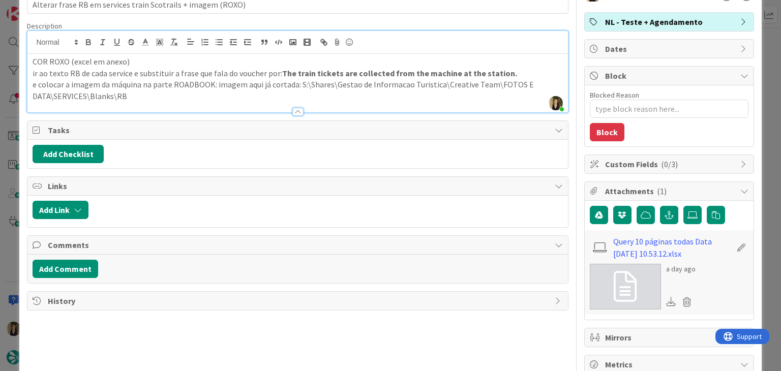
scroll to position [0, 0]
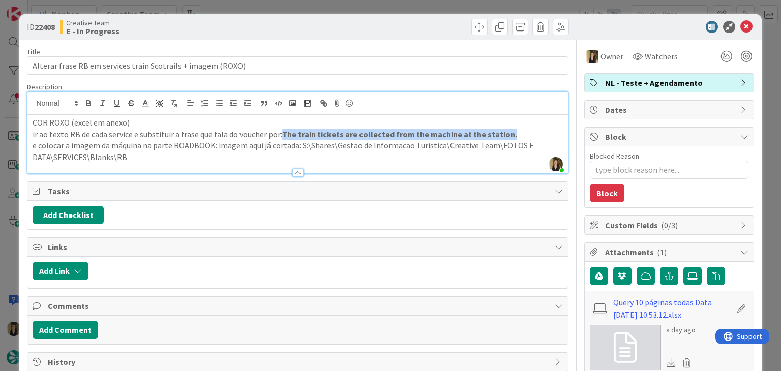
drag, startPoint x: 282, startPoint y: 131, endPoint x: 503, endPoint y: 133, distance: 221.1
click at [503, 133] on p "ir ao texto RB de cada service e substituir a frase que fala do voucher por: Th…" at bounding box center [297, 135] width 529 height 12
copy strong "The train tickets are collected from the machine at the station."
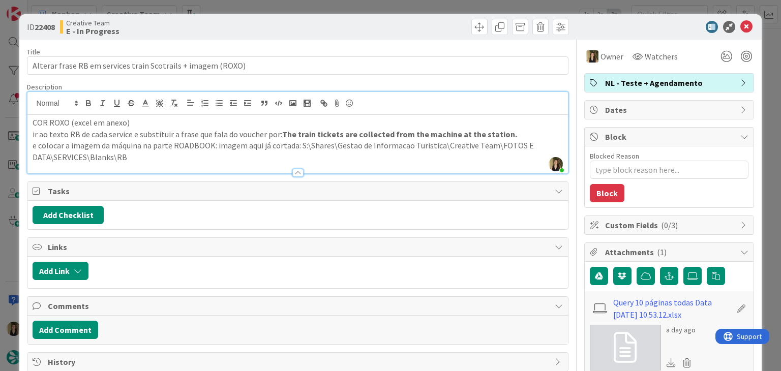
click at [224, 21] on div "Creative Team E - In Progress" at bounding box center [177, 27] width 235 height 16
click at [224, 8] on div "ID 22408 Creative Team E - In Progress Title 60 / 128 Alterar frase RB em servi…" at bounding box center [390, 185] width 781 height 371
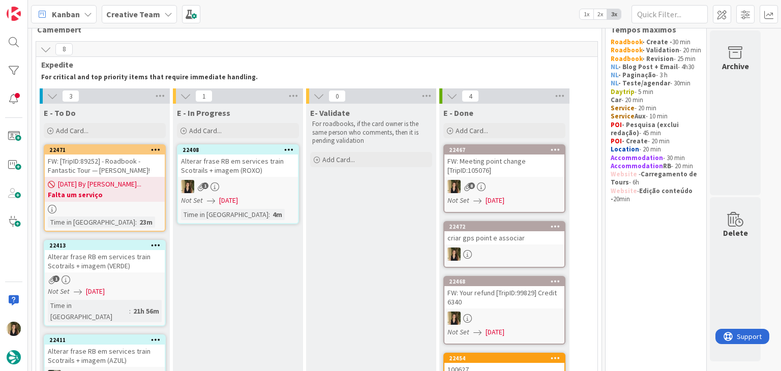
click at [266, 180] on div "1" at bounding box center [238, 186] width 120 height 13
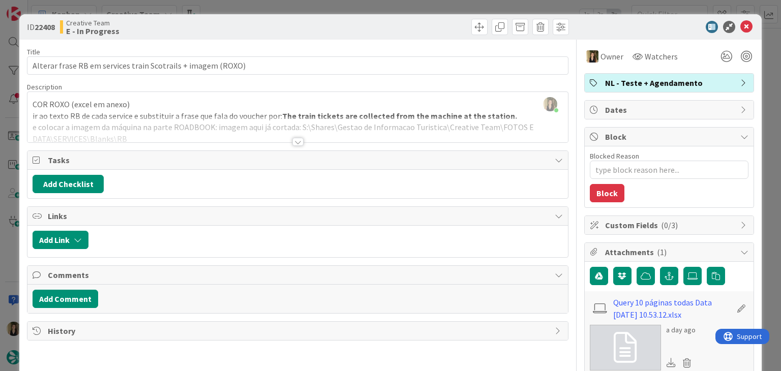
drag, startPoint x: 184, startPoint y: 37, endPoint x: 207, endPoint y: 11, distance: 34.9
click at [184, 35] on div "ID 22408 Creative Team E - In Progress" at bounding box center [389, 26] width 741 height 25
click at [216, 7] on div "ID 22408 Creative Team E - In Progress Title 60 / 128 Alterar frase RB em servi…" at bounding box center [390, 185] width 781 height 371
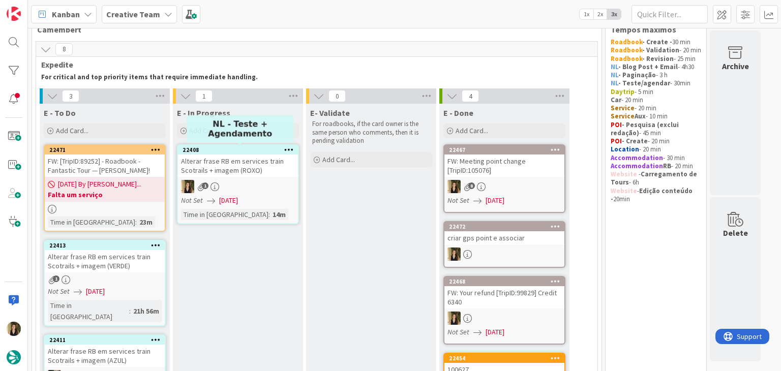
click at [237, 188] on div "1" at bounding box center [238, 186] width 120 height 13
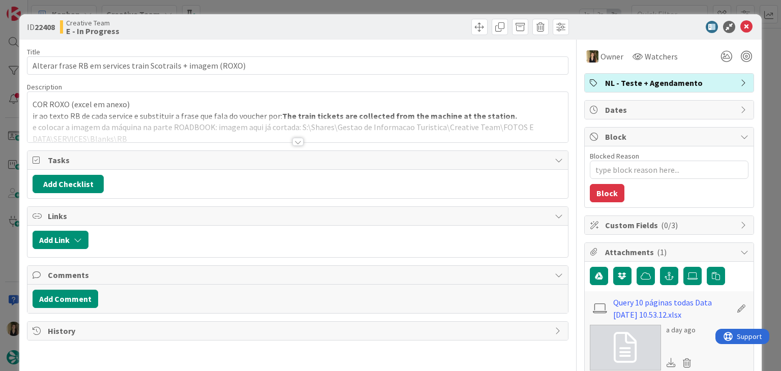
drag, startPoint x: 364, startPoint y: 19, endPoint x: 362, endPoint y: 11, distance: 7.8
click at [363, 18] on div "ID 22408 Creative Team E - In Progress" at bounding box center [389, 26] width 741 height 25
click at [362, 9] on div "ID 22408 Creative Team E - In Progress Title 60 / 128 Alterar frase RB em servi…" at bounding box center [390, 185] width 781 height 371
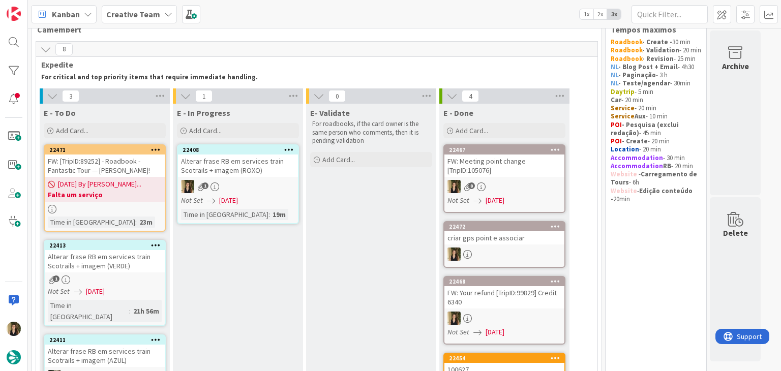
click at [345, 239] on div "E- Validate For roadbooks, if the card owner is the same person who comments, t…" at bounding box center [371, 269] width 130 height 330
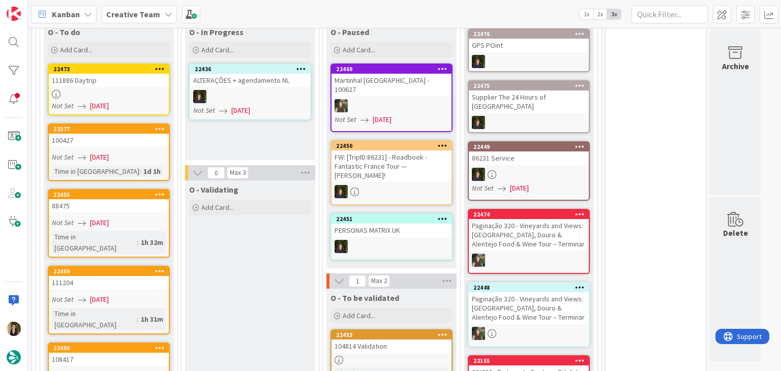
scroll to position [533, 0]
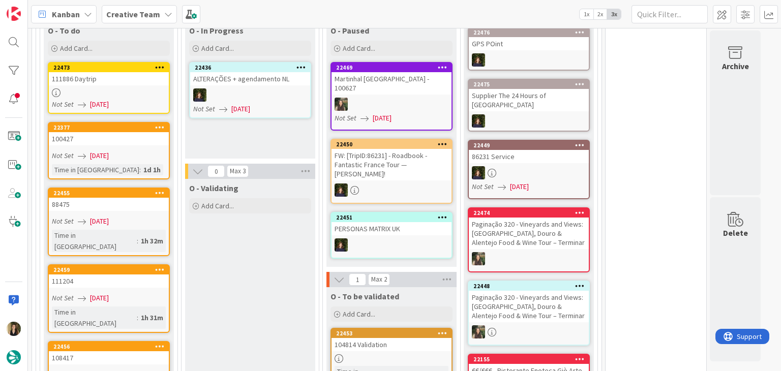
click at [140, 132] on div "100427" at bounding box center [109, 138] width 120 height 13
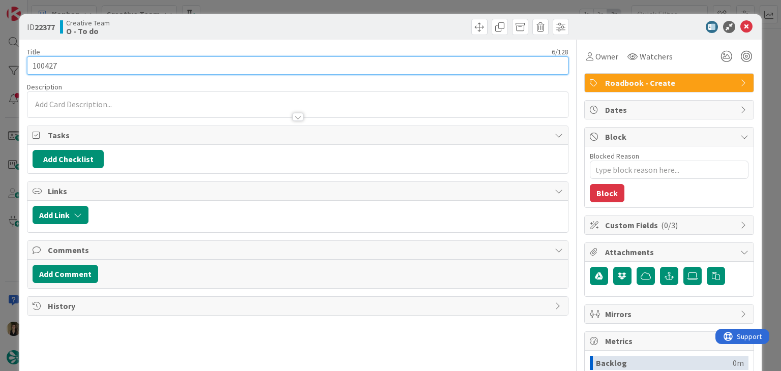
click at [47, 69] on input "100427" at bounding box center [297, 65] width 541 height 18
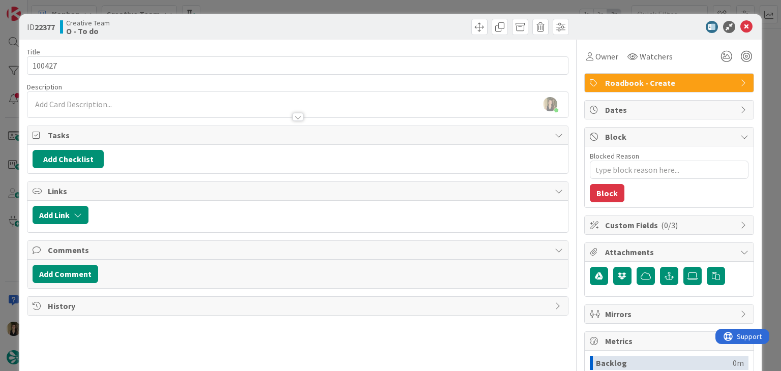
click at [175, 23] on div "Creative Team O - To do" at bounding box center [177, 27] width 235 height 16
click at [234, 7] on div "ID 22377 Creative Team O - To do Title 6 / 128 100427 Description Sofia Palma j…" at bounding box center [390, 185] width 781 height 371
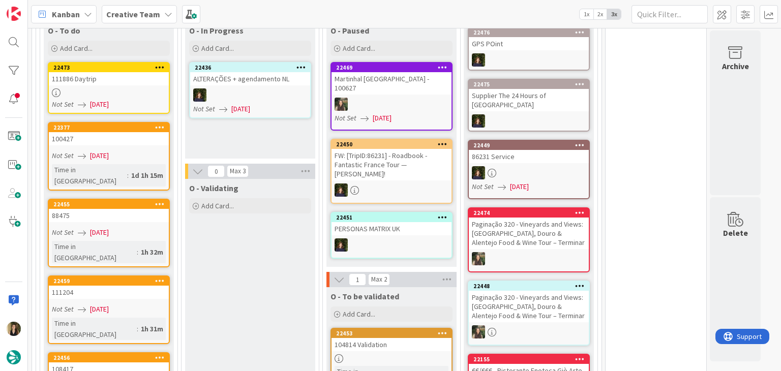
click at [142, 199] on link "22455 88475 Not Set 05/09/2025 Time in Column : 1h 32m" at bounding box center [109, 233] width 122 height 69
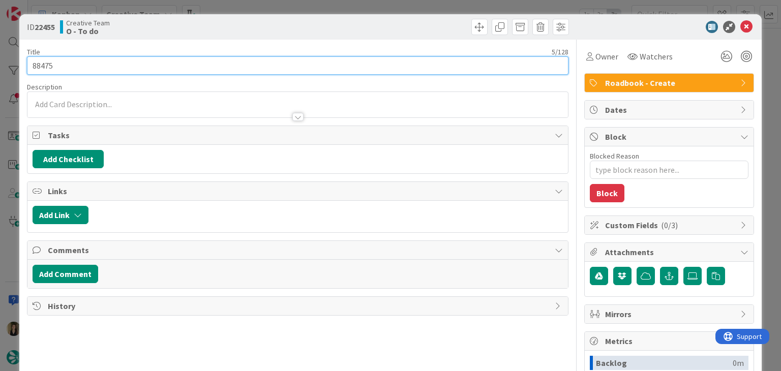
click at [44, 67] on input "88475" at bounding box center [297, 65] width 541 height 18
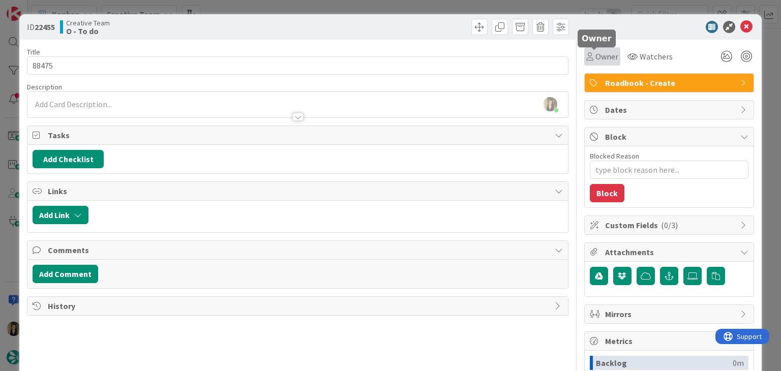
click at [603, 52] on span "Owner" at bounding box center [606, 56] width 23 height 12
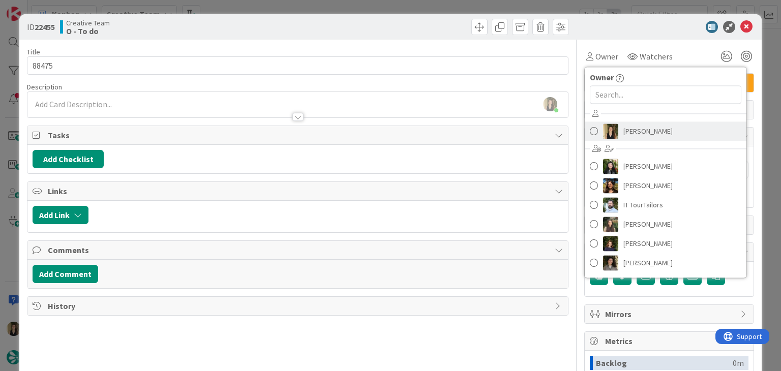
click at [636, 131] on span "[PERSON_NAME]" at bounding box center [647, 130] width 49 height 15
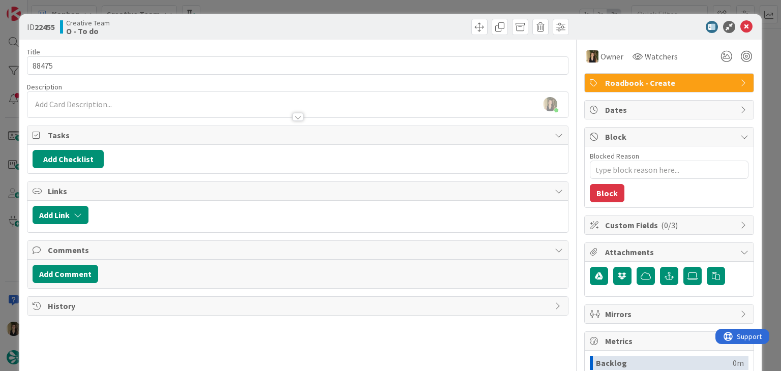
click at [410, 27] on div at bounding box center [434, 27] width 268 height 16
click at [404, 9] on div "ID 22455 Creative Team O - To do Title 5 / 128 88475 Description Sofia Palma ju…" at bounding box center [390, 185] width 781 height 371
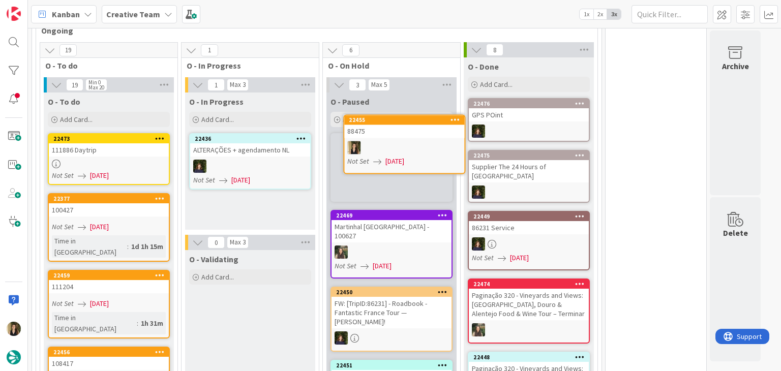
scroll to position [459, 0]
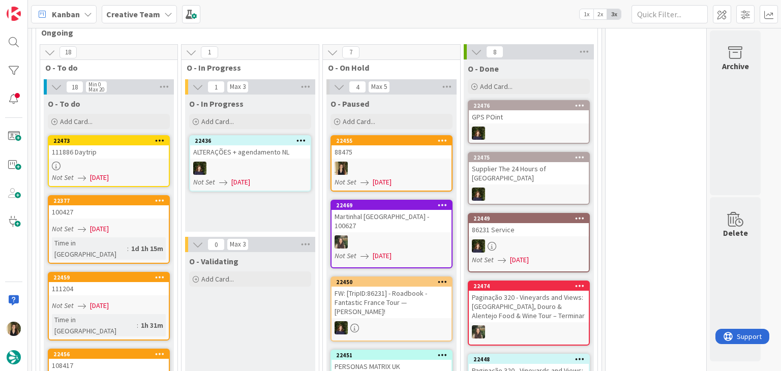
drag, startPoint x: 275, startPoint y: 316, endPoint x: 277, endPoint y: 309, distance: 6.6
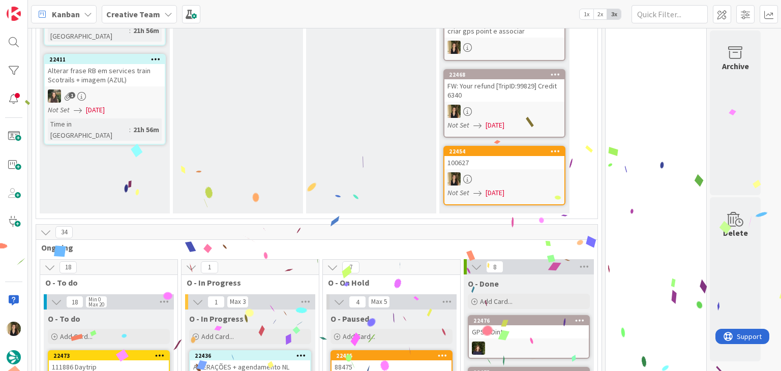
scroll to position [51, 0]
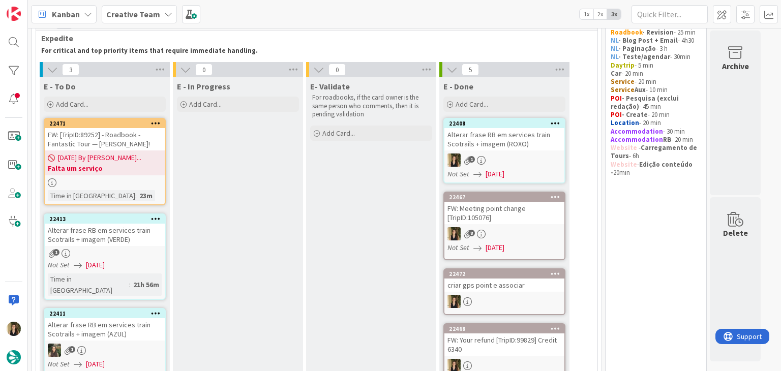
click at [147, 182] on div at bounding box center [105, 182] width 120 height 9
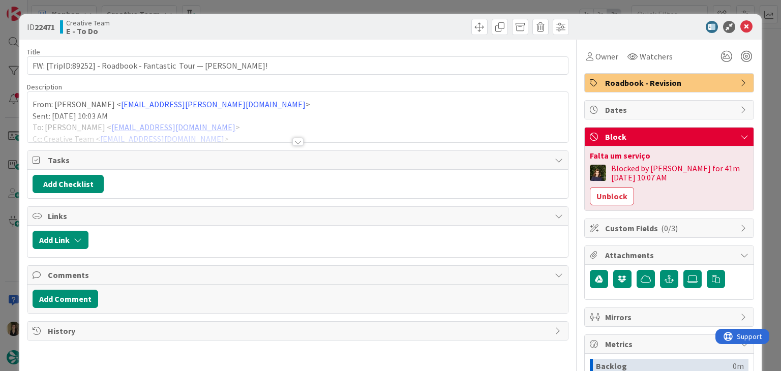
click at [298, 140] on div at bounding box center [297, 142] width 11 height 8
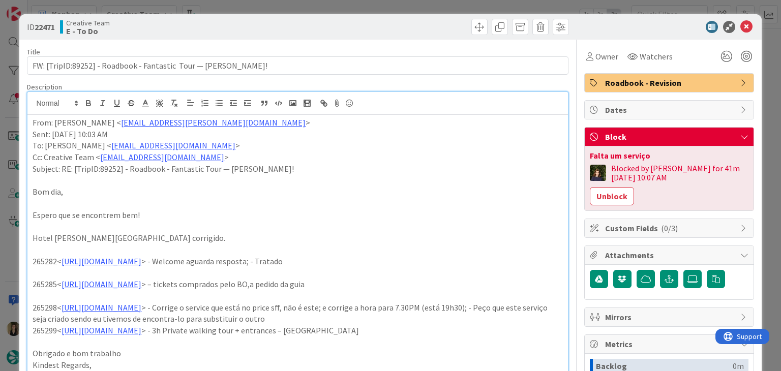
drag, startPoint x: 356, startPoint y: 21, endPoint x: 354, endPoint y: 15, distance: 5.9
click at [356, 20] on div at bounding box center [434, 27] width 268 height 16
click at [354, 10] on div "ID 22471 Creative Team E - To Do Title 64 / 128 FW: [TripID:89252] - Roadbook -…" at bounding box center [390, 185] width 781 height 371
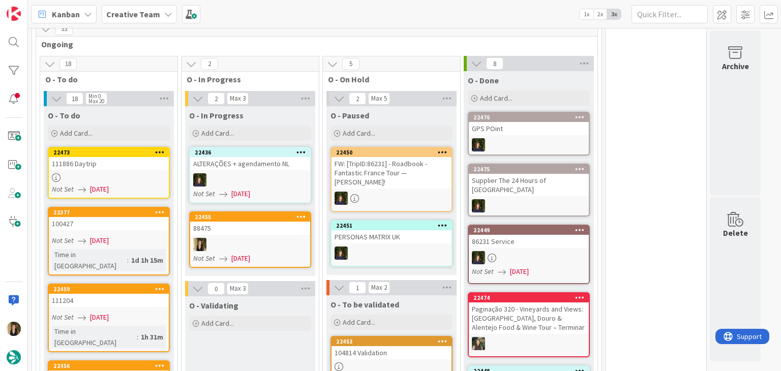
click at [287, 238] on div at bounding box center [250, 244] width 120 height 13
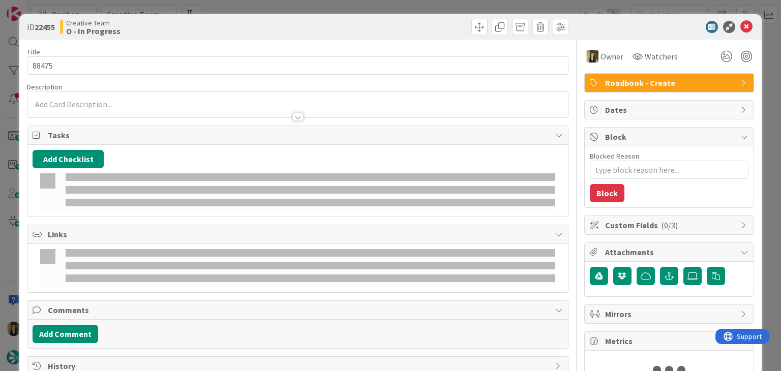
type textarea "x"
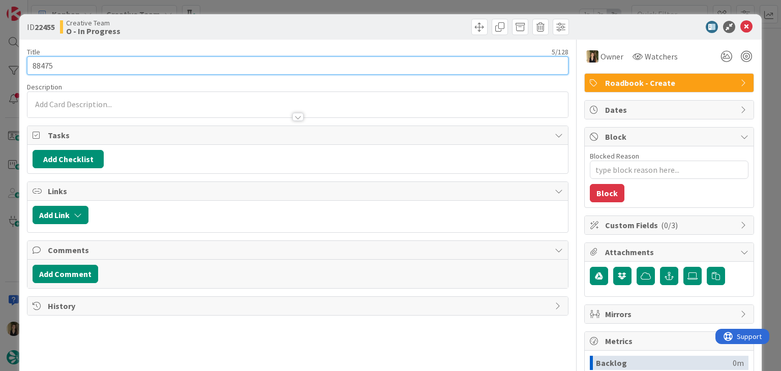
click at [39, 70] on input "88475" at bounding box center [297, 65] width 541 height 18
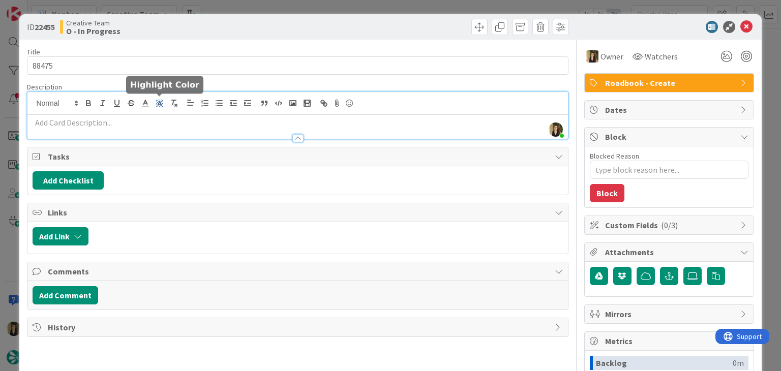
click at [158, 104] on div "[PERSON_NAME] joined 6 m ago" at bounding box center [297, 115] width 540 height 47
click at [157, 121] on p at bounding box center [297, 123] width 529 height 12
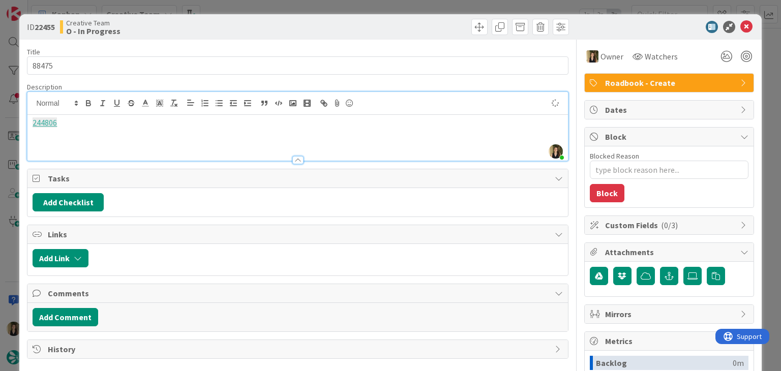
type textarea "x"
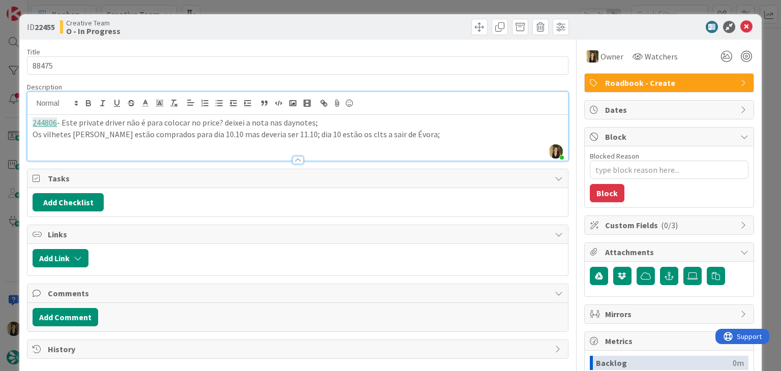
click at [270, 131] on p "Os vilhetes [PERSON_NAME] estão comprados para dia 10.10 mas deveria ser 11.10;…" at bounding box center [297, 135] width 529 height 12
click at [283, 132] on p "Os vilhetes [PERSON_NAME] estão comprados para dia 10.10 mas deveria ser 12.10;…" at bounding box center [297, 135] width 529 height 12
click at [287, 16] on div "ID 22455 Creative Team O - In Progress" at bounding box center [389, 26] width 741 height 25
click at [283, 5] on div "ID 22455 Creative Team O - In Progress Title 5 / 128 88475 Description [PERSON_…" at bounding box center [390, 185] width 781 height 371
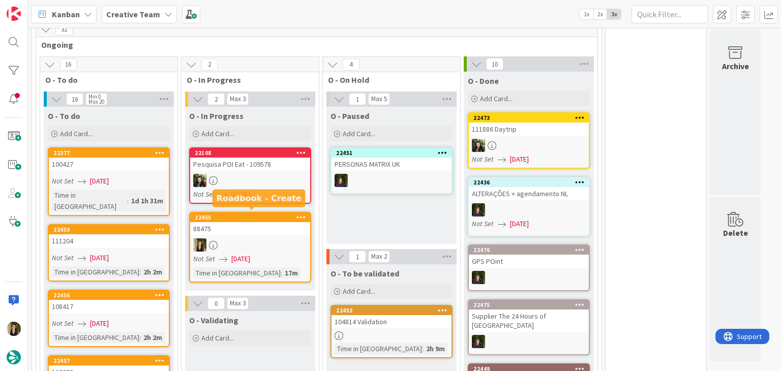
click at [258, 222] on div "88475" at bounding box center [250, 228] width 120 height 13
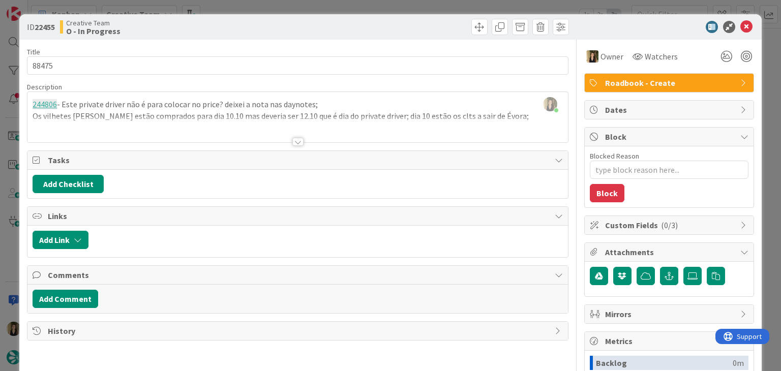
click at [299, 142] on div "Title 5 / 128 88475 Description [PERSON_NAME] joined 3 m ago 244806 - Este priv…" at bounding box center [297, 282] width 541 height 484
click at [297, 141] on div at bounding box center [297, 142] width 11 height 8
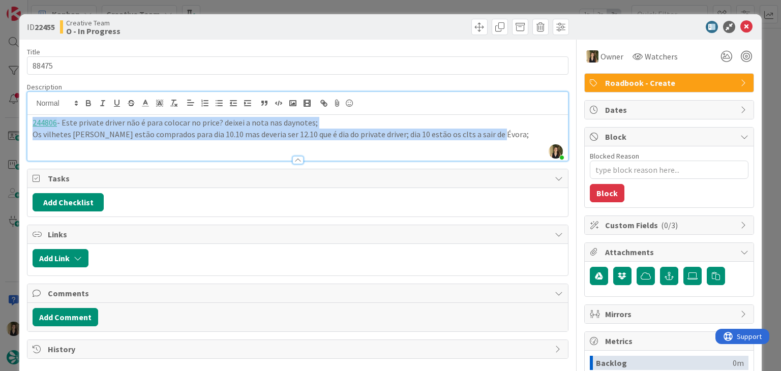
drag, startPoint x: 496, startPoint y: 135, endPoint x: 10, endPoint y: 122, distance: 486.5
click at [10, 122] on div "ID 22455 Creative Team O - In Progress Title 5 / 128 88475 Description [PERSON_…" at bounding box center [390, 185] width 781 height 371
copy div "244806 - Este private driver não é para colocar no price? deixei a nota nas day…"
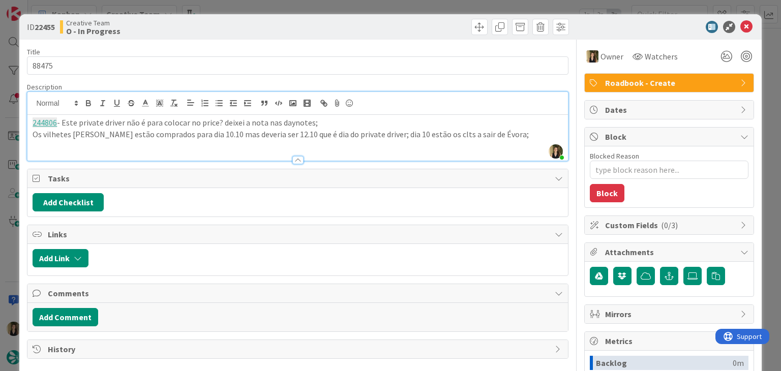
drag, startPoint x: 371, startPoint y: 22, endPoint x: 369, endPoint y: 10, distance: 12.3
click at [371, 21] on div at bounding box center [434, 27] width 268 height 16
click at [369, 10] on div "ID 22455 Creative Team O - In Progress Title 5 / 128 88475 Description [PERSON_…" at bounding box center [390, 185] width 781 height 371
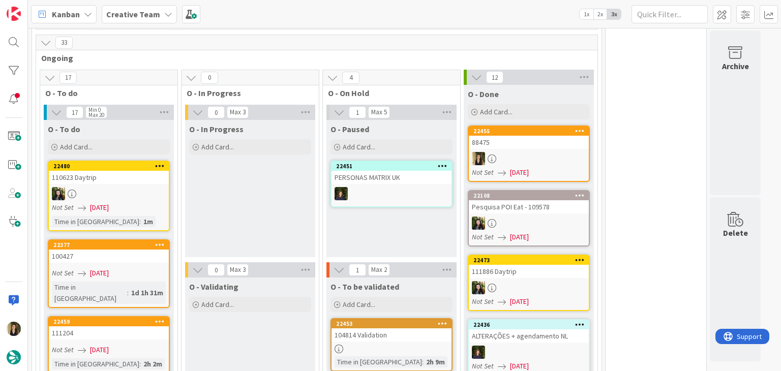
scroll to position [595, 0]
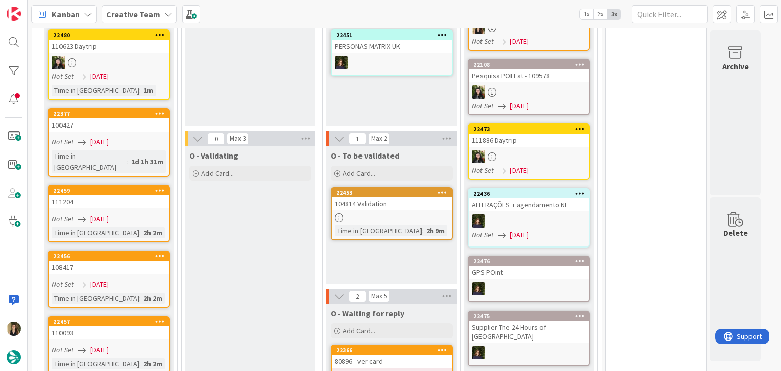
scroll to position [798, 0]
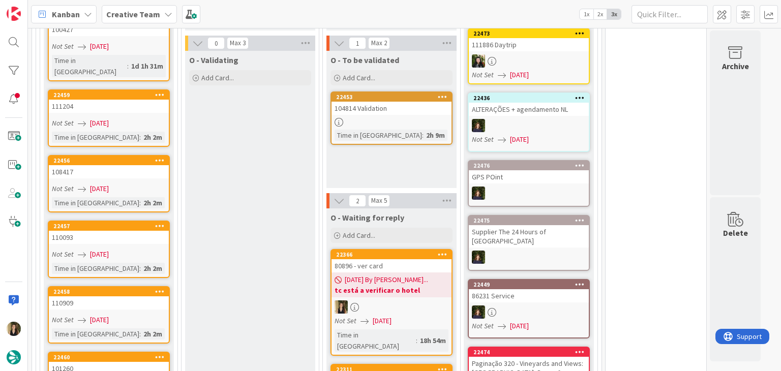
click at [157, 132] on div "Time in Column : 2h 2m" at bounding box center [109, 137] width 114 height 11
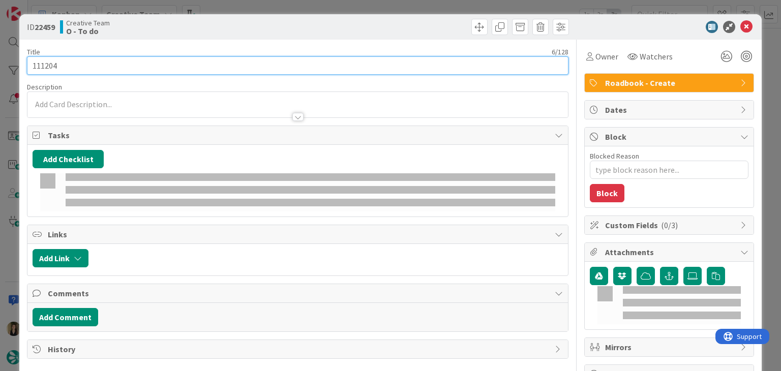
click at [50, 62] on input "111204" at bounding box center [297, 65] width 541 height 18
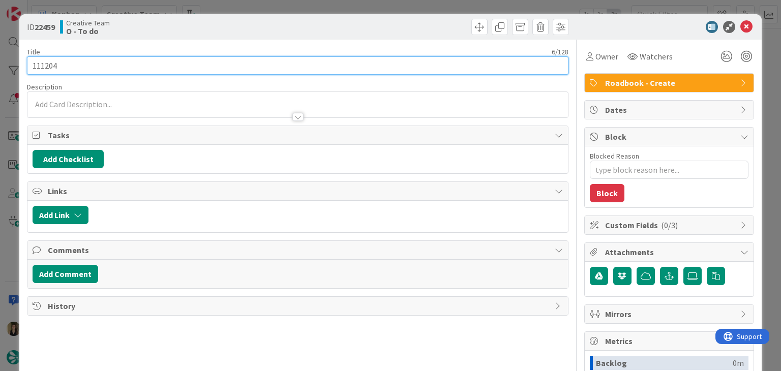
click at [50, 61] on input "111204" at bounding box center [297, 65] width 541 height 18
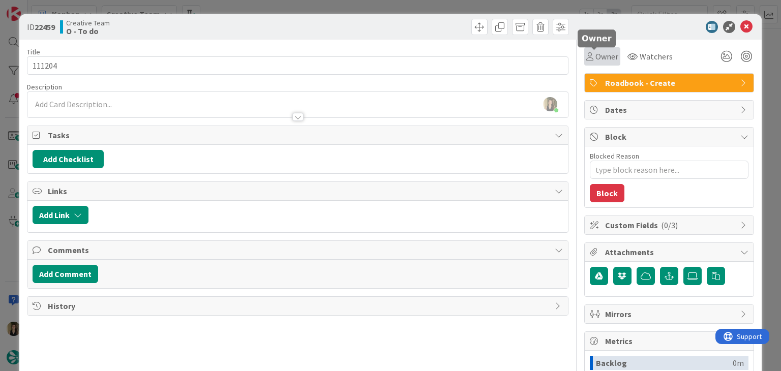
click at [595, 62] on span "Owner" at bounding box center [606, 56] width 23 height 12
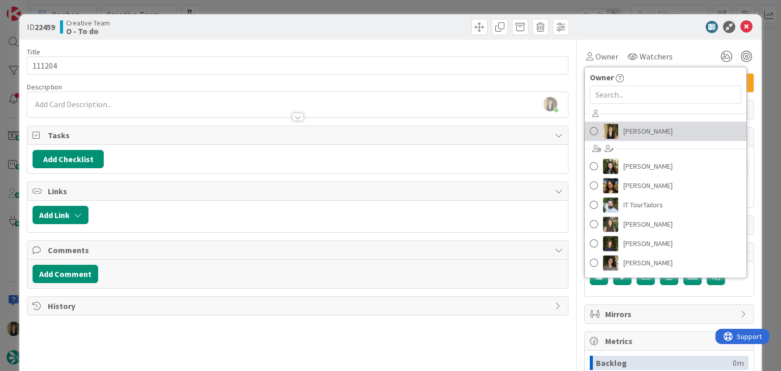
drag, startPoint x: 632, startPoint y: 131, endPoint x: 603, endPoint y: 113, distance: 33.7
click at [632, 131] on span "[PERSON_NAME]" at bounding box center [647, 130] width 49 height 15
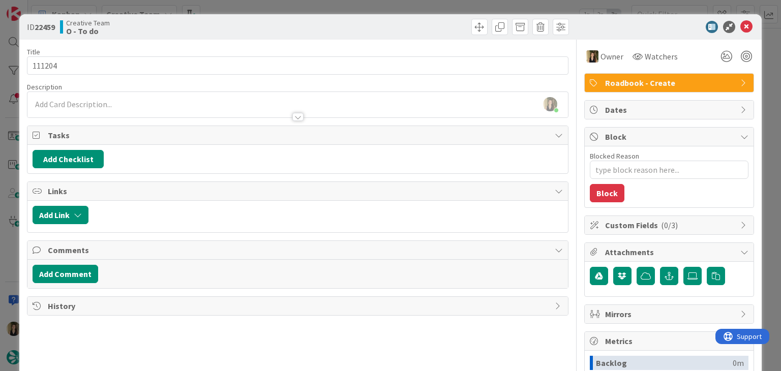
drag, startPoint x: 388, startPoint y: 29, endPoint x: 385, endPoint y: 3, distance: 26.1
click at [386, 26] on div at bounding box center [434, 27] width 268 height 16
click at [385, 1] on div "ID 22459 Creative Team O - To do Title 6 / 128 111204 Description [PERSON_NAME]…" at bounding box center [390, 185] width 781 height 371
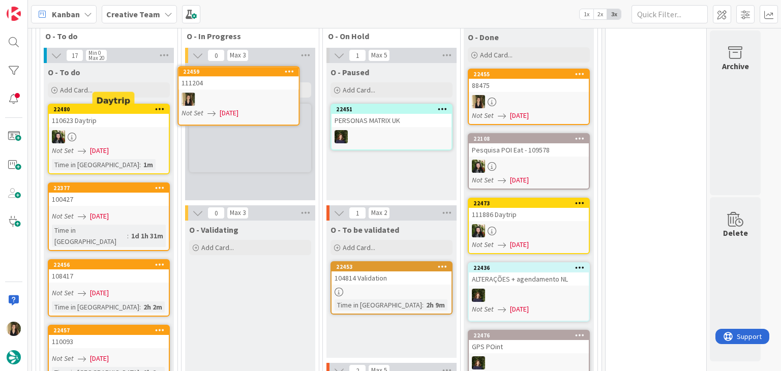
scroll to position [572, 0]
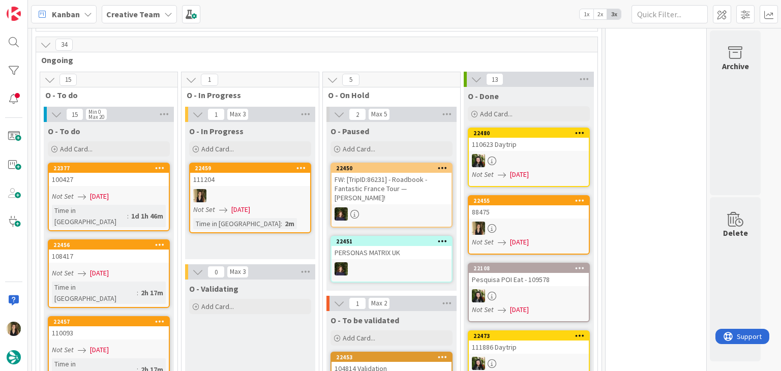
click at [291, 192] on div at bounding box center [250, 195] width 120 height 13
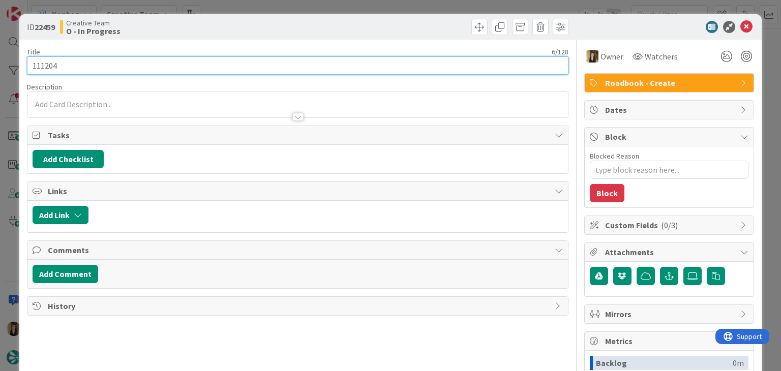
click at [43, 61] on input "111204" at bounding box center [297, 65] width 541 height 18
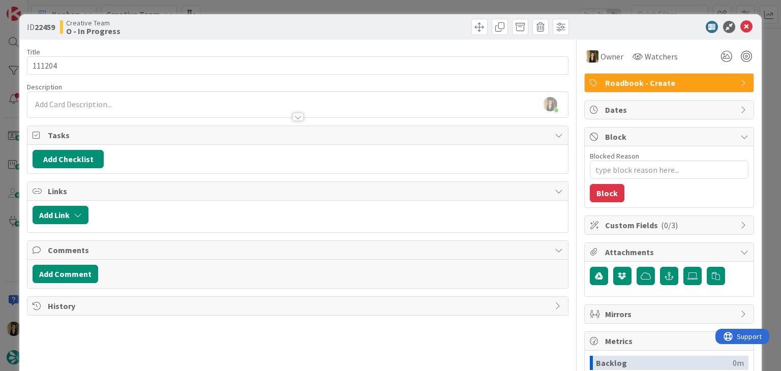
type textarea "x"
drag, startPoint x: 132, startPoint y: 108, endPoint x: 132, endPoint y: 115, distance: 7.1
click at [131, 108] on div at bounding box center [297, 112] width 540 height 11
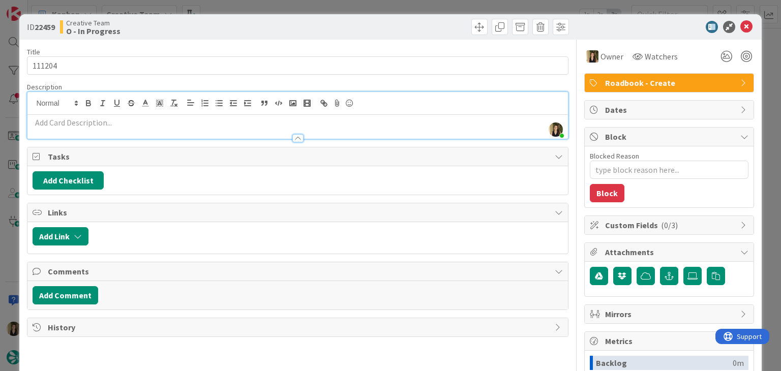
click at [131, 124] on p at bounding box center [297, 123] width 529 height 12
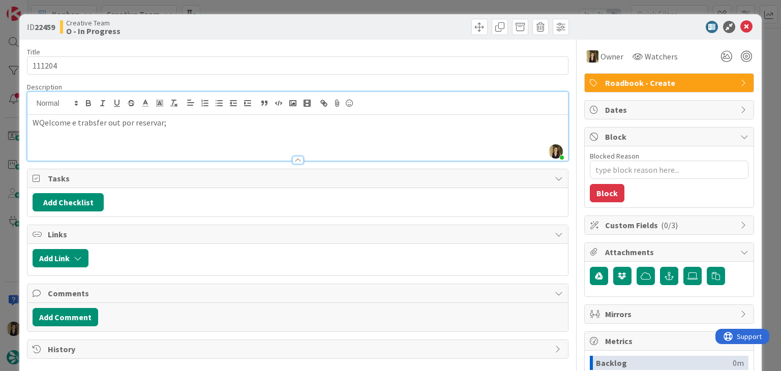
click at [44, 123] on p "WQelcome e trabsfer out por reservar;" at bounding box center [297, 123] width 529 height 12
click at [84, 125] on p "Welcome e trabsfer out por reservar;" at bounding box center [297, 123] width 529 height 12
click at [178, 120] on p "Welcome e transfer out por reservar;" at bounding box center [297, 123] width 529 height 12
click at [257, 16] on div "ID 22459 Creative Team O - In Progress" at bounding box center [389, 26] width 741 height 25
click at [256, 8] on div "ID 22459 Creative Team O - In Progress Title 6 / 128 111204 Description [PERSON…" at bounding box center [390, 185] width 781 height 371
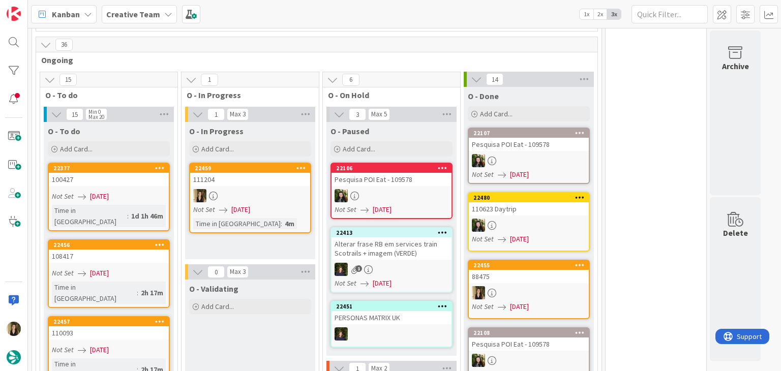
click at [268, 181] on div "111204" at bounding box center [250, 179] width 120 height 13
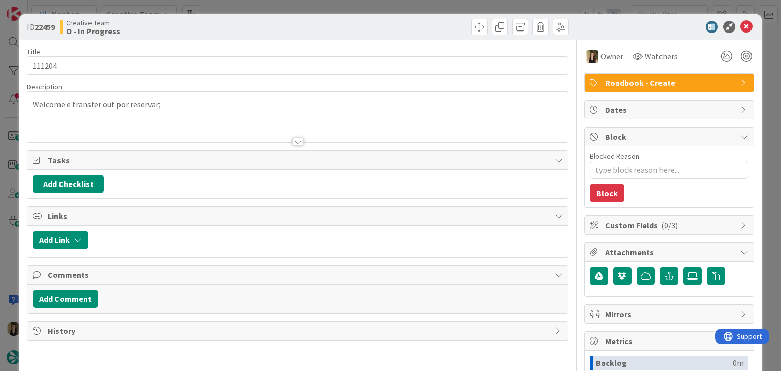
click at [413, 32] on div at bounding box center [434, 27] width 268 height 16
click at [413, 5] on div "ID 22459 Creative Team O - In Progress Title 6 / 128 111204 Description Welcome…" at bounding box center [390, 185] width 781 height 371
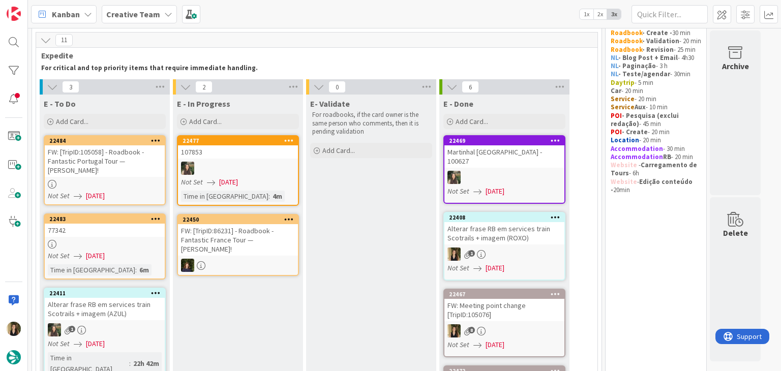
scroll to position [51, 0]
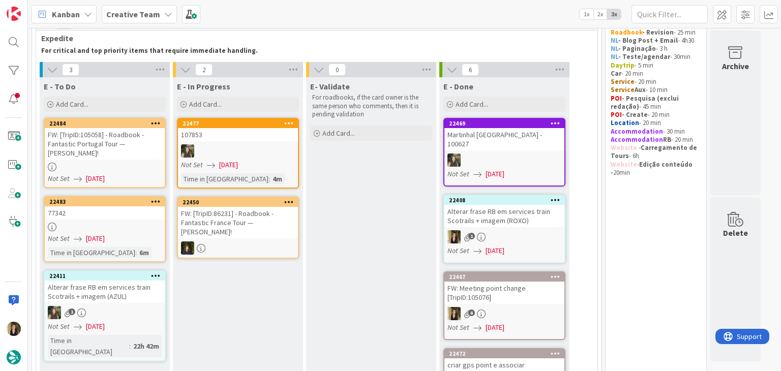
click at [126, 163] on div at bounding box center [105, 167] width 120 height 9
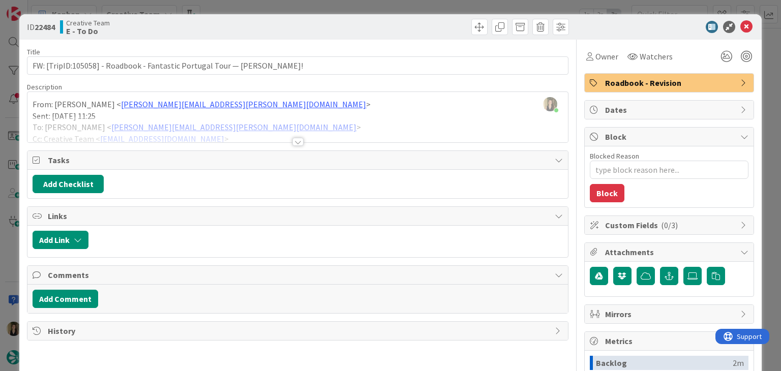
click at [297, 142] on div at bounding box center [297, 142] width 11 height 8
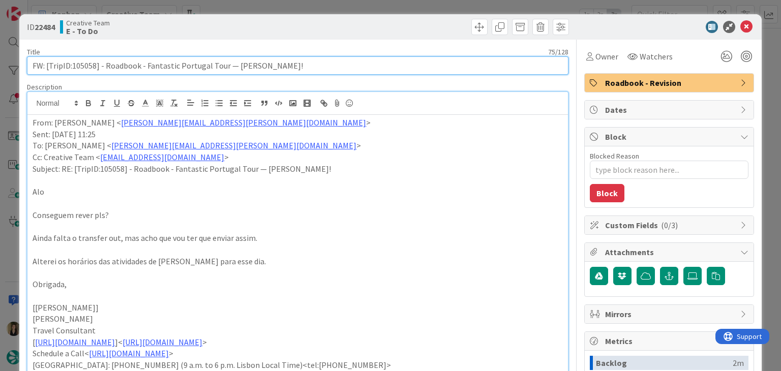
click at [86, 62] on input "FW: [TripID:105058] - Roadbook - Fantastic Portugal Tour — [PERSON_NAME]!" at bounding box center [297, 65] width 541 height 18
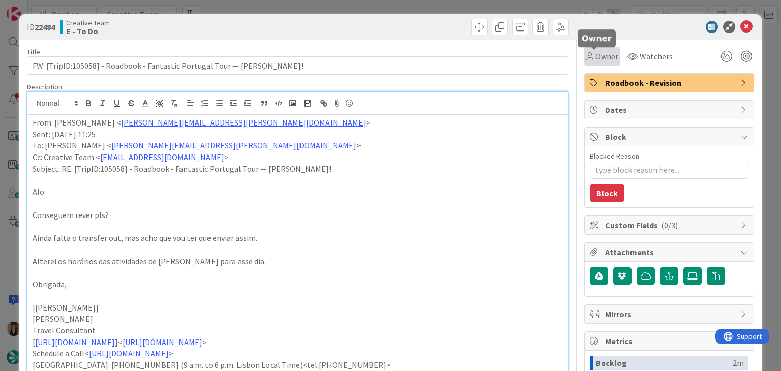
click at [601, 57] on span "Owner" at bounding box center [606, 56] width 23 height 12
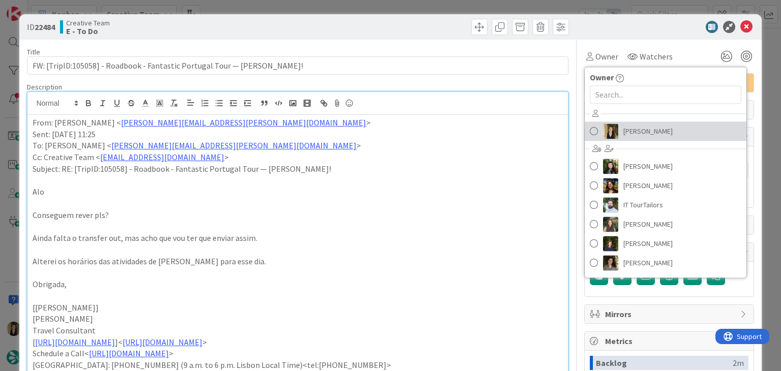
click at [628, 131] on span "[PERSON_NAME]" at bounding box center [647, 130] width 49 height 15
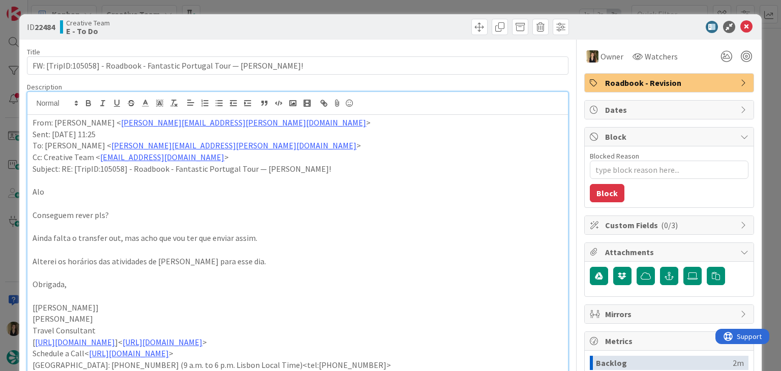
click at [400, 21] on div at bounding box center [434, 27] width 268 height 16
click at [398, 10] on div "ID 22484 Creative Team E - To Do Title 75 / 128 FW: [TripID:105058] - Roadbook …" at bounding box center [390, 185] width 781 height 371
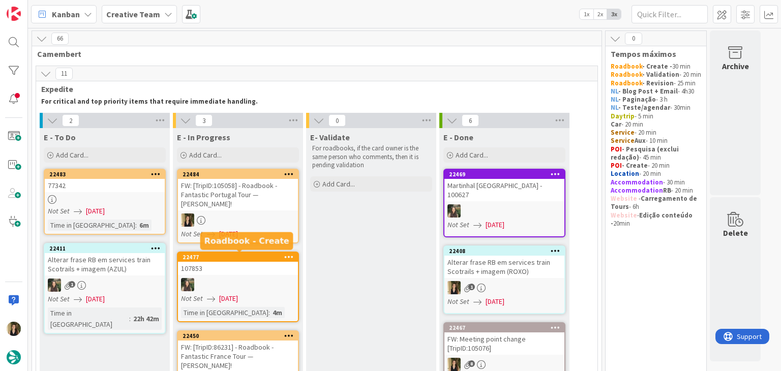
click at [271, 214] on div at bounding box center [238, 219] width 120 height 13
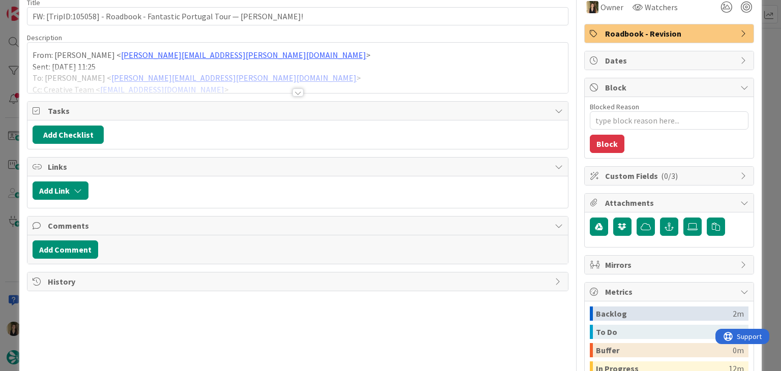
click at [296, 87] on div at bounding box center [297, 87] width 541 height 11
click at [295, 88] on div at bounding box center [297, 92] width 11 height 8
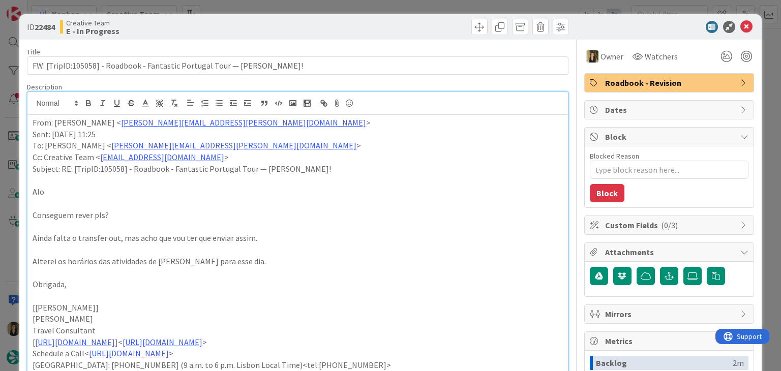
click at [278, 7] on div "ID 22484 Creative Team E - In Progress Title 75 / 128 FW: [TripID:105058] - Roa…" at bounding box center [390, 185] width 781 height 371
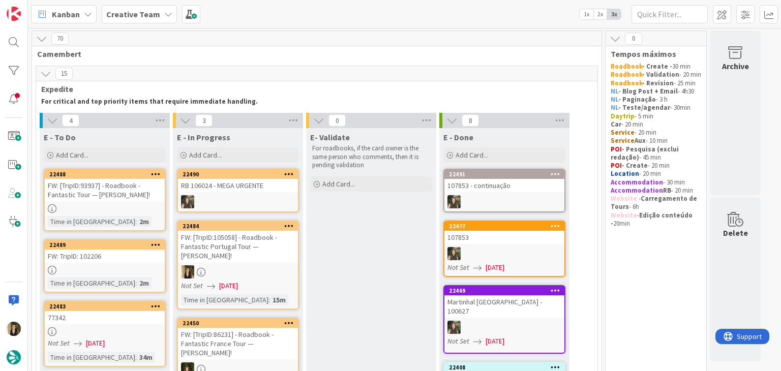
click at [272, 258] on div "FW: [TripID:105058] - Roadbook - Fantastic Portugal Tour — [PERSON_NAME]!" at bounding box center [238, 247] width 120 height 32
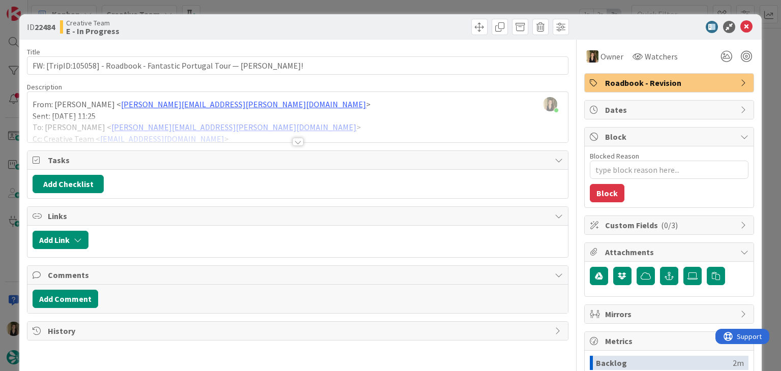
drag, startPoint x: 307, startPoint y: 7, endPoint x: 292, endPoint y: 2, distance: 16.2
click at [306, 7] on div "ID 22484 Creative Team E - In Progress Title 75 / 128 FW: [TripID:105058] - Roa…" at bounding box center [390, 185] width 781 height 371
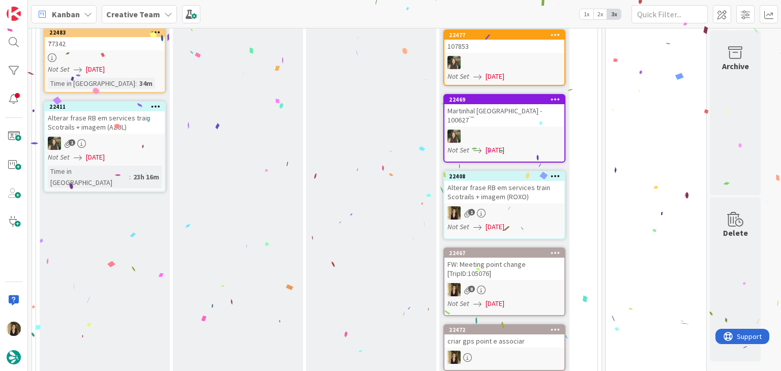
scroll to position [71, 0]
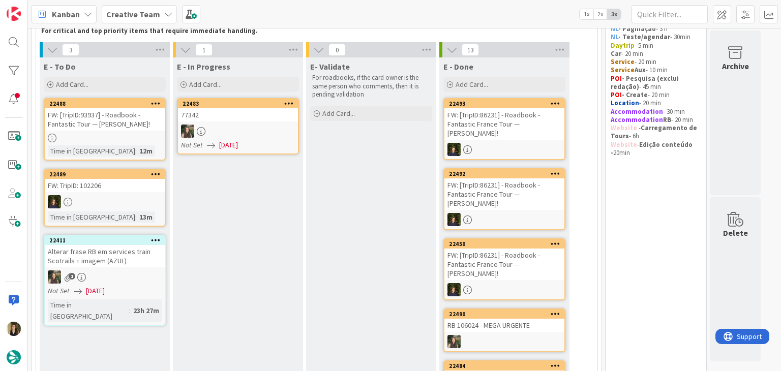
click at [130, 130] on link "22488 FW: [TripID:93937] - Roadbook - Fantastic Tour — [PERSON_NAME]! Time in […" at bounding box center [105, 129] width 122 height 63
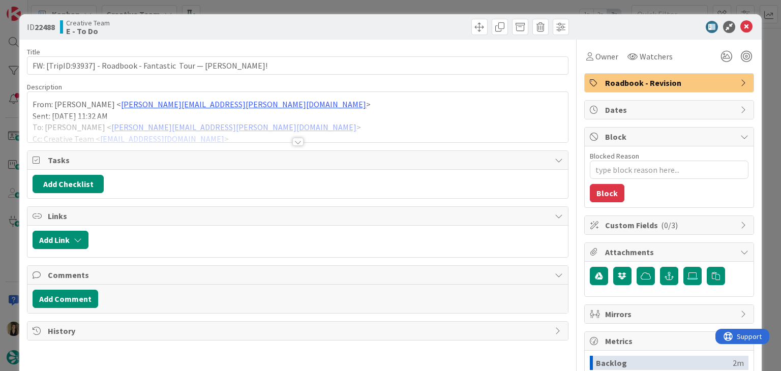
click at [292, 139] on div at bounding box center [297, 142] width 11 height 8
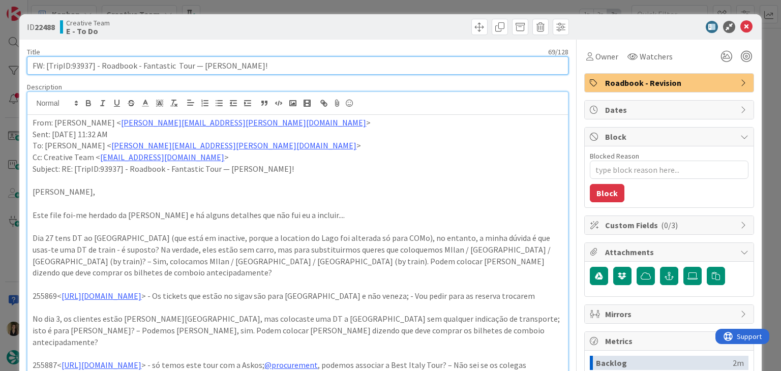
click at [85, 68] on input "FW: [TripID:93937] - Roadbook - Fantastic Tour — [PERSON_NAME]!" at bounding box center [297, 65] width 541 height 18
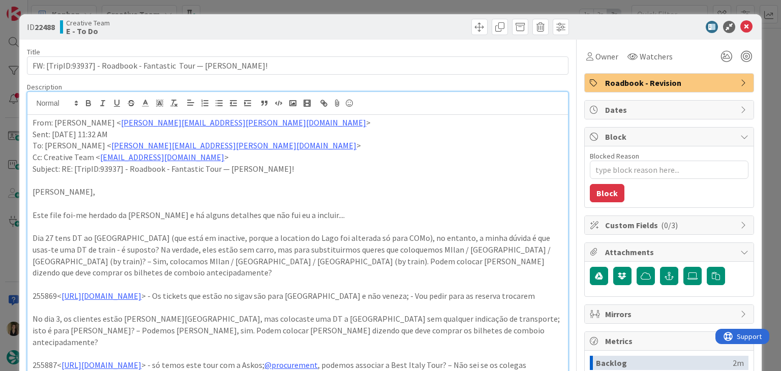
drag, startPoint x: 280, startPoint y: 27, endPoint x: 285, endPoint y: 3, distance: 24.8
click at [279, 23] on div "Creative Team E - To Do" at bounding box center [177, 27] width 235 height 16
click at [285, 3] on div "ID 22488 Creative Team E - To Do Title 69 / 128 FW: [TripID:93937] - Roadbook -…" at bounding box center [390, 185] width 781 height 371
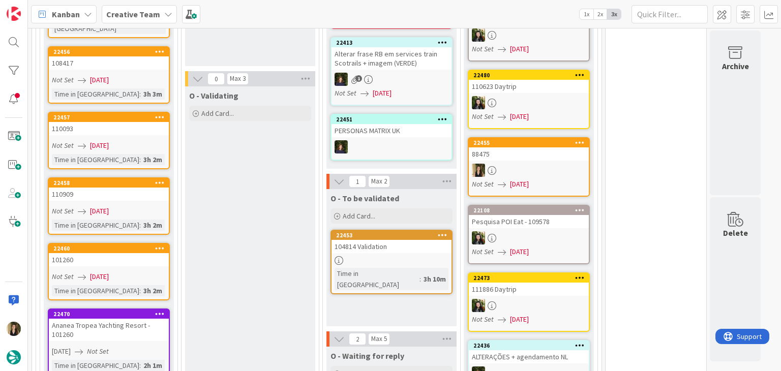
scroll to position [1087, 0]
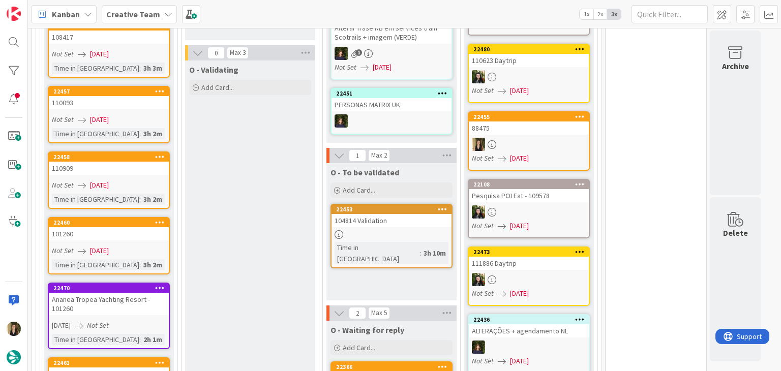
click at [150, 224] on link "22460 101260 Not Set [DATE] Time in [GEOGRAPHIC_DATA] : 3h 2m" at bounding box center [109, 245] width 122 height 57
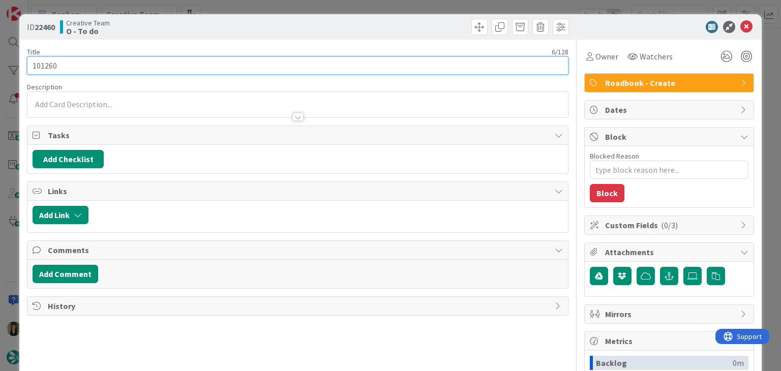
click at [48, 66] on input "101260" at bounding box center [297, 65] width 541 height 18
click at [47, 66] on input "101260" at bounding box center [297, 65] width 541 height 18
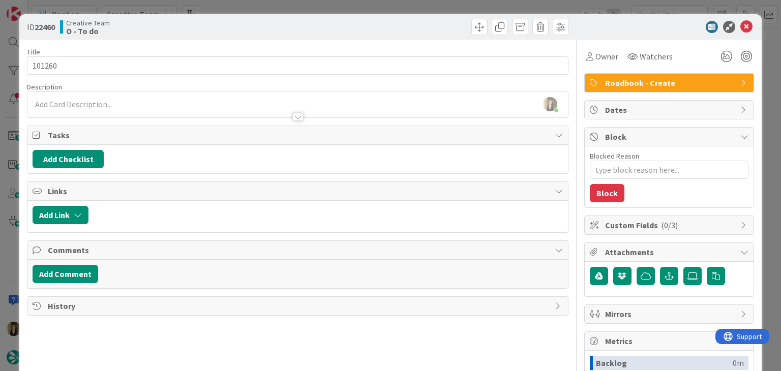
click at [237, 19] on div "Creative Team O - To do" at bounding box center [177, 27] width 235 height 16
click at [241, 7] on div "ID 22460 Creative Team O - To do Title 6 / 128 101260 Description [PERSON_NAME]…" at bounding box center [390, 185] width 781 height 371
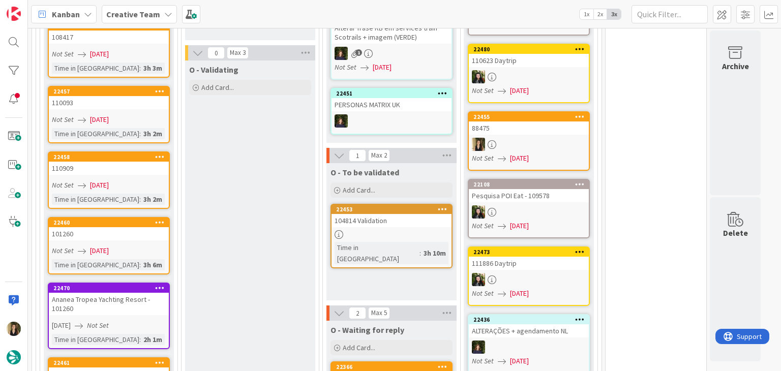
click at [142, 180] on div "Not Set [DATE]" at bounding box center [110, 185] width 117 height 11
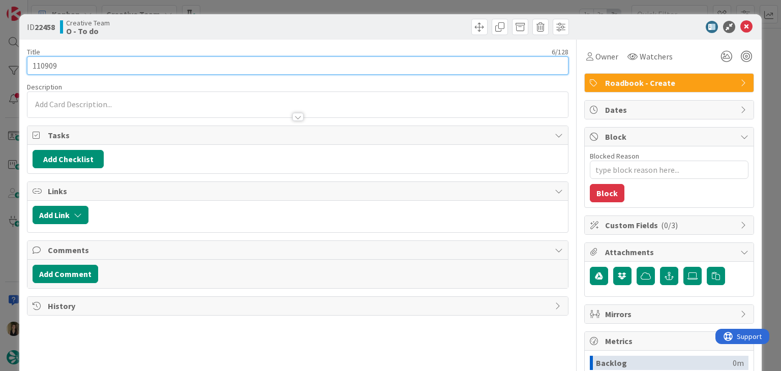
click at [50, 63] on input "110909" at bounding box center [297, 65] width 541 height 18
click at [50, 64] on input "110909" at bounding box center [297, 65] width 541 height 18
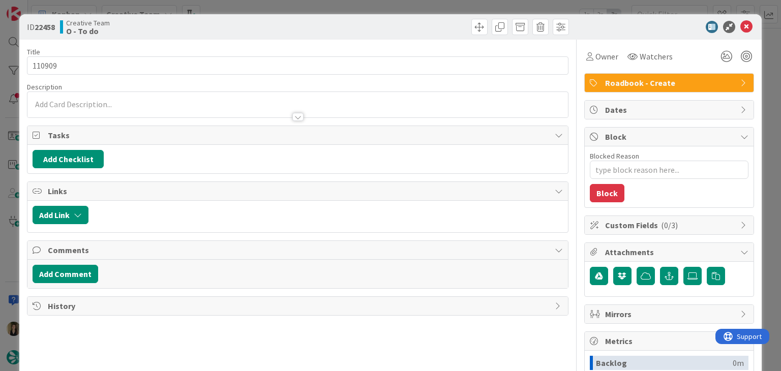
click at [244, 4] on div "ID 22458 Creative Team O - To do Title 6 / 128 110909 Description Owner Watcher…" at bounding box center [390, 185] width 781 height 371
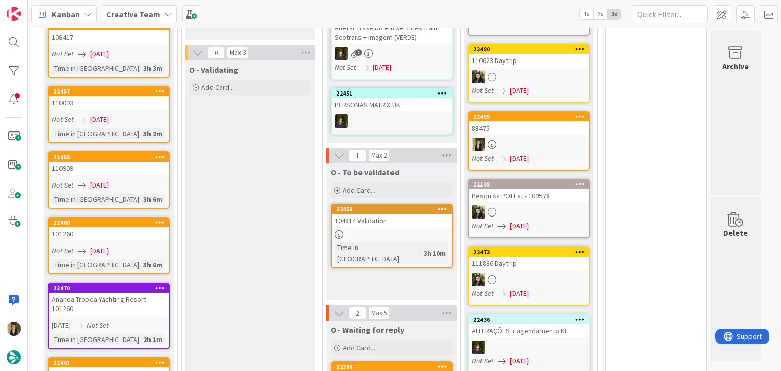
click at [152, 161] on link "22458 110909 Not Set [DATE] Time in [GEOGRAPHIC_DATA] : 3h 6m" at bounding box center [109, 179] width 122 height 57
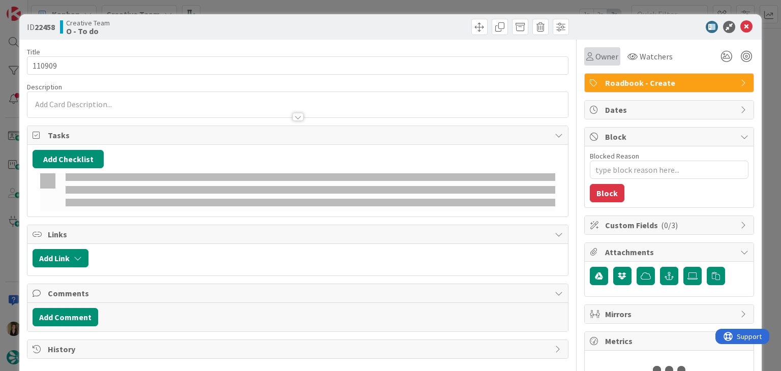
click at [596, 64] on div "Owner" at bounding box center [602, 56] width 36 height 18
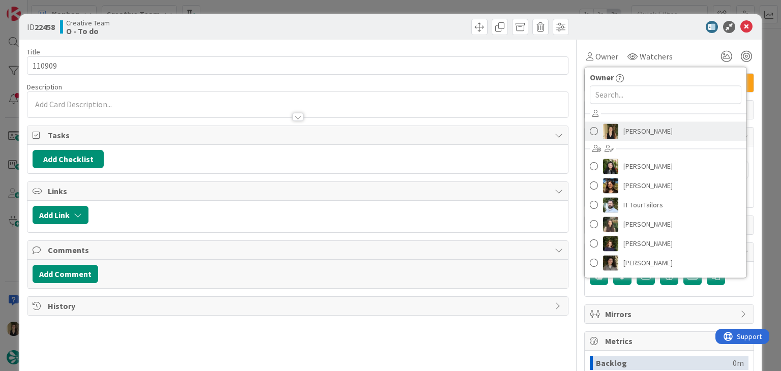
click at [636, 134] on span "[PERSON_NAME]" at bounding box center [647, 130] width 49 height 15
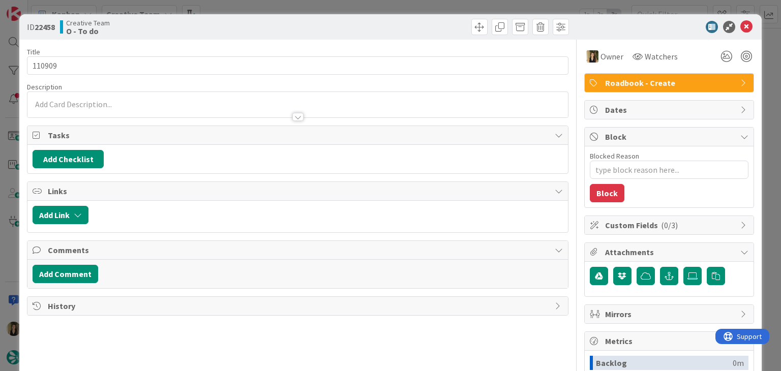
drag, startPoint x: 389, startPoint y: 31, endPoint x: 387, endPoint y: 2, distance: 29.0
click at [387, 29] on div at bounding box center [434, 27] width 268 height 16
drag, startPoint x: 388, startPoint y: 2, endPoint x: 382, endPoint y: 9, distance: 9.8
click at [388, 2] on div "ID 22458 Creative Team O - To do Title 6 / 128 110909 Description Owner Watcher…" at bounding box center [390, 185] width 781 height 371
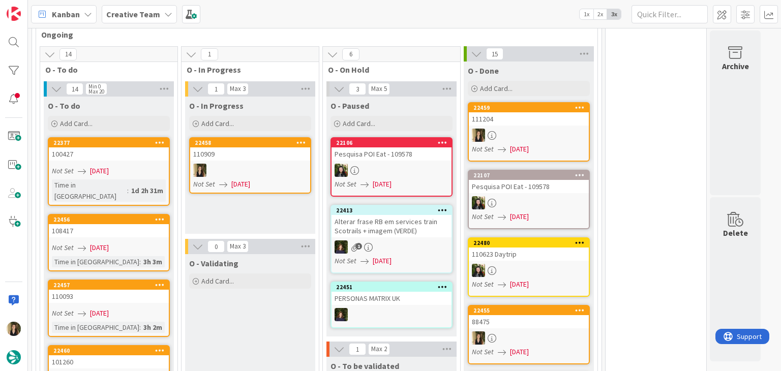
click at [263, 179] on div "Not Set [DATE]" at bounding box center [251, 184] width 117 height 11
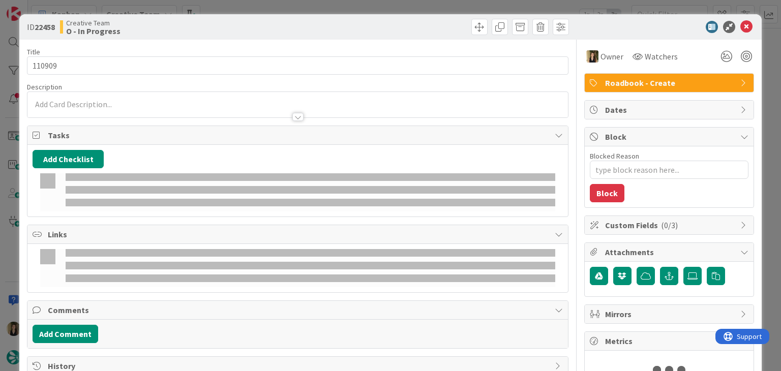
click at [121, 102] on p at bounding box center [297, 105] width 529 height 12
type textarea "x"
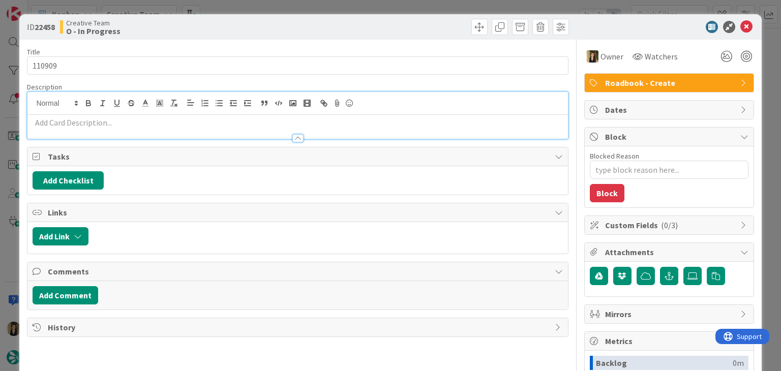
click at [131, 123] on p at bounding box center [297, 123] width 529 height 12
paste div
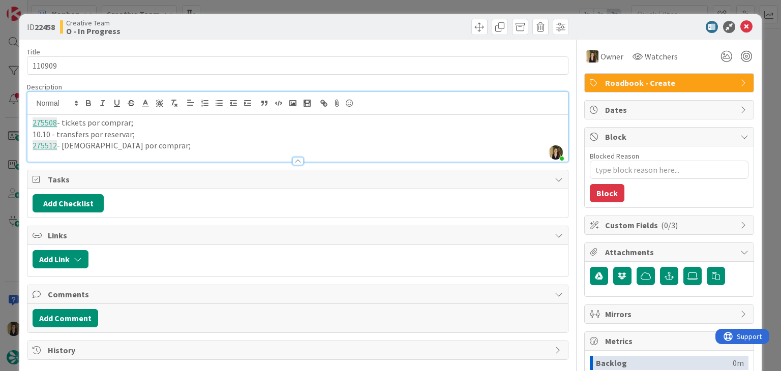
click at [54, 133] on p "10.10 - transfers por reservar;" at bounding box center [297, 135] width 529 height 12
click at [171, 145] on p "275512 - [PERSON_NAME] por comprar;" at bounding box center [297, 146] width 529 height 12
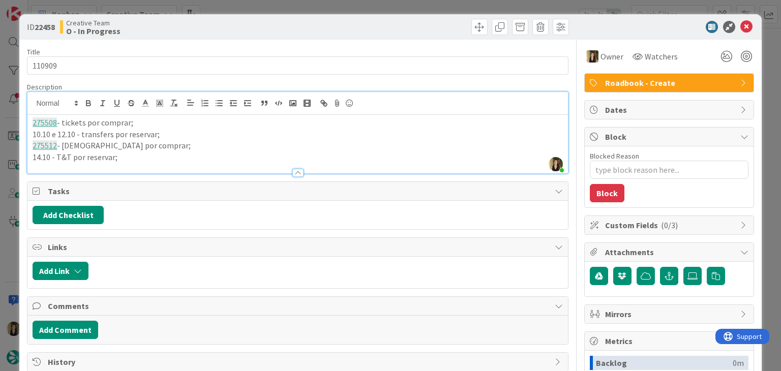
drag, startPoint x: 53, startPoint y: 154, endPoint x: 116, endPoint y: 135, distance: 66.1
click at [53, 154] on p "14.10 - T&T por reservar;" at bounding box center [297, 157] width 529 height 12
drag, startPoint x: 233, startPoint y: 23, endPoint x: 233, endPoint y: 12, distance: 10.7
click at [233, 23] on div "Creative Team O - In Progress" at bounding box center [177, 27] width 235 height 16
drag, startPoint x: 233, startPoint y: 11, endPoint x: 236, endPoint y: 68, distance: 57.0
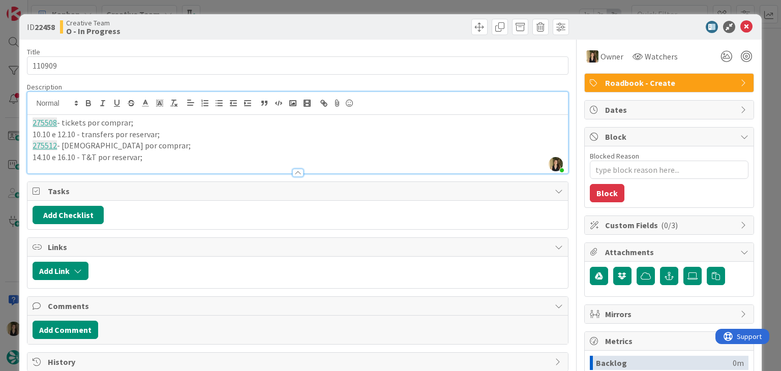
click at [233, 10] on div "ID 22458 Creative Team O - In Progress Title 6 / 128 110909 Description [PERSON…" at bounding box center [390, 185] width 781 height 371
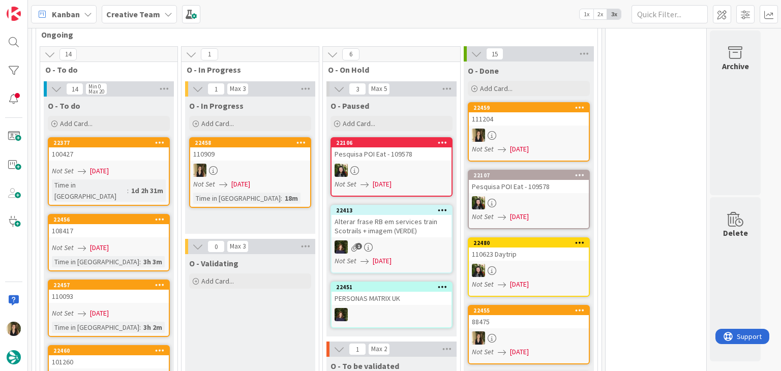
click at [250, 179] on span "[DATE]" at bounding box center [240, 184] width 19 height 11
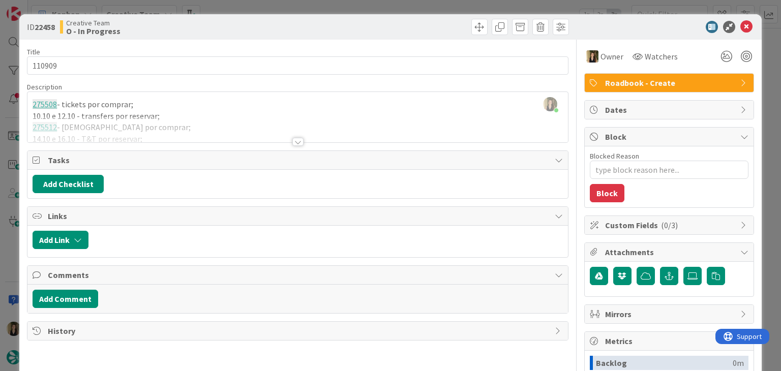
click at [384, 6] on div "ID 22458 Creative Team O - In Progress Title 6 / 128 110909 Description [PERSON…" at bounding box center [390, 185] width 781 height 371
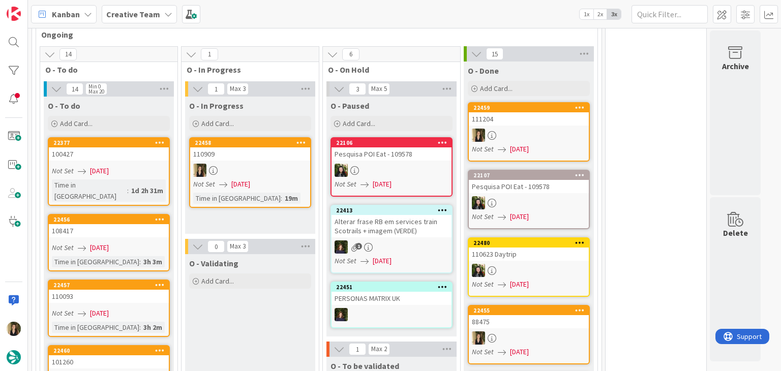
click at [253, 169] on div at bounding box center [250, 170] width 120 height 13
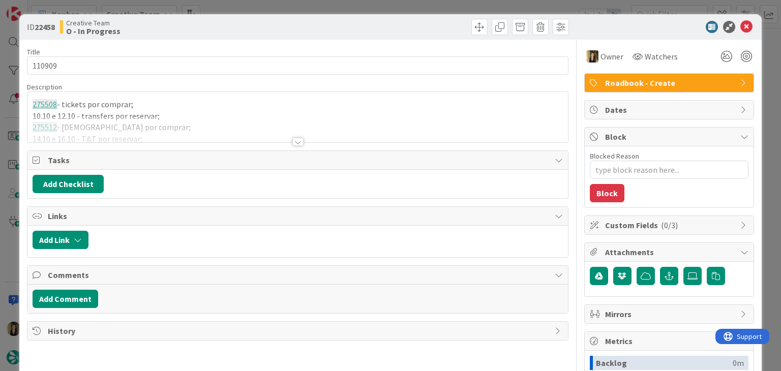
click at [253, 116] on div at bounding box center [297, 129] width 540 height 26
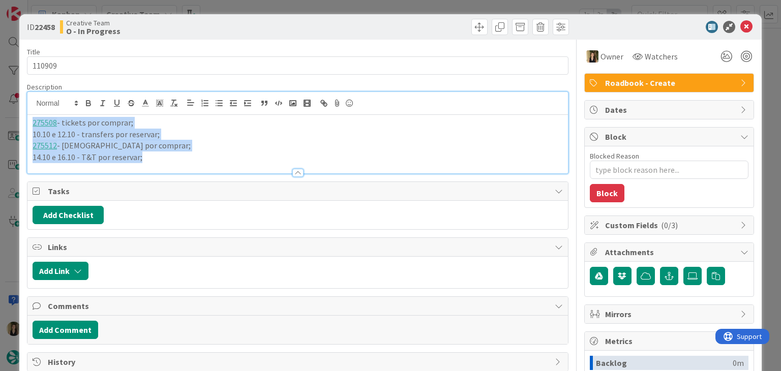
drag, startPoint x: 112, startPoint y: 160, endPoint x: 6, endPoint y: 118, distance: 113.4
click at [6, 118] on div "ID 22458 Creative Team O - In Progress Title 6 / 128 110909 Description 275508 …" at bounding box center [390, 185] width 781 height 371
copy div "275508 - tickets por comprar; 10.10 e 12.10 - transfers por reservar; 275512 - …"
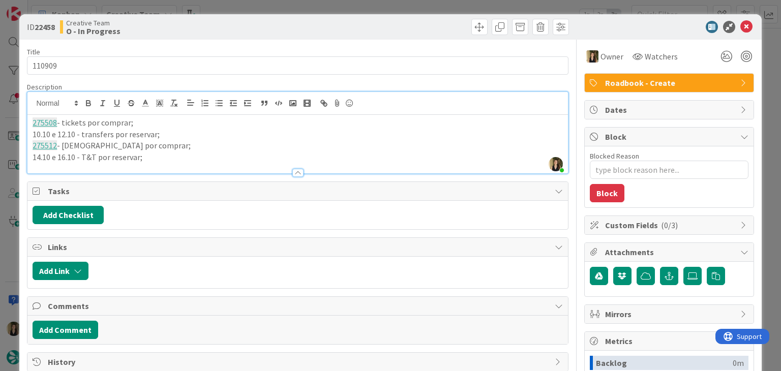
click at [282, 20] on div "Creative Team O - In Progress" at bounding box center [177, 27] width 235 height 16
click at [281, 4] on div "ID 22458 Creative Team O - In Progress Title 6 / 128 110909 Description [PERSON…" at bounding box center [390, 185] width 781 height 371
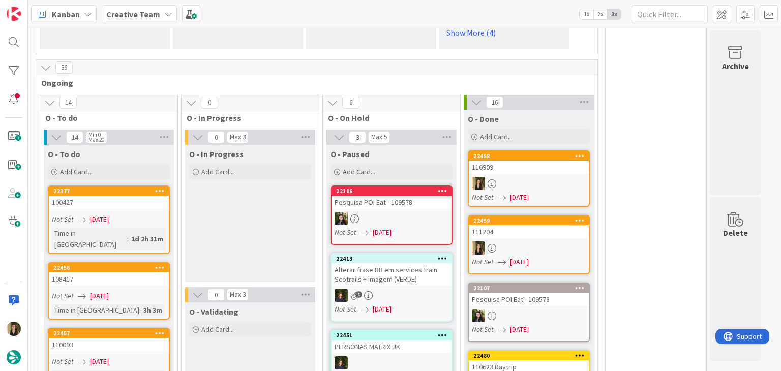
click at [272, 218] on div "O - In Progress Add Card... Template Not Set Title 0 / 128 Label Daytrip Accomm…" at bounding box center [250, 213] width 130 height 137
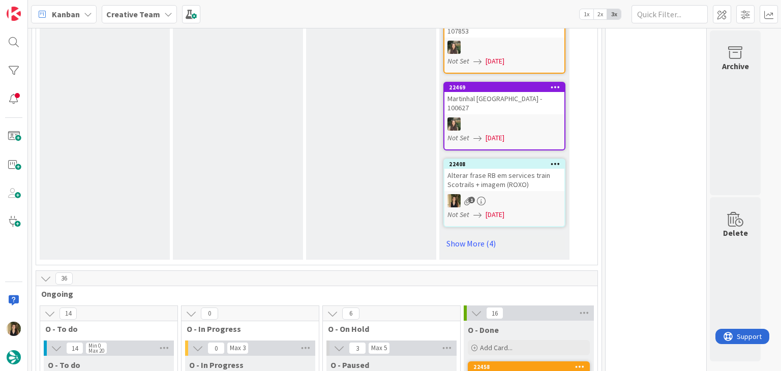
scroll to position [610, 0]
drag, startPoint x: 482, startPoint y: 236, endPoint x: 494, endPoint y: 230, distance: 13.6
click at [482, 235] on link "Show More (4)" at bounding box center [504, 243] width 122 height 16
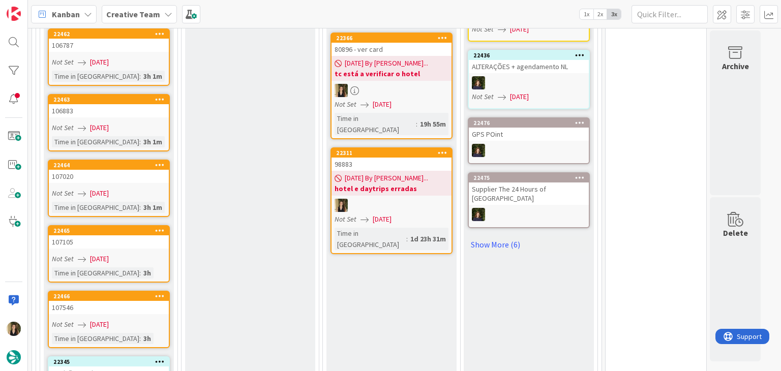
scroll to position [1677, 0]
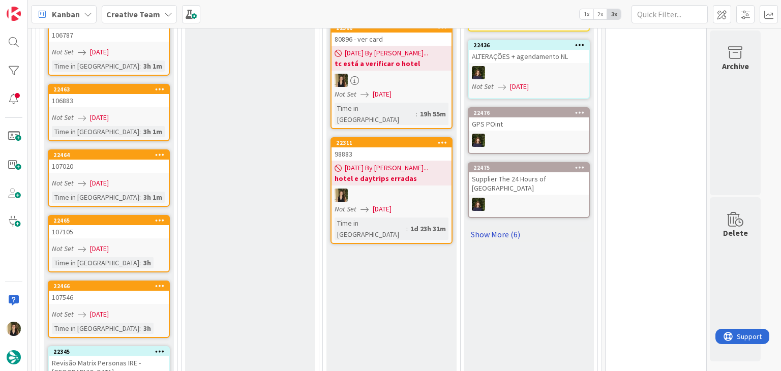
click at [510, 227] on link "Show More (6)" at bounding box center [529, 234] width 122 height 16
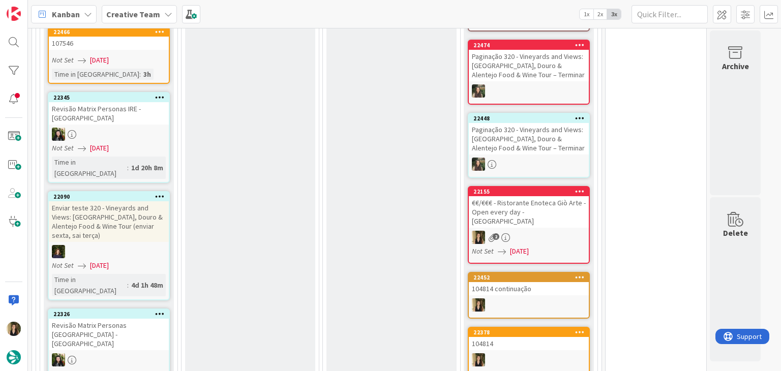
scroll to position [2033, 0]
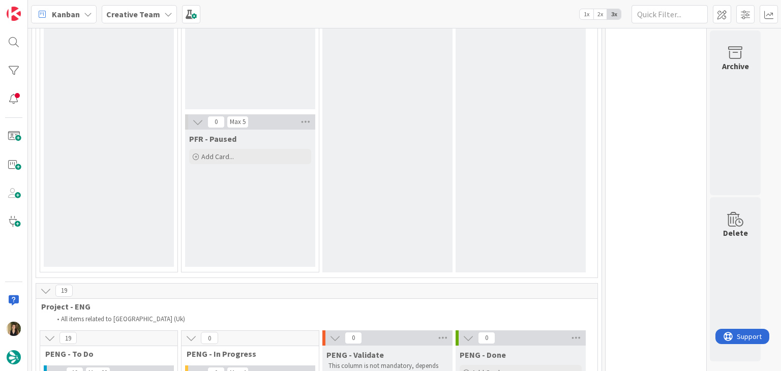
click at [365, 138] on div "PFR - Validate This column is not mandatory, depends on the task Add Card..." at bounding box center [387, 104] width 130 height 335
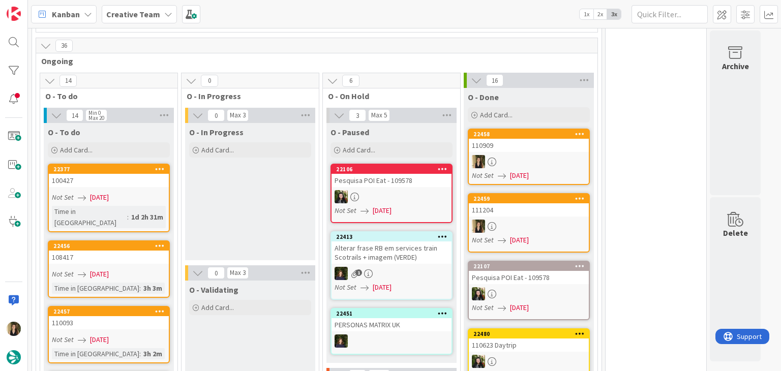
click at [265, 183] on div "O - In Progress Add Card... Template Not Set Title 0 / 128 Label Daytrip Accomm…" at bounding box center [250, 191] width 130 height 137
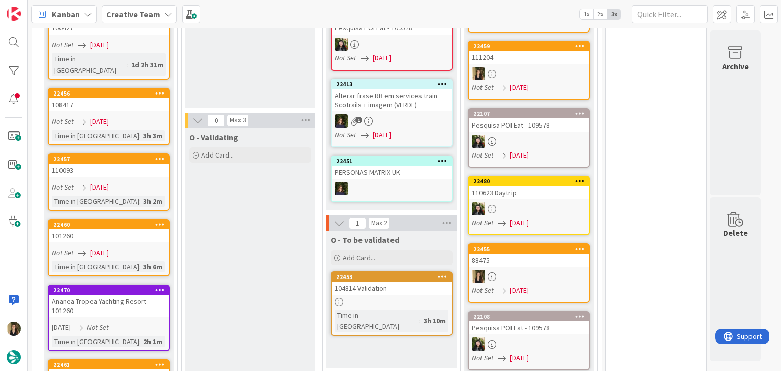
click at [140, 227] on link "22460 101260 Not Set [DATE] Time in [GEOGRAPHIC_DATA] : 3h 6m" at bounding box center [109, 247] width 122 height 57
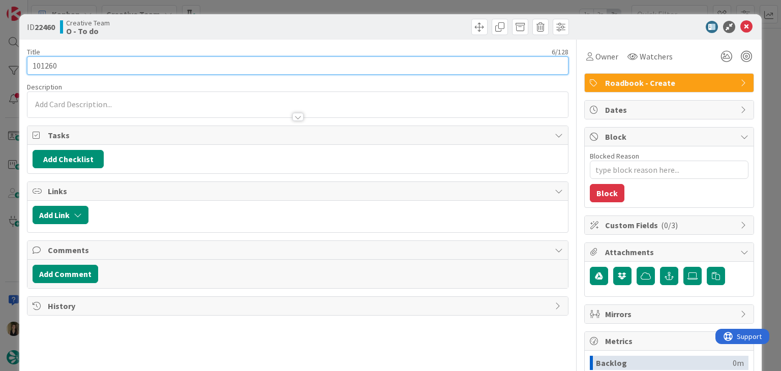
click at [46, 63] on input "101260" at bounding box center [297, 65] width 541 height 18
click at [47, 63] on input "101260" at bounding box center [297, 65] width 541 height 18
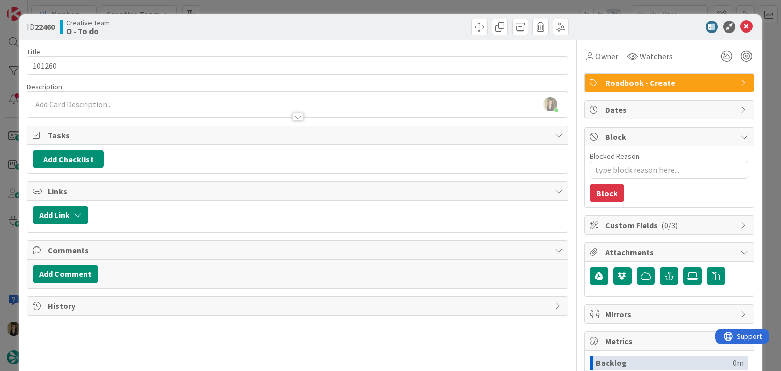
click at [248, 12] on div "ID 22460 Creative Team O - To do Title 6 / 128 101260 Description [PERSON_NAME]…" at bounding box center [390, 185] width 781 height 371
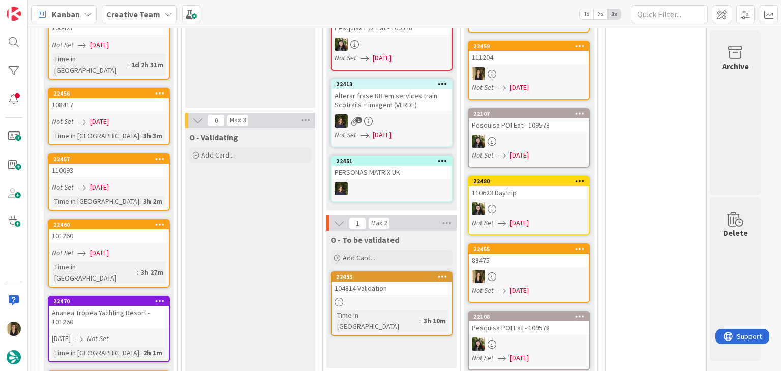
click at [251, 3] on div "Kanban Creative Team 1x 2x 3x" at bounding box center [404, 14] width 753 height 28
click at [145, 164] on div "110093" at bounding box center [109, 170] width 120 height 13
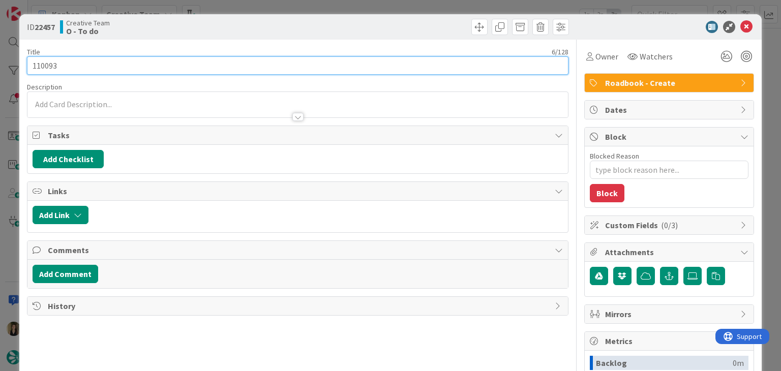
click at [42, 60] on input "110093" at bounding box center [297, 65] width 541 height 18
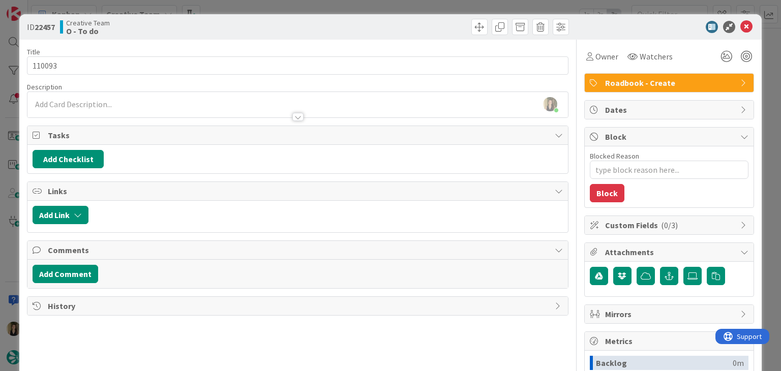
click at [240, 5] on div "ID 22457 Creative Team O - To do Title 6 / 128 110093 Description [PERSON_NAME]…" at bounding box center [390, 185] width 781 height 371
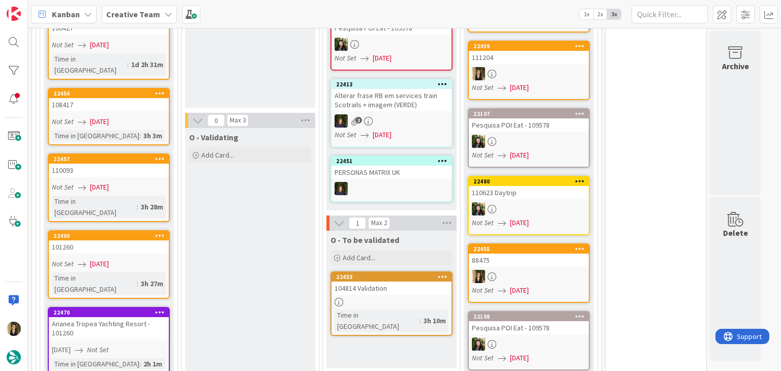
click at [147, 116] on div "Not Set [DATE]" at bounding box center [110, 121] width 117 height 11
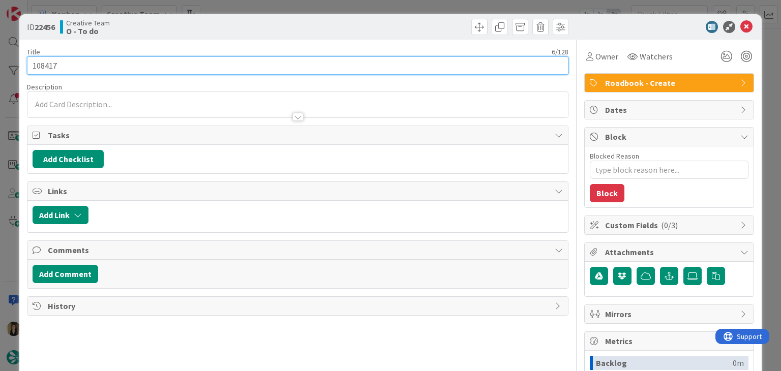
click at [39, 61] on input "108417" at bounding box center [297, 65] width 541 height 18
click at [38, 62] on input "108417" at bounding box center [297, 65] width 541 height 18
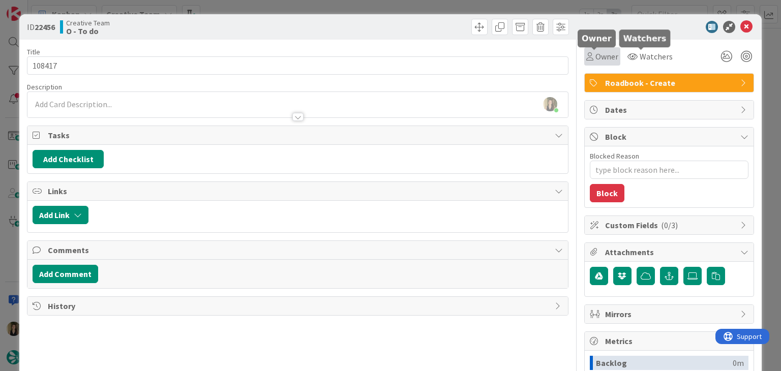
click at [595, 53] on span "Owner" at bounding box center [606, 56] width 23 height 12
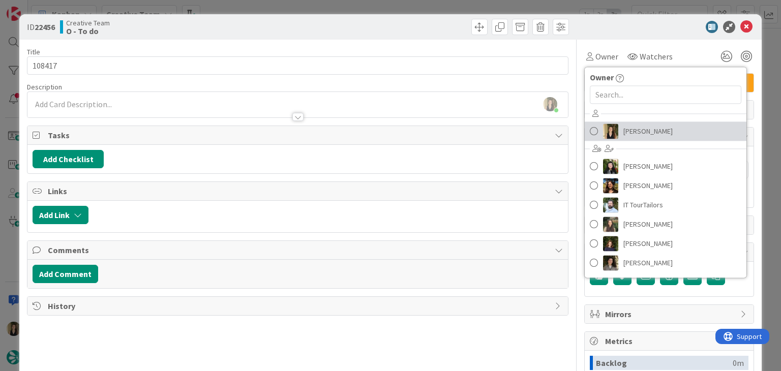
drag, startPoint x: 648, startPoint y: 127, endPoint x: 600, endPoint y: 111, distance: 50.9
click at [648, 127] on span "[PERSON_NAME]" at bounding box center [647, 130] width 49 height 15
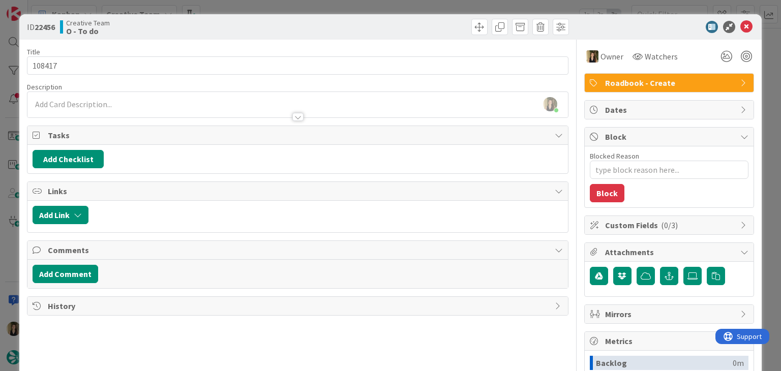
drag, startPoint x: 418, startPoint y: 20, endPoint x: 414, endPoint y: 11, distance: 10.0
click at [417, 20] on div at bounding box center [434, 27] width 268 height 16
drag, startPoint x: 414, startPoint y: 9, endPoint x: 386, endPoint y: 11, distance: 28.5
click at [414, 8] on div "ID 22456 Creative Team O - To do Title 6 / 128 108417 Description [PERSON_NAME]…" at bounding box center [390, 185] width 781 height 371
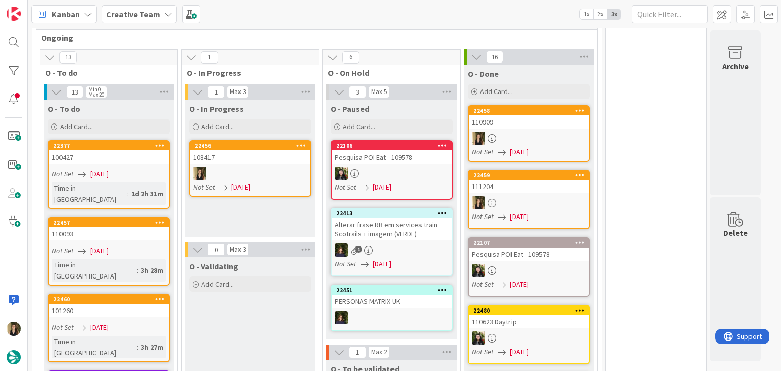
scroll to position [1143, 0]
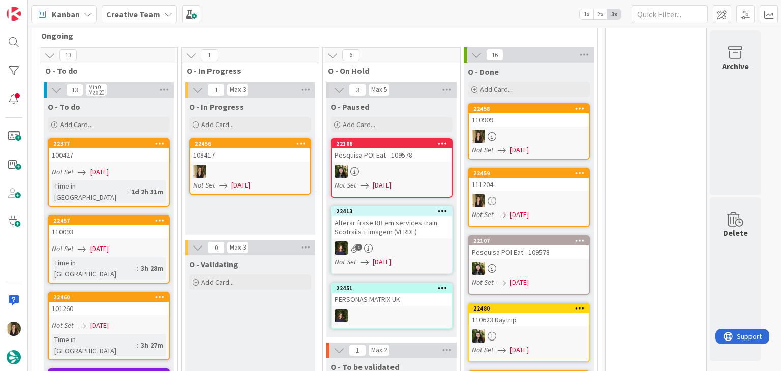
click at [236, 151] on div "108417" at bounding box center [250, 154] width 120 height 13
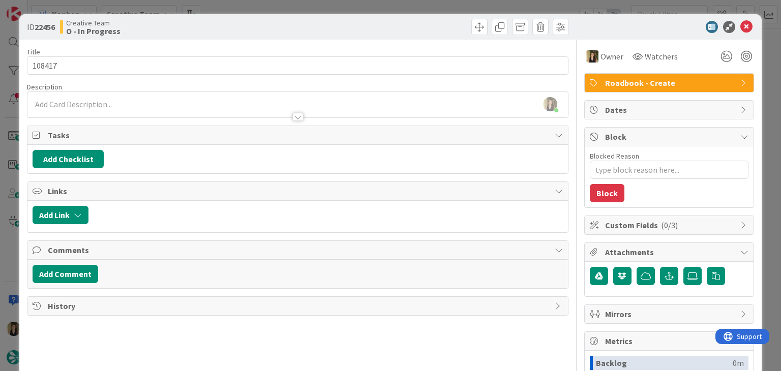
click at [422, 7] on div "ID 22456 Creative Team O - In Progress Title 6 / 128 108417 Description [PERSON…" at bounding box center [390, 185] width 781 height 371
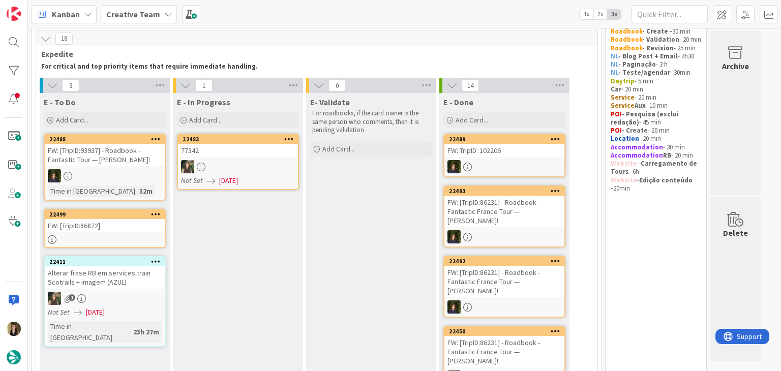
scroll to position [40, 0]
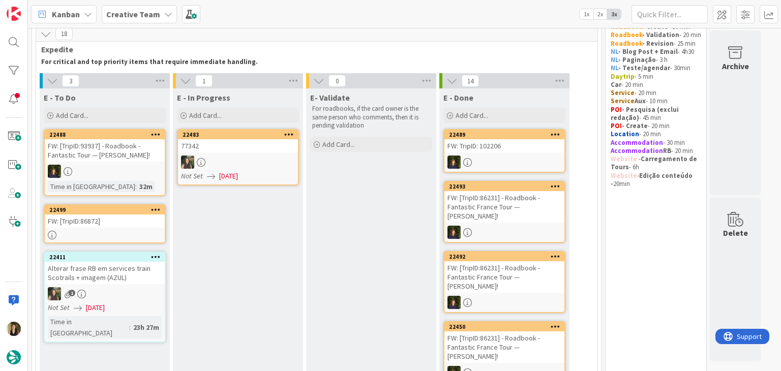
click at [123, 221] on div "FW: [TripID:86872]" at bounding box center [105, 220] width 120 height 13
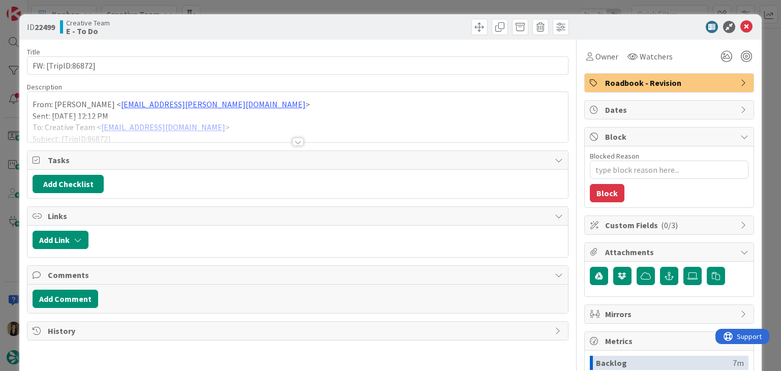
click at [292, 141] on div at bounding box center [297, 142] width 11 height 8
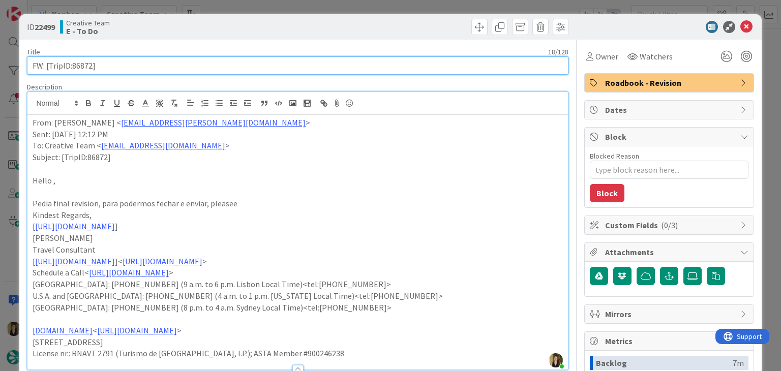
click at [79, 64] on input "FW: [TripID:86872]" at bounding box center [297, 65] width 541 height 18
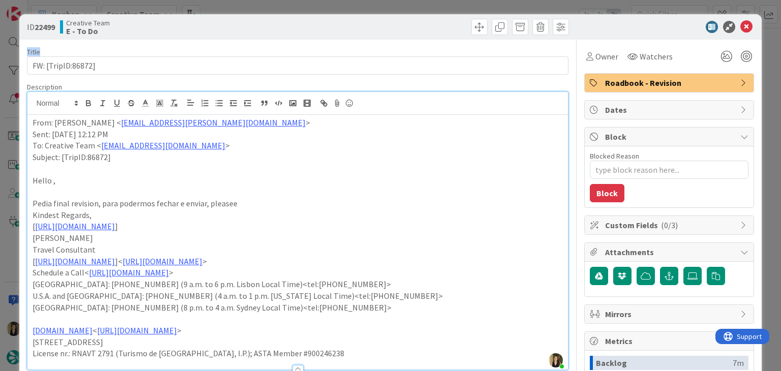
click at [250, 39] on div "ID 22499 Creative Team E - To Do Title 18 / 128 FW: [TripID:86872] Description …" at bounding box center [389, 294] width 741 height 561
drag, startPoint x: 235, startPoint y: 12, endPoint x: 226, endPoint y: 3, distance: 12.6
click at [234, 11] on div "ID 22499 Creative Team E - To Do Title 18 / 128 FW: [TripID:86872] Description …" at bounding box center [390, 185] width 781 height 371
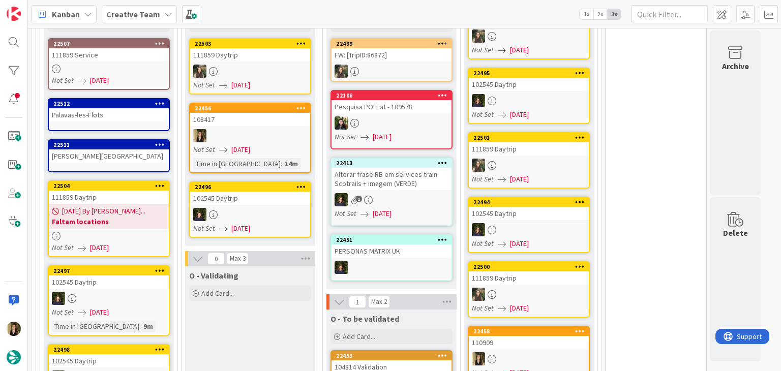
scroll to position [1208, 0]
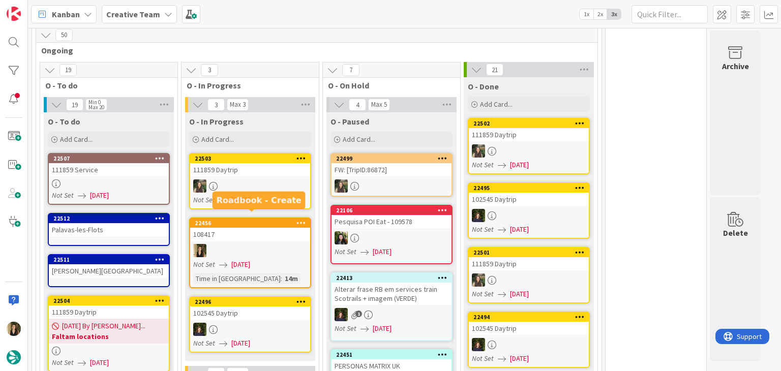
click at [264, 229] on div "108417" at bounding box center [250, 234] width 120 height 13
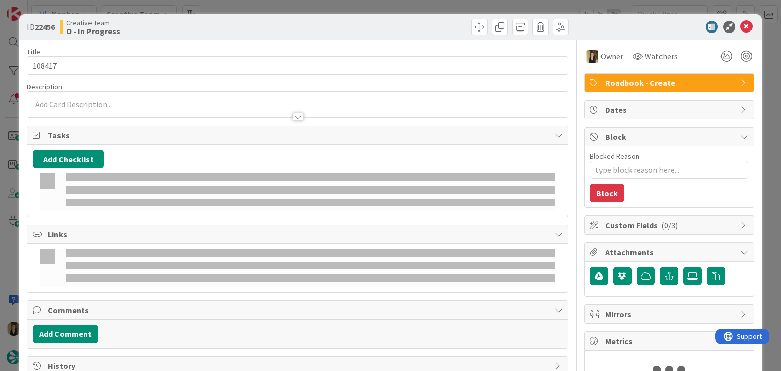
type textarea "x"
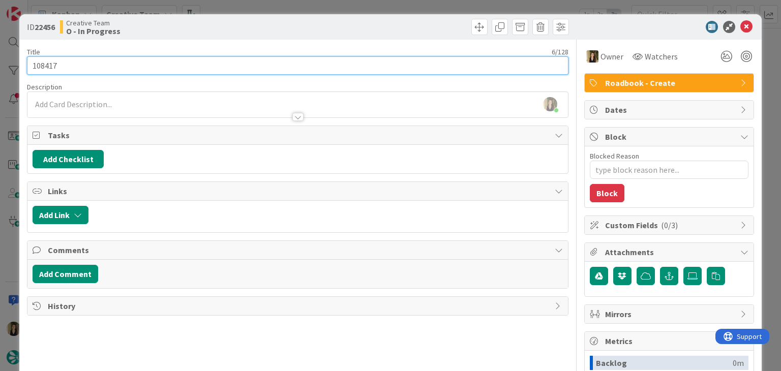
click at [32, 68] on input "108417" at bounding box center [297, 65] width 541 height 18
drag, startPoint x: 32, startPoint y: 68, endPoint x: 39, endPoint y: 66, distance: 7.4
click at [32, 68] on input "108417" at bounding box center [297, 65] width 541 height 18
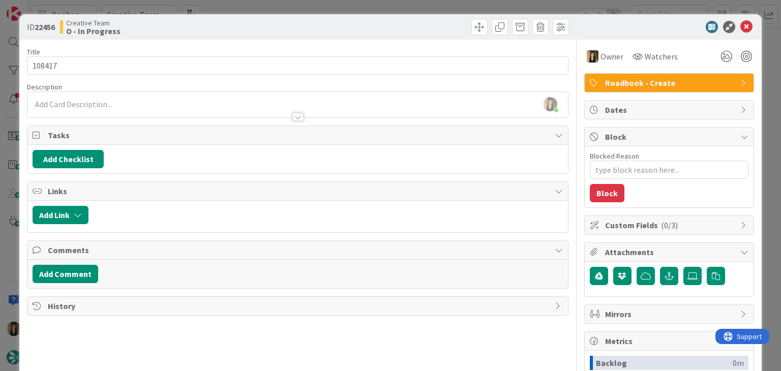
drag, startPoint x: 266, startPoint y: 31, endPoint x: 267, endPoint y: 18, distance: 13.3
click at [265, 29] on div "Creative Team O - In Progress" at bounding box center [177, 27] width 235 height 16
click at [270, 11] on div "ID 22456 Creative Team O - In Progress Title 6 / 128 108417 Description [PERSON…" at bounding box center [390, 185] width 781 height 371
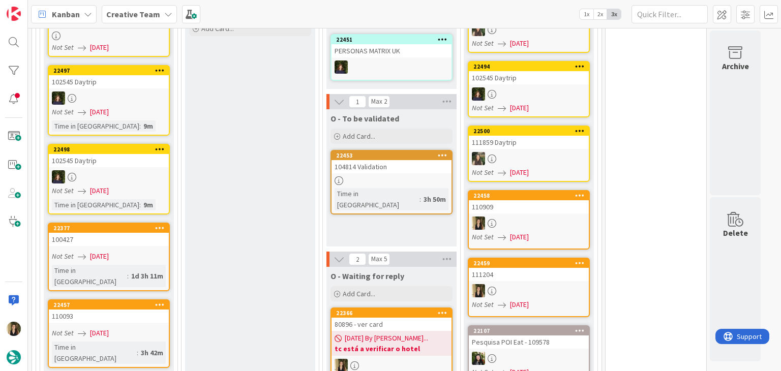
scroll to position [1462, 0]
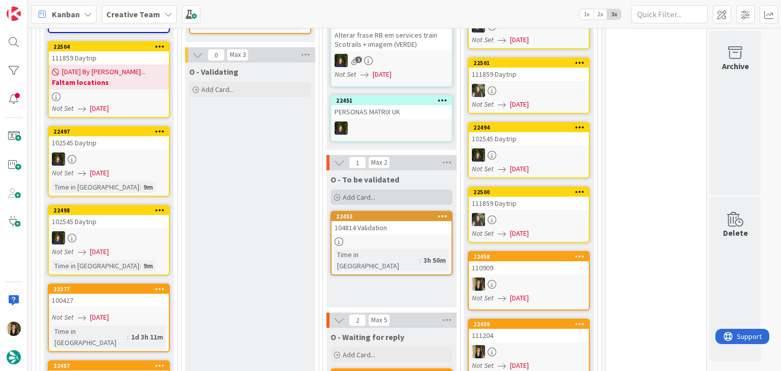
click at [408, 190] on div "Add Card..." at bounding box center [391, 197] width 122 height 15
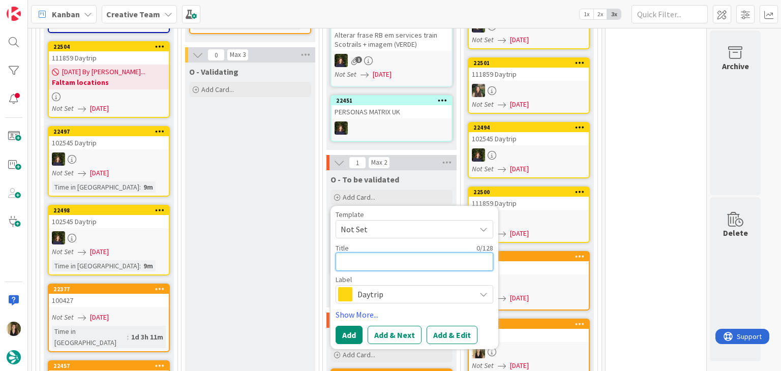
paste textarea "108417"
type textarea "108417"
type textarea "x"
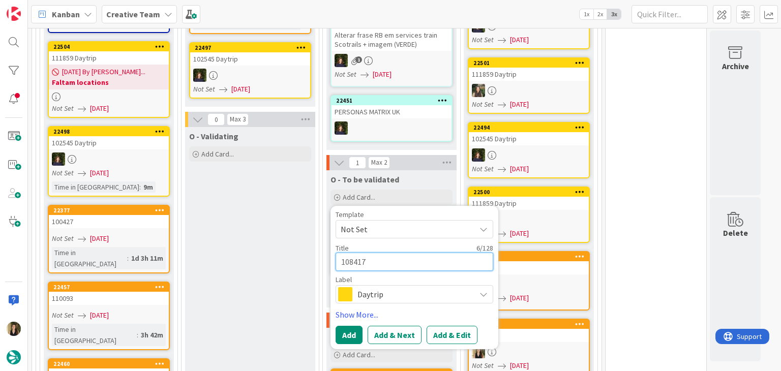
type textarea "108417"
type textarea "x"
type textarea "108417 V"
type textarea "x"
type textarea "108417 Va"
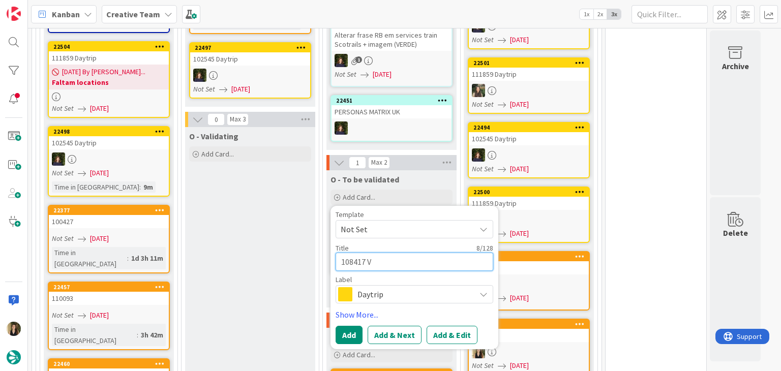
type textarea "x"
type textarea "108417 Val"
type textarea "x"
type textarea "108417 Vali"
type textarea "x"
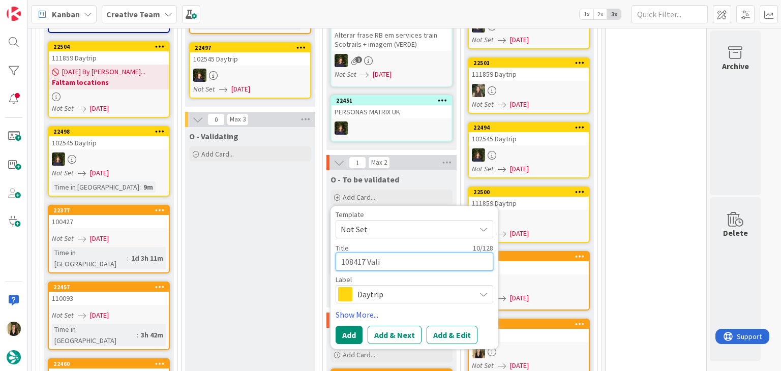
type textarea "108417 Valid"
type textarea "x"
type textarea "108417 Valida"
type textarea "x"
type textarea "108417 Validat"
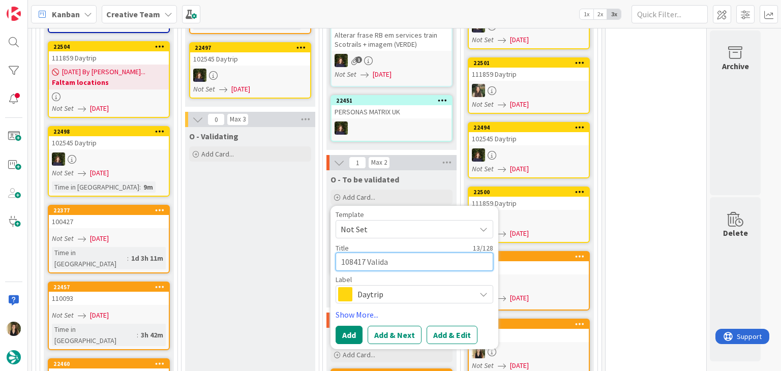
type textarea "x"
type textarea "108417 Validati"
type textarea "x"
type textarea "108417 Validatio"
type textarea "x"
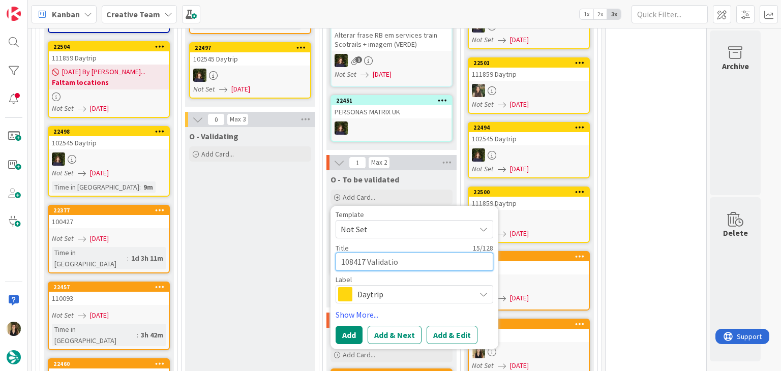
type textarea "108417 Validation"
type textarea "x"
type textarea "108417 Validation"
click at [403, 287] on span "Daytrip" at bounding box center [413, 294] width 113 height 14
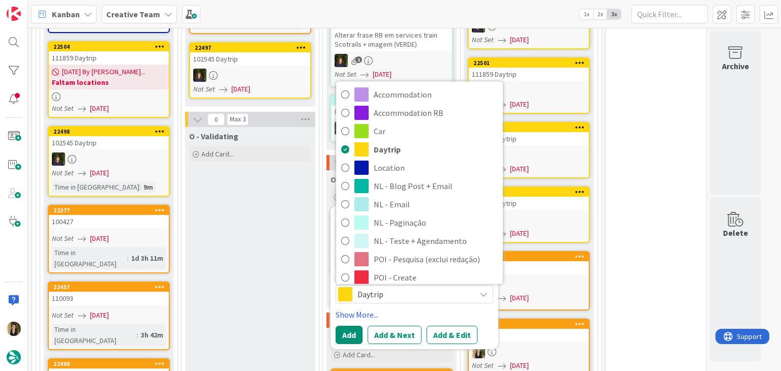
click at [415, 307] on span "Roadbook - Validation" at bounding box center [435, 314] width 124 height 15
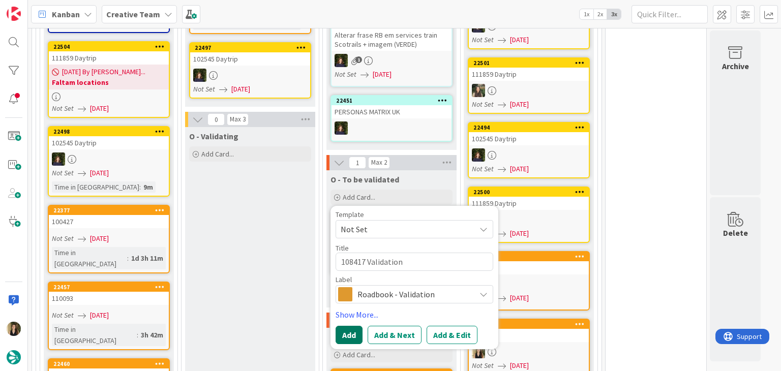
click at [354, 326] on button "Add" at bounding box center [348, 335] width 27 height 18
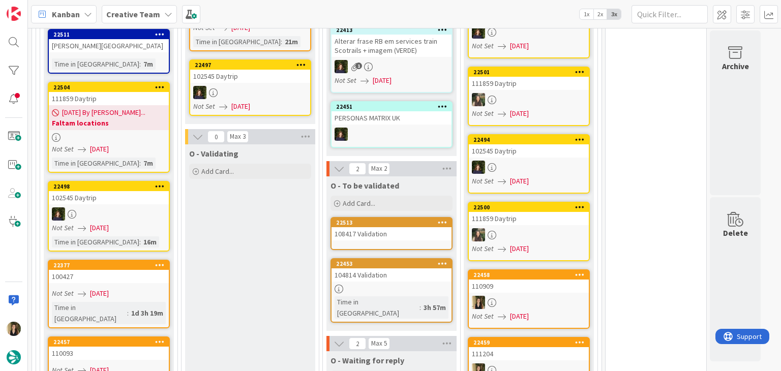
scroll to position [1502, 0]
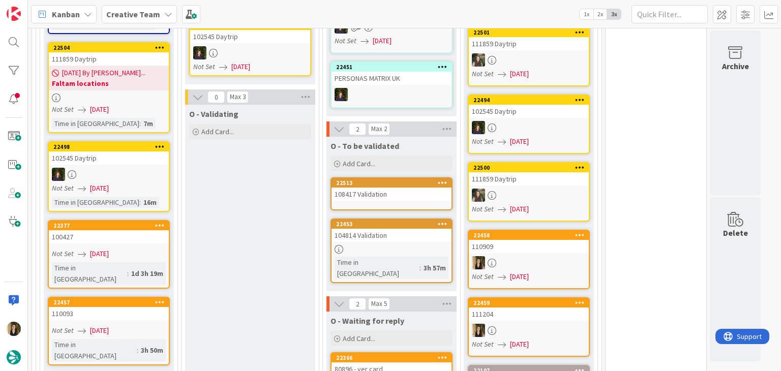
click at [400, 189] on div "108417 Validation" at bounding box center [391, 194] width 120 height 13
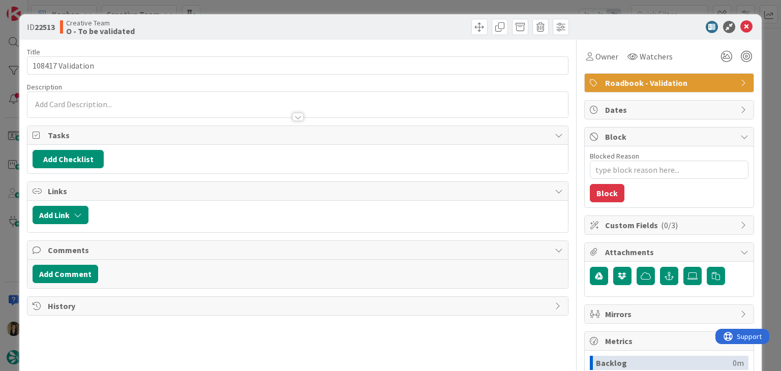
type textarea "x"
click at [123, 102] on div "[PERSON_NAME] just joined" at bounding box center [297, 104] width 540 height 25
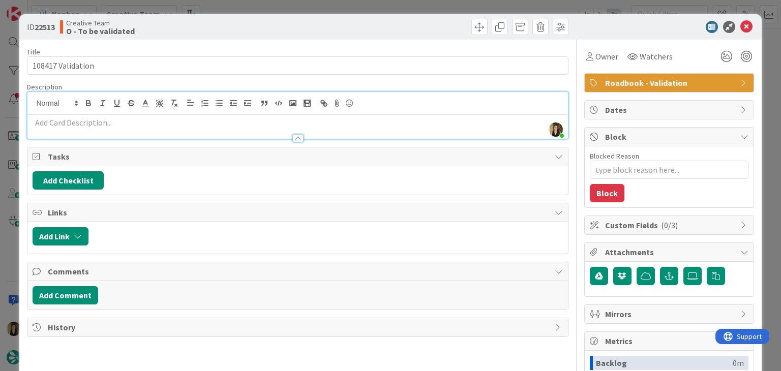
click at [131, 127] on p at bounding box center [297, 123] width 529 height 12
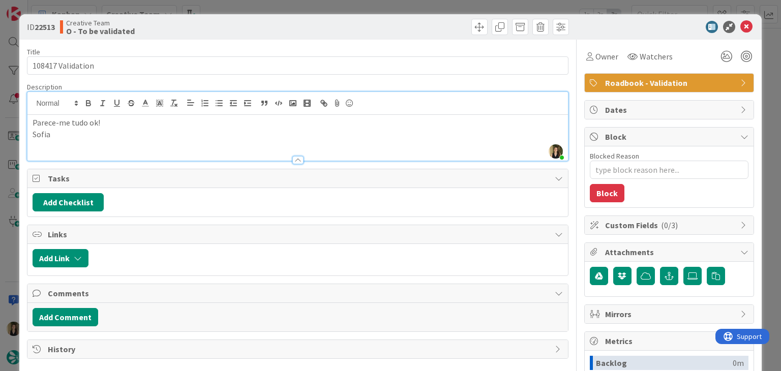
click at [260, 29] on div "Creative Team O - To be validated" at bounding box center [177, 27] width 235 height 16
click at [280, 3] on div "ID 22513 Creative Team O - To be validated Title 17 / 128 108417 Validation Des…" at bounding box center [390, 185] width 781 height 371
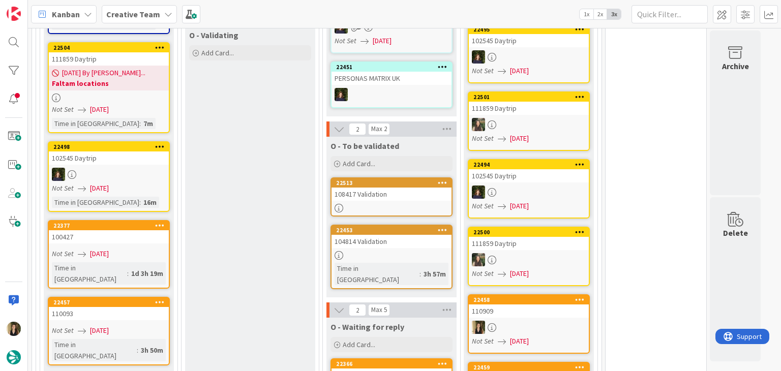
click at [385, 179] on div "22513" at bounding box center [393, 182] width 115 height 7
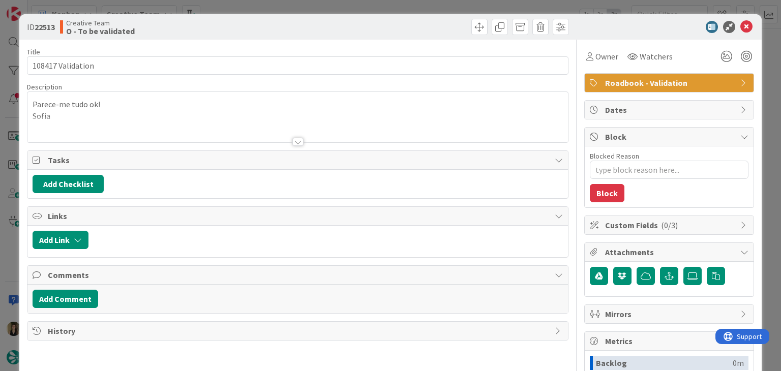
click at [313, 5] on div "ID 22513 Creative Team O - To be validated Title 17 / 128 108417 Validation Des…" at bounding box center [390, 185] width 781 height 371
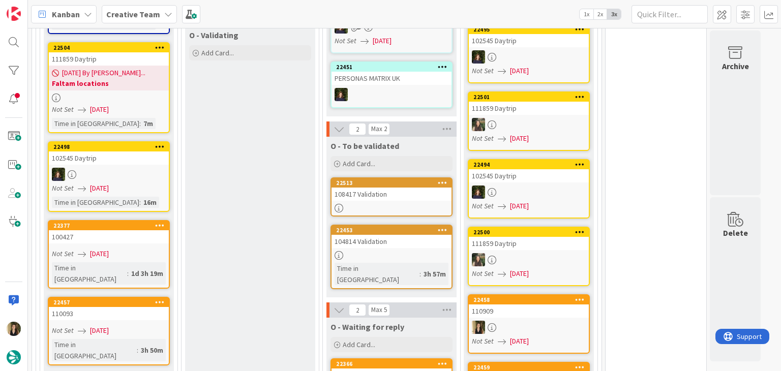
click at [437, 251] on div at bounding box center [391, 255] width 120 height 9
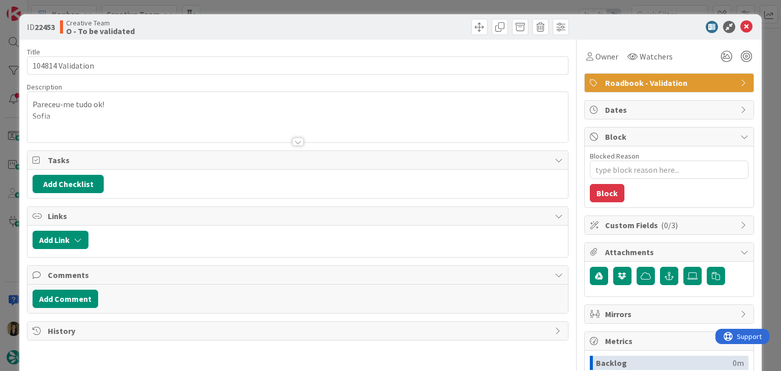
click at [246, 29] on div "Creative Team O - To be validated" at bounding box center [177, 27] width 235 height 16
click at [252, 9] on div "ID 22453 Creative Team O - To be validated Title 17 / 128 104814 Validation Des…" at bounding box center [390, 185] width 781 height 371
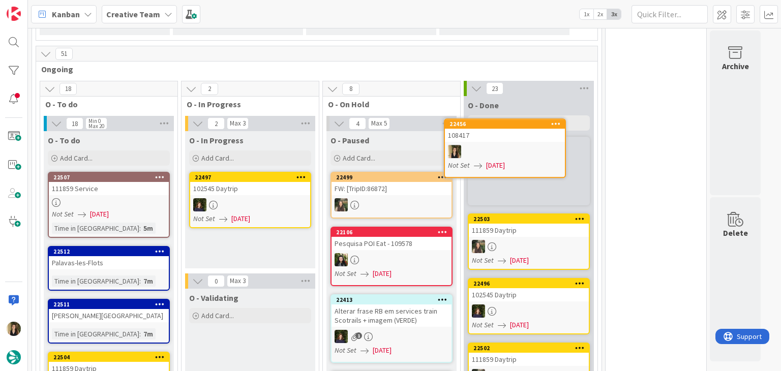
scroll to position [1185, 0]
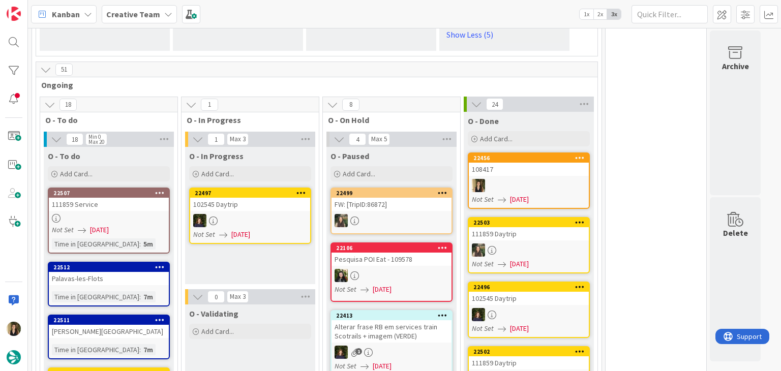
drag, startPoint x: 649, startPoint y: 160, endPoint x: 641, endPoint y: 156, distance: 9.1
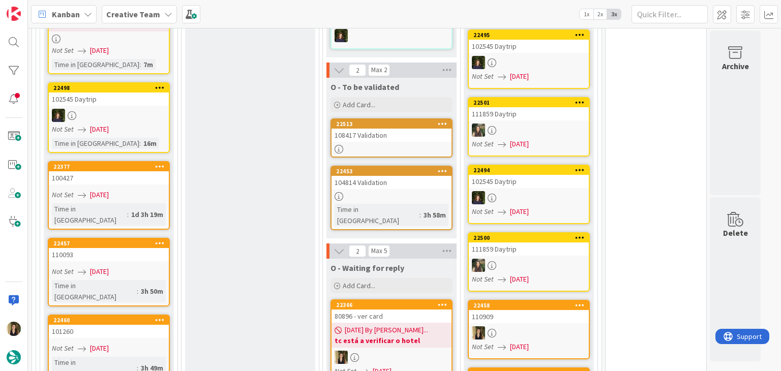
scroll to position [1634, 0]
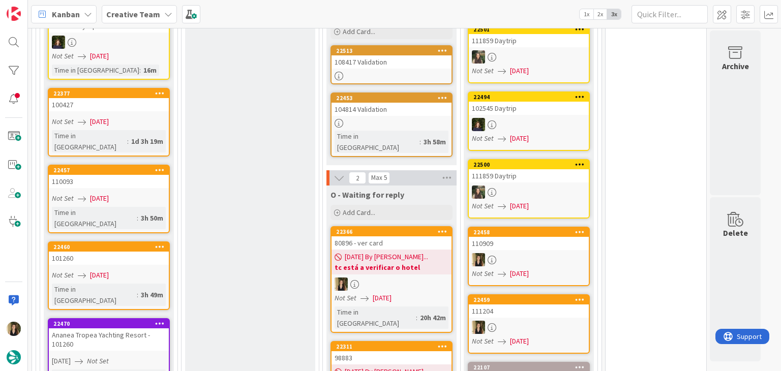
click at [158, 116] on div "Not Set [DATE]" at bounding box center [110, 121] width 117 height 11
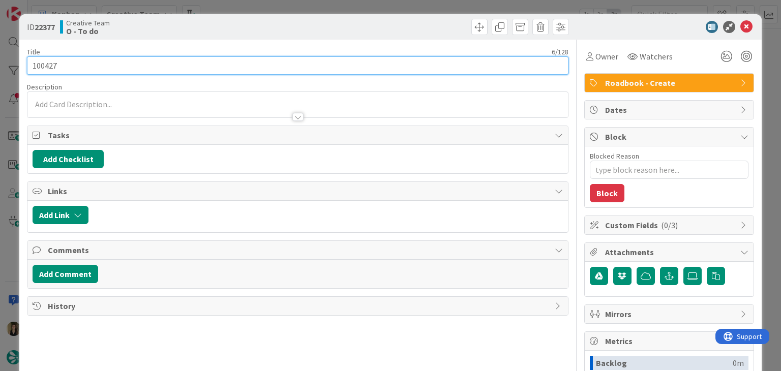
click at [46, 63] on input "100427" at bounding box center [297, 65] width 541 height 18
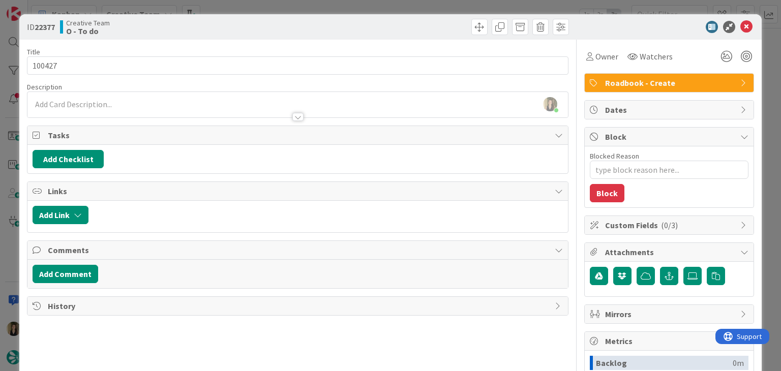
click at [300, 32] on div at bounding box center [434, 27] width 268 height 16
click at [299, 13] on div "ID 22377 Creative Team O - To do Title 6 / 128 100427 Description [PERSON_NAME]…" at bounding box center [390, 185] width 781 height 371
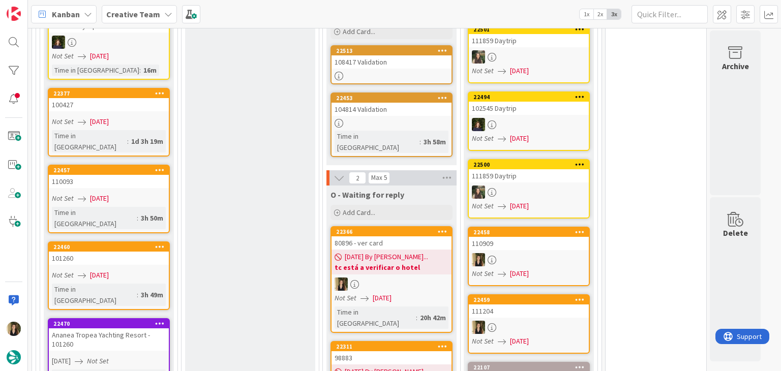
click at [163, 193] on div "Not Set [DATE]" at bounding box center [110, 198] width 117 height 11
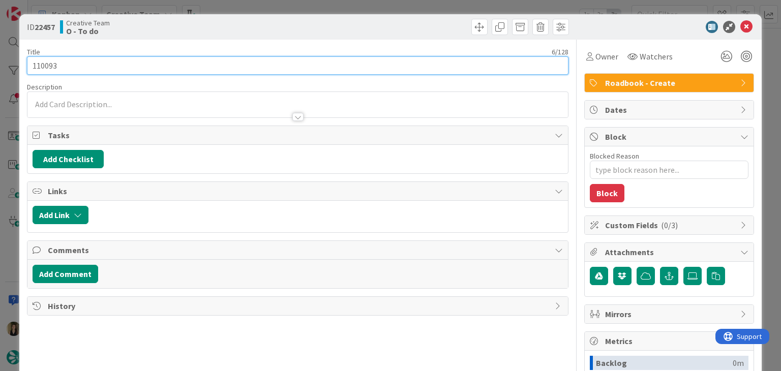
click at [43, 61] on input "110093" at bounding box center [297, 65] width 541 height 18
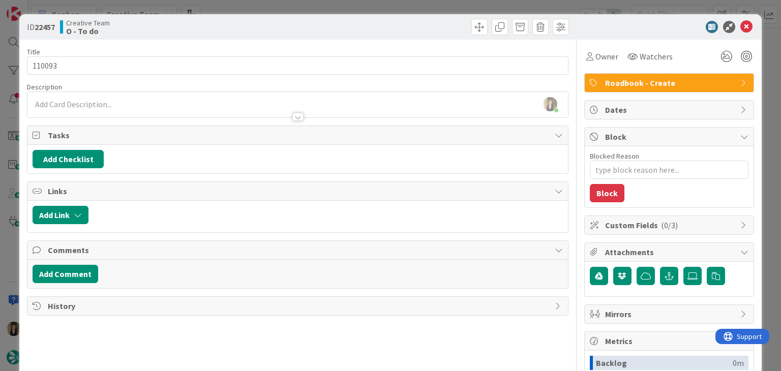
click at [246, 37] on div "ID 22457 Creative Team O - To do" at bounding box center [389, 26] width 741 height 25
click at [250, 9] on div "ID 22457 Creative Team O - To do Title 6 / 128 110093 Description [PERSON_NAME]…" at bounding box center [390, 185] width 781 height 371
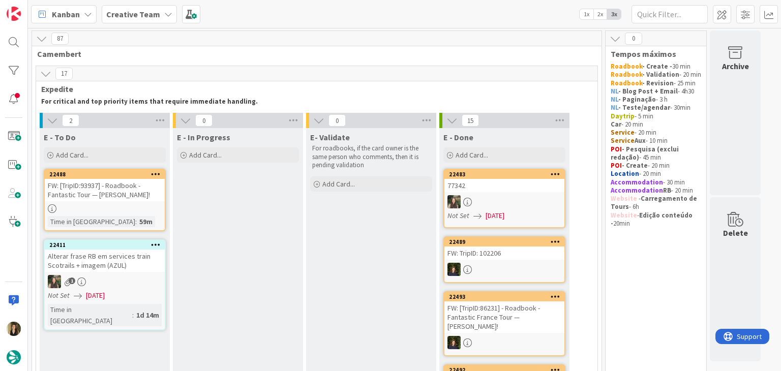
click at [142, 201] on link "22488 FW: [TripID:93937] - Roadbook - Fantastic Tour — [PERSON_NAME]! Time in […" at bounding box center [105, 200] width 122 height 63
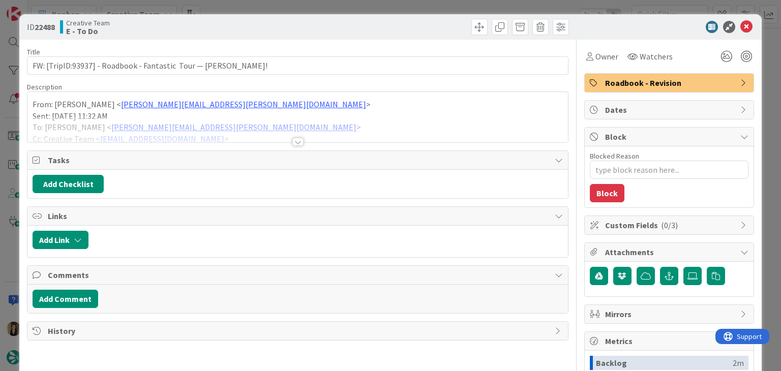
click at [295, 143] on div at bounding box center [297, 142] width 11 height 8
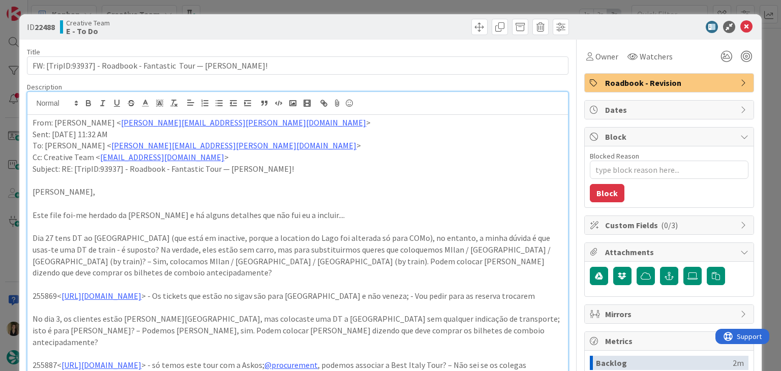
click at [325, 8] on div "ID 22488 Creative Team E - To Do Title 69 / 128 FW: [TripID:93937] - Roadbook -…" at bounding box center [390, 185] width 781 height 371
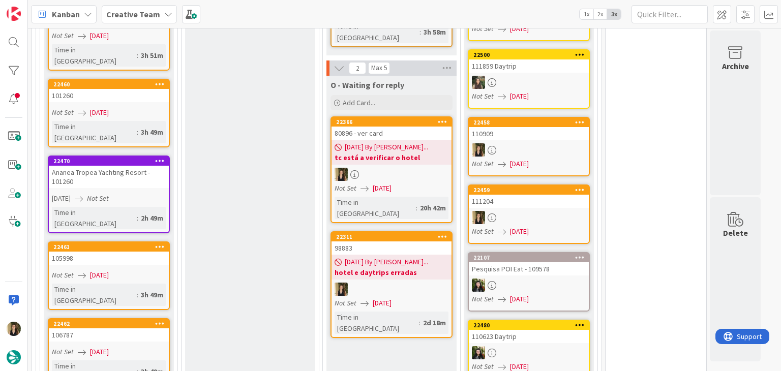
scroll to position [1764, 0]
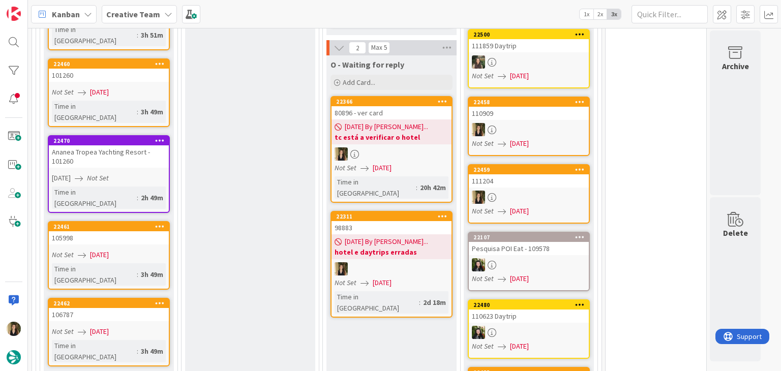
click at [144, 250] on div "Not Set [DATE]" at bounding box center [110, 255] width 117 height 11
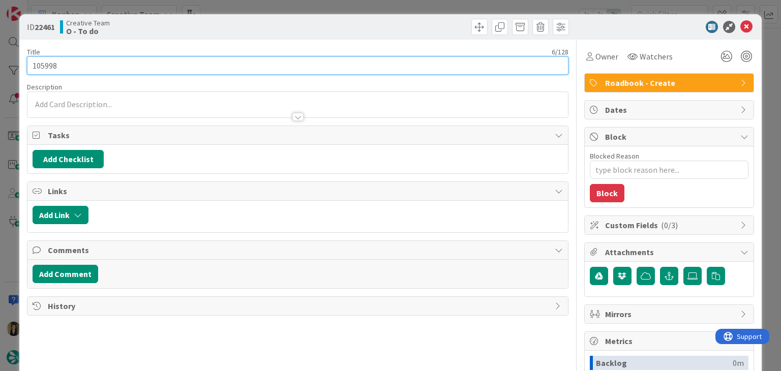
click at [47, 69] on input "105998" at bounding box center [297, 65] width 541 height 18
click at [47, 68] on input "105998" at bounding box center [297, 65] width 541 height 18
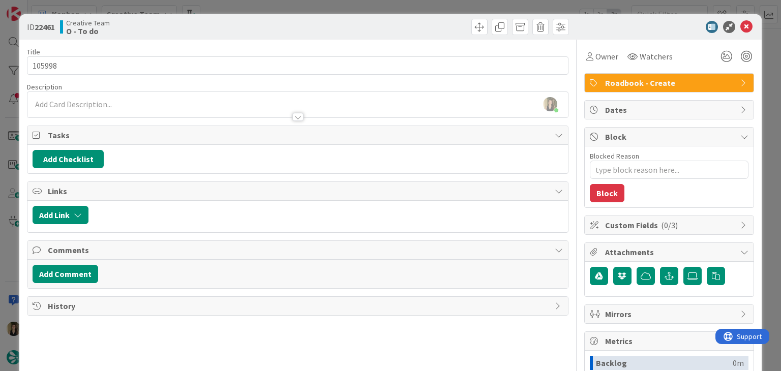
click at [259, 10] on div "ID 22461 Creative Team O - To do Title 6 / 128 105998 Description [PERSON_NAME]…" at bounding box center [390, 185] width 781 height 371
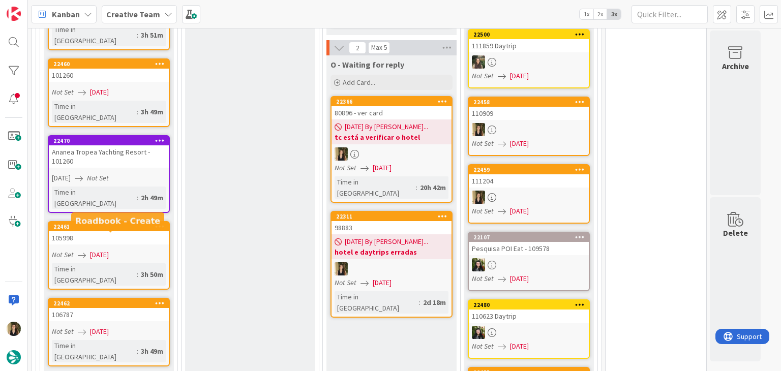
click at [137, 298] on link "22462 106787 Not Set [DATE] Time in [GEOGRAPHIC_DATA] : 3h 49m" at bounding box center [109, 332] width 122 height 69
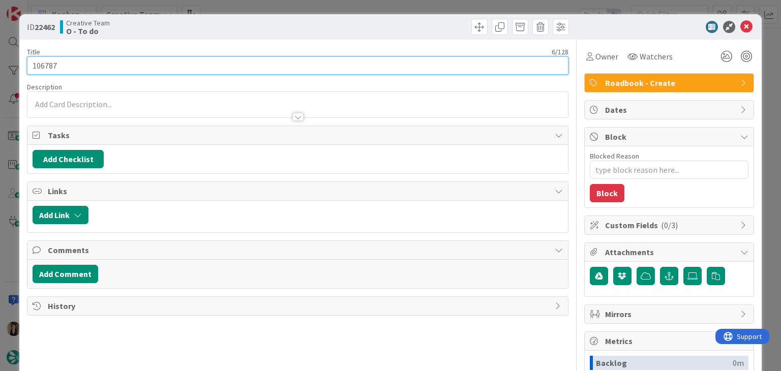
click at [52, 63] on input "106787" at bounding box center [297, 65] width 541 height 18
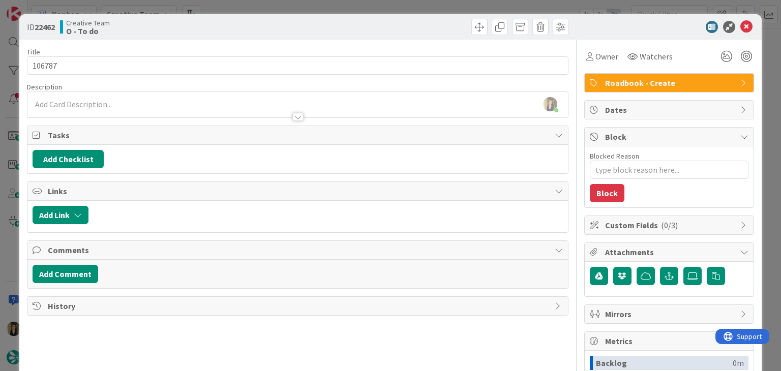
drag, startPoint x: 228, startPoint y: 30, endPoint x: 258, endPoint y: 2, distance: 41.7
click at [228, 28] on div "Creative Team O - To do" at bounding box center [177, 27] width 235 height 16
click at [258, 2] on div "ID 22462 Creative Team O - To do Title 6 / 128 106787 Description [PERSON_NAME]…" at bounding box center [390, 185] width 781 height 371
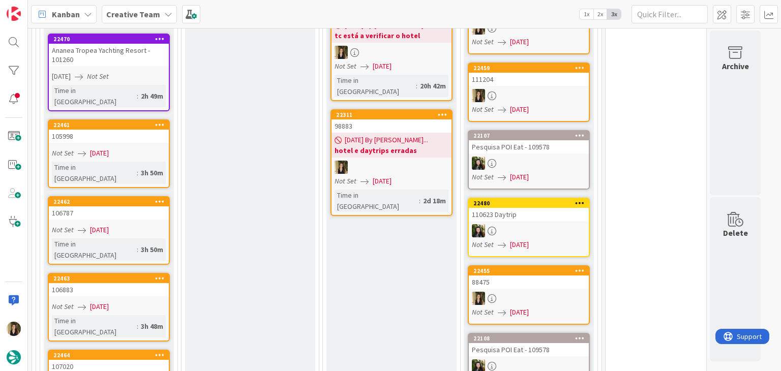
click at [139, 315] on div "Time in Column : 3h 48m" at bounding box center [109, 326] width 114 height 22
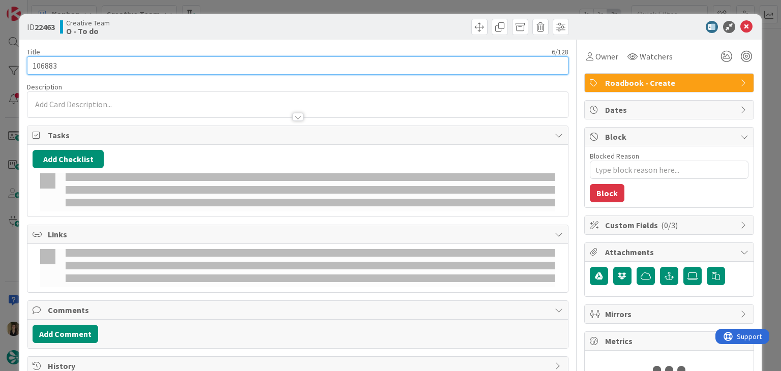
click at [48, 64] on input "106883" at bounding box center [297, 65] width 541 height 18
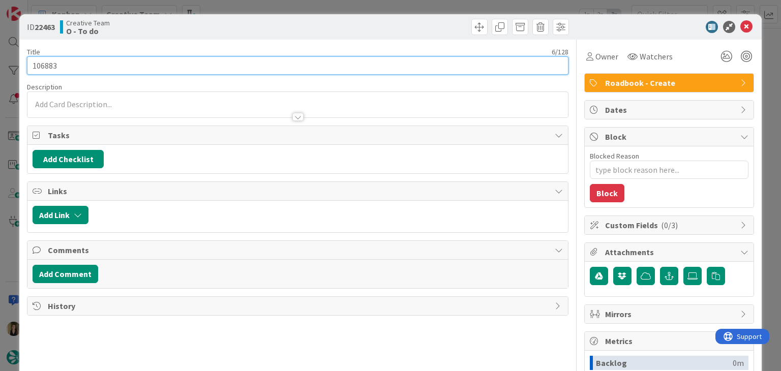
click at [49, 64] on input "106883" at bounding box center [297, 65] width 541 height 18
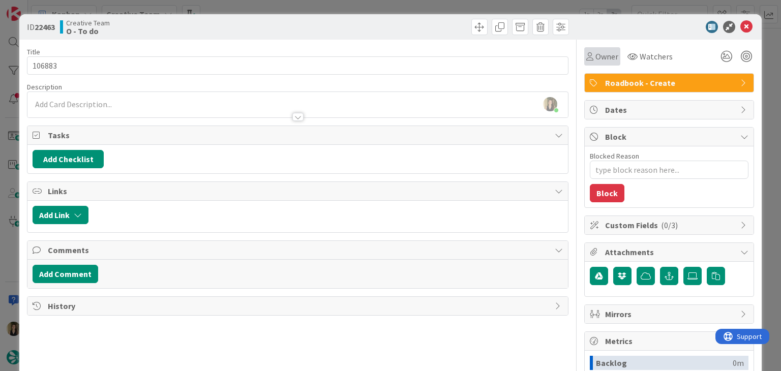
click at [595, 59] on span "Owner" at bounding box center [606, 56] width 23 height 12
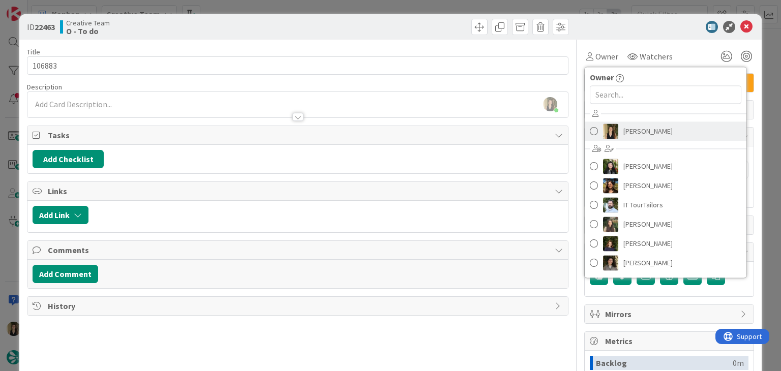
click at [639, 129] on span "[PERSON_NAME]" at bounding box center [647, 130] width 49 height 15
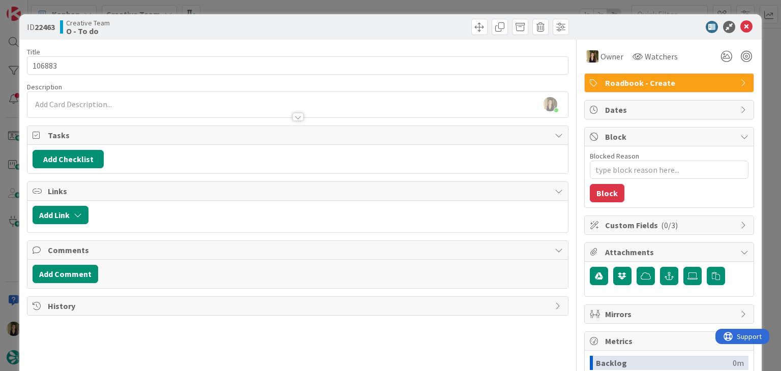
type textarea "x"
drag, startPoint x: 404, startPoint y: 24, endPoint x: 404, endPoint y: 5, distance: 19.3
click at [404, 24] on div at bounding box center [434, 27] width 268 height 16
click at [404, 3] on div "ID 22463 Creative Team O - To do Title 6 / 128 106883 Description [PERSON_NAME]…" at bounding box center [390, 185] width 781 height 371
